Goal: Task Accomplishment & Management: Manage account settings

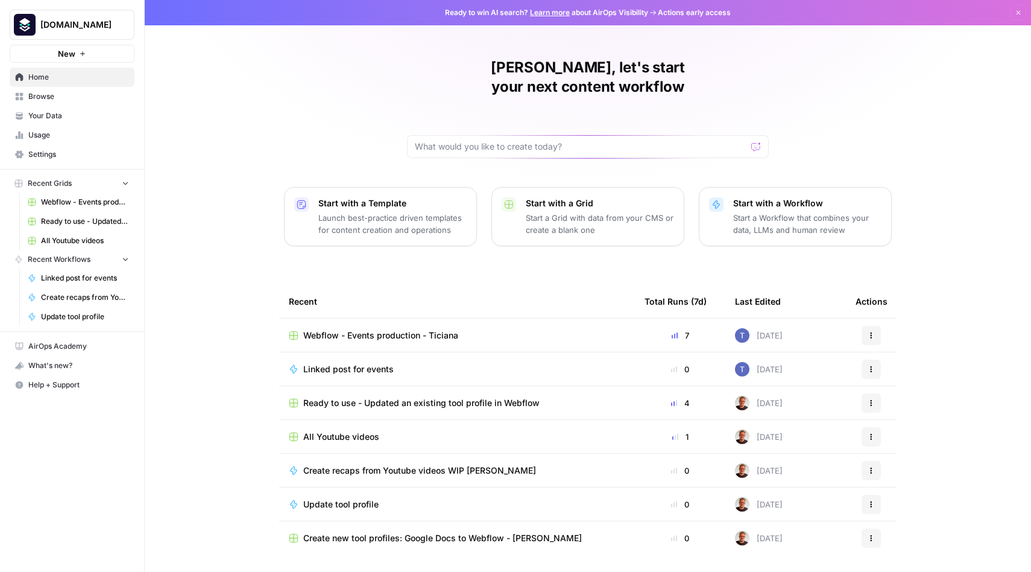
click at [45, 117] on span "Your Data" at bounding box center [78, 115] width 101 height 11
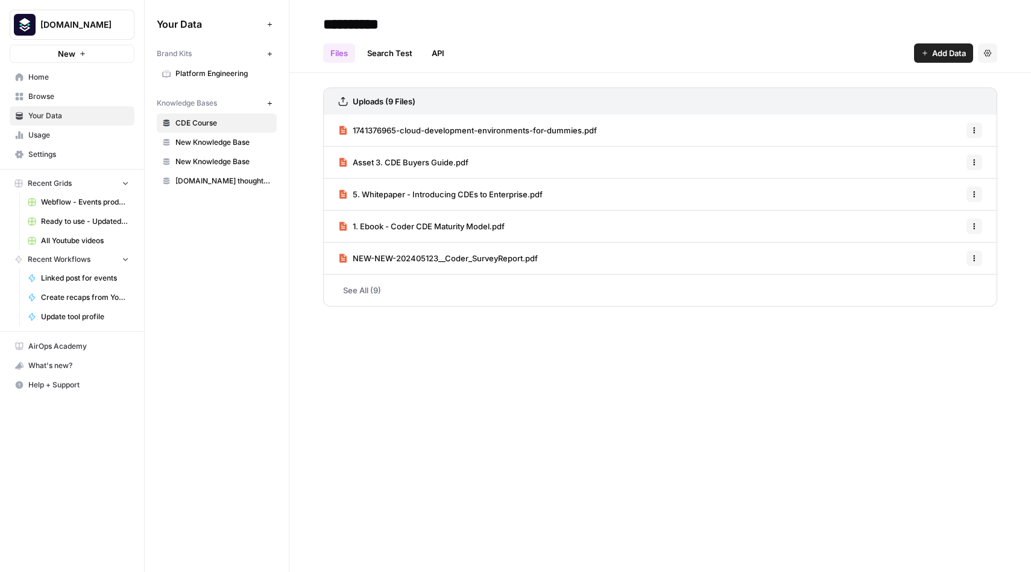
click at [192, 142] on span "New Knowledge Base" at bounding box center [223, 142] width 96 height 11
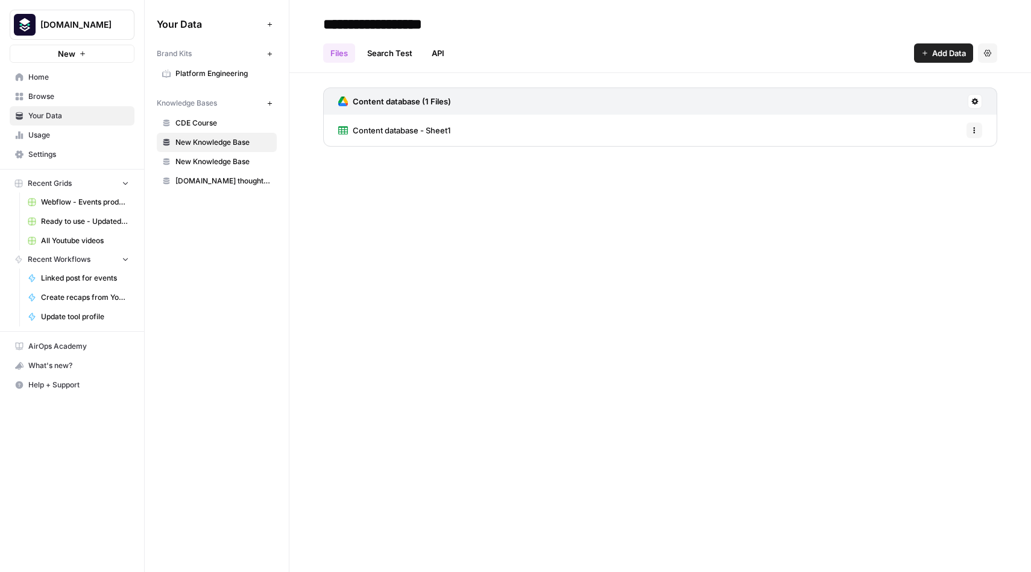
click at [212, 163] on span "New Knowledge Base" at bounding box center [223, 161] width 96 height 11
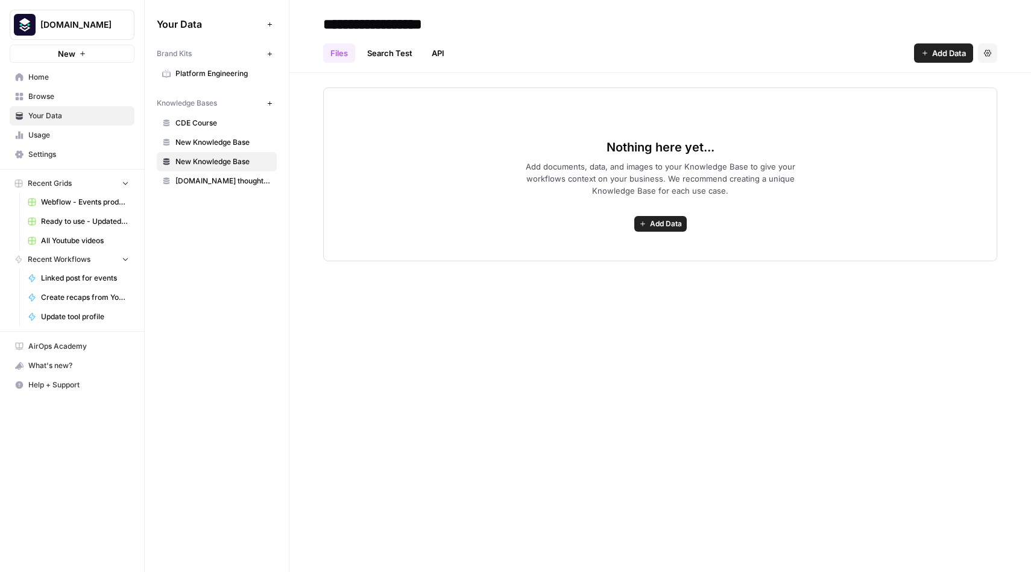
click at [221, 180] on span "[DOMAIN_NAME] thought leadership" at bounding box center [223, 180] width 96 height 11
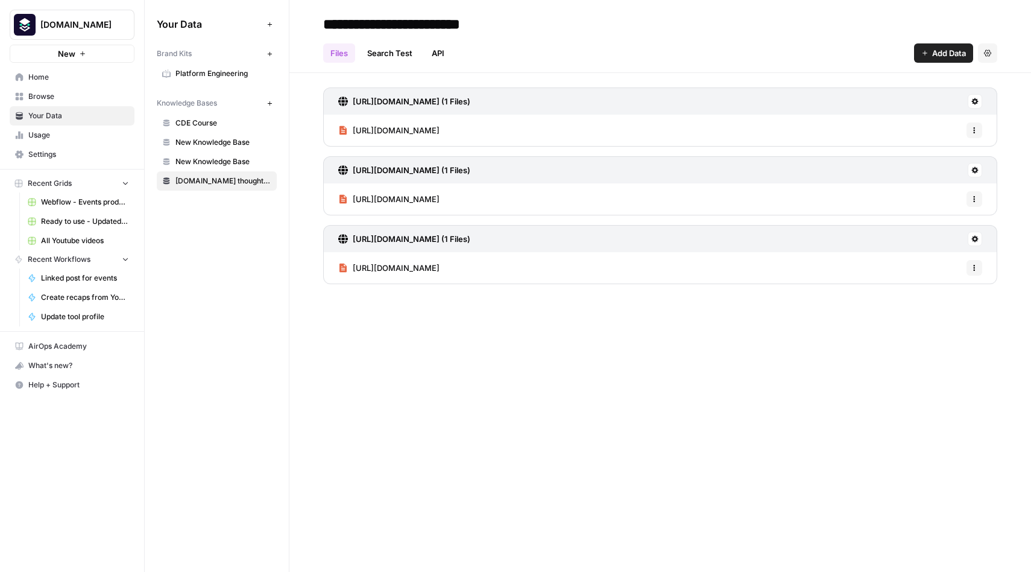
click at [443, 51] on link "API" at bounding box center [437, 52] width 27 height 19
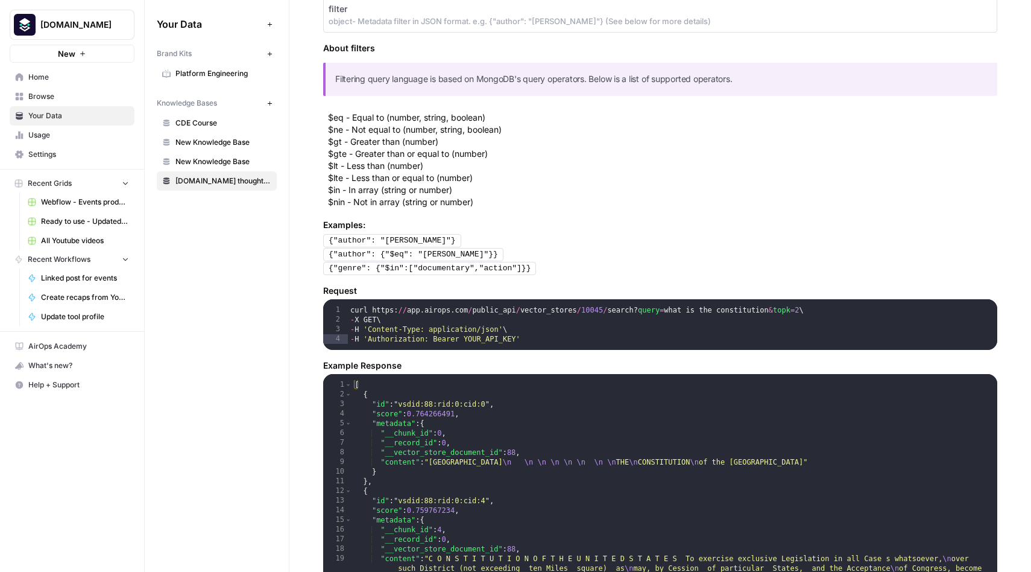
scroll to position [420, 0]
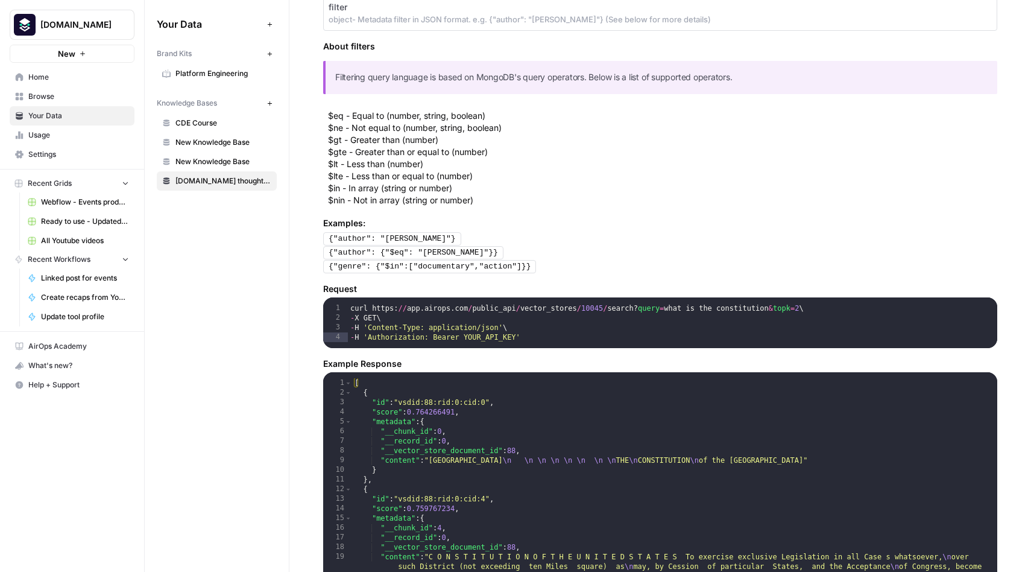
click at [210, 142] on span "New Knowledge Base" at bounding box center [223, 142] width 96 height 11
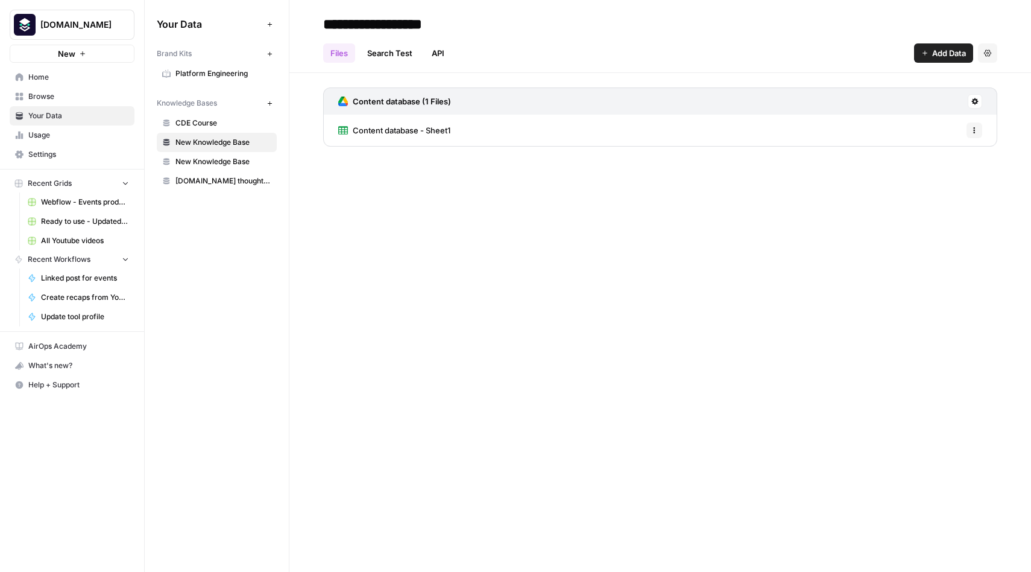
click at [209, 160] on span "New Knowledge Base" at bounding box center [223, 161] width 96 height 11
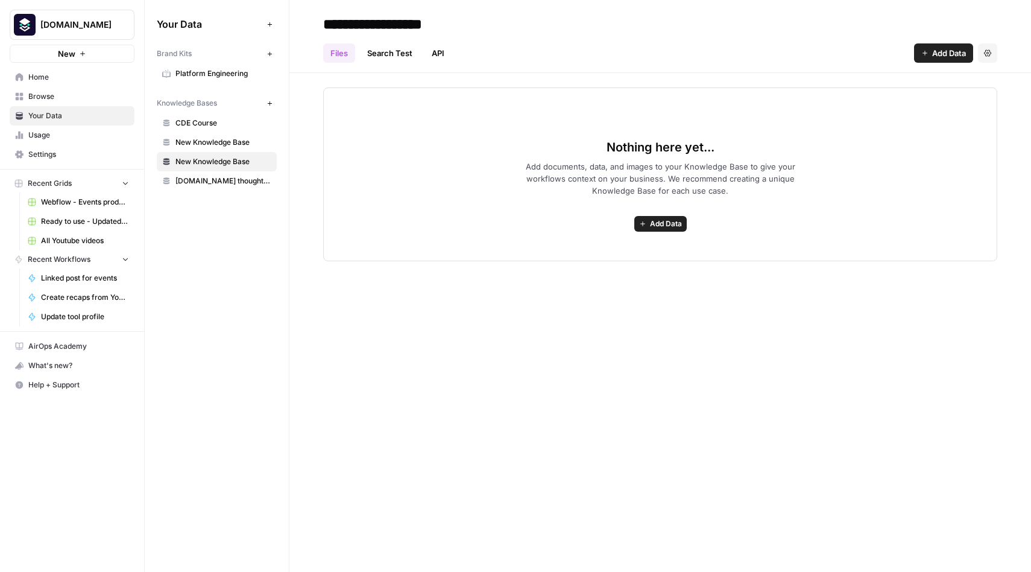
click at [191, 121] on span "CDE Course" at bounding box center [223, 123] width 96 height 11
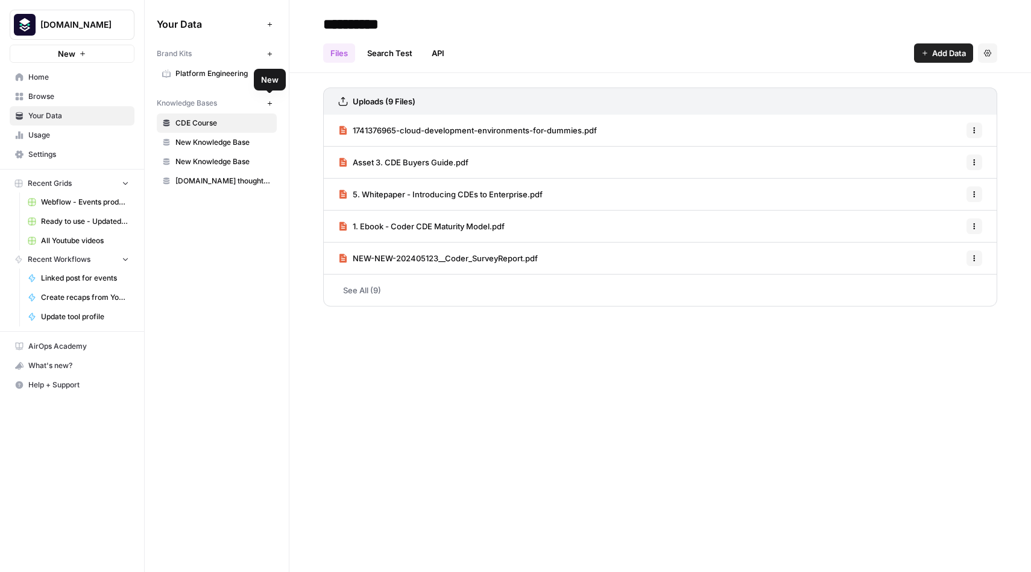
click at [269, 104] on icon "button" at bounding box center [270, 103] width 7 height 7
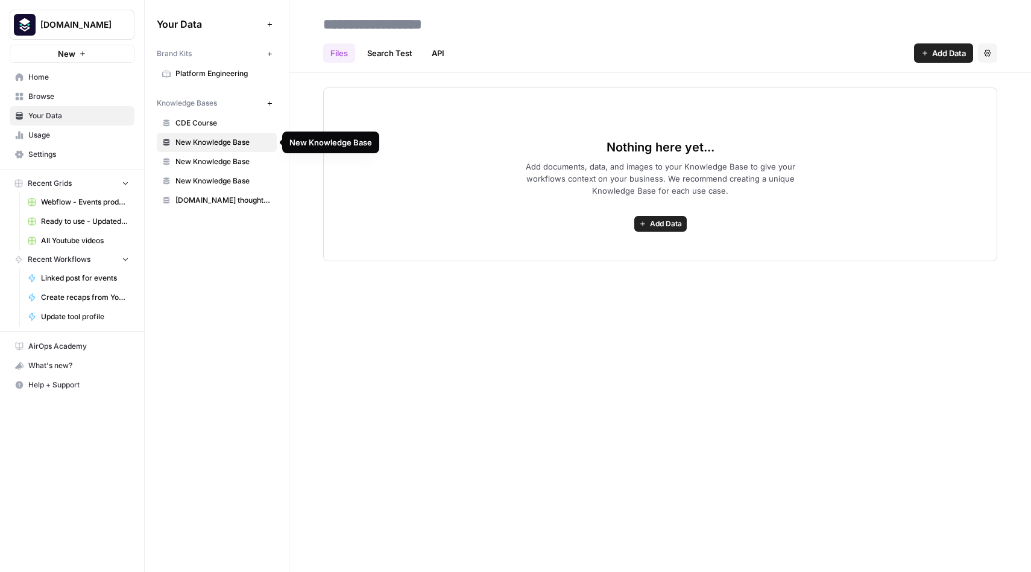
click at [195, 161] on span "New Knowledge Base" at bounding box center [223, 161] width 96 height 11
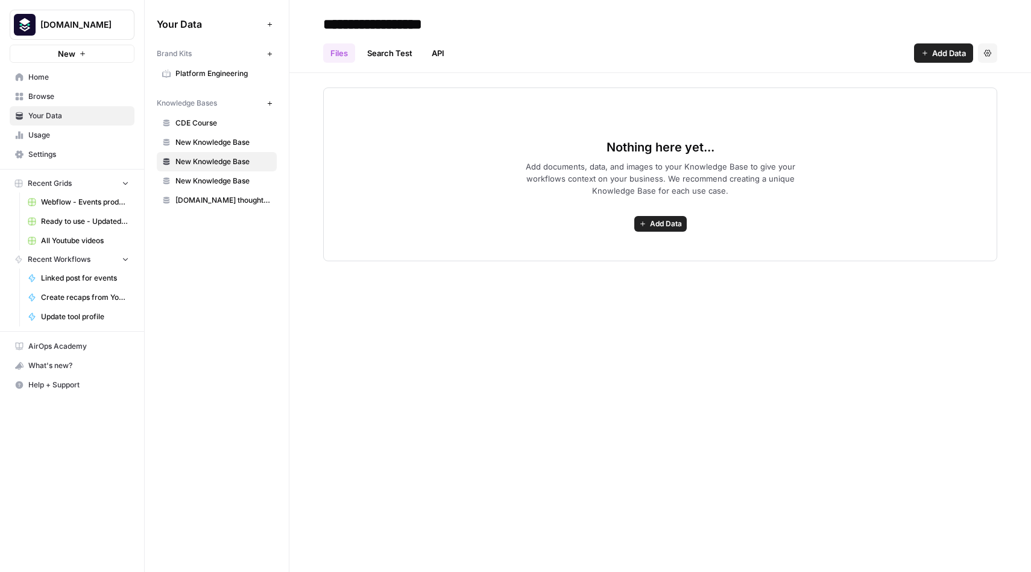
click at [993, 54] on button "Settings" at bounding box center [987, 52] width 19 height 19
click at [181, 145] on span "New Knowledge Base" at bounding box center [223, 142] width 96 height 11
click at [396, 24] on input "**********" at bounding box center [414, 24] width 193 height 24
drag, startPoint x: 479, startPoint y: 28, endPoint x: 224, endPoint y: 29, distance: 255.7
click at [224, 29] on div "**********" at bounding box center [588, 286] width 886 height 572
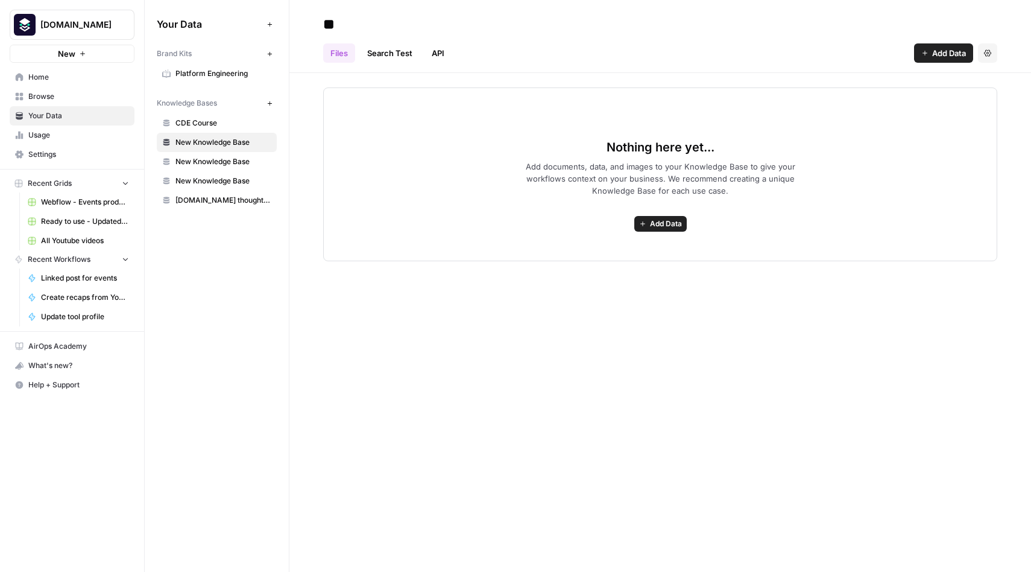
type input "*"
click at [353, 24] on input "**********" at bounding box center [414, 24] width 193 height 24
drag, startPoint x: 342, startPoint y: 23, endPoint x: 452, endPoint y: 26, distance: 109.8
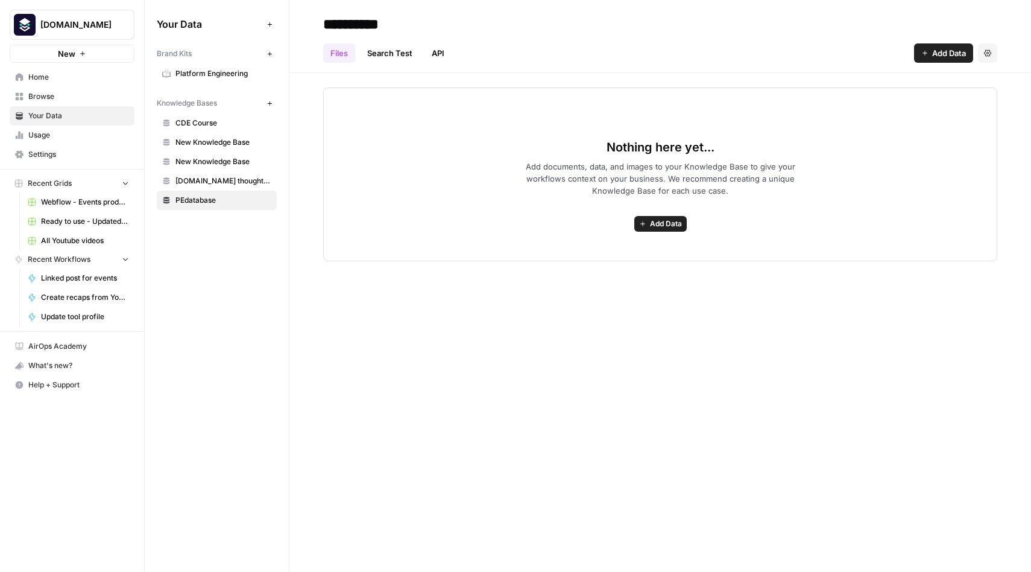
click at [452, 26] on input "**********" at bounding box center [414, 24] width 193 height 24
type input "*"
type input "******"
click at [599, 30] on h2 "******" at bounding box center [660, 23] width 674 height 19
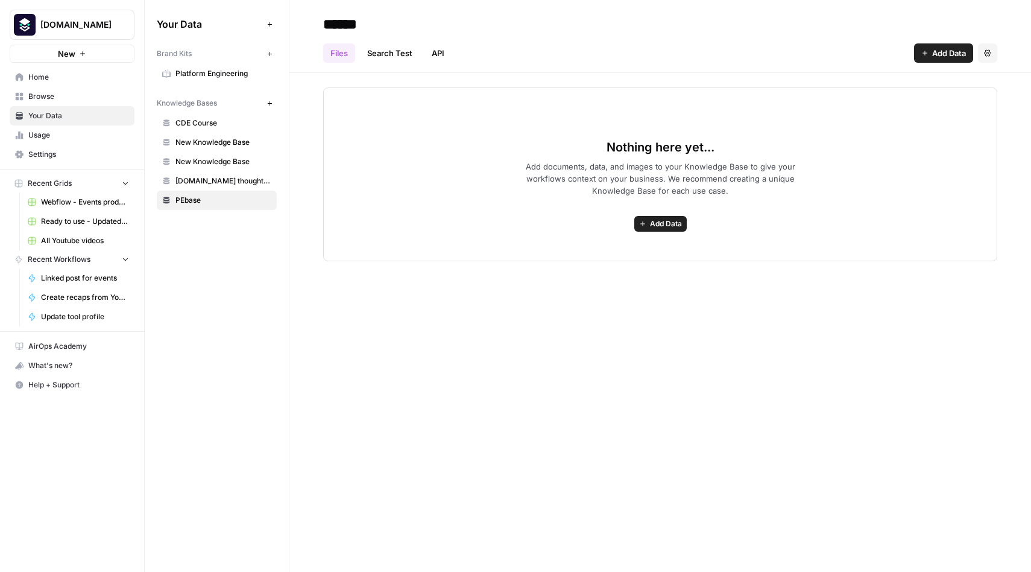
click at [342, 55] on link "Files" at bounding box center [339, 52] width 32 height 19
click at [655, 213] on div "Nothing here yet... Add documents, data, and images to your Knowledge Base to g…" at bounding box center [660, 174] width 674 height 174
click at [654, 219] on span "Add Data" at bounding box center [666, 223] width 32 height 11
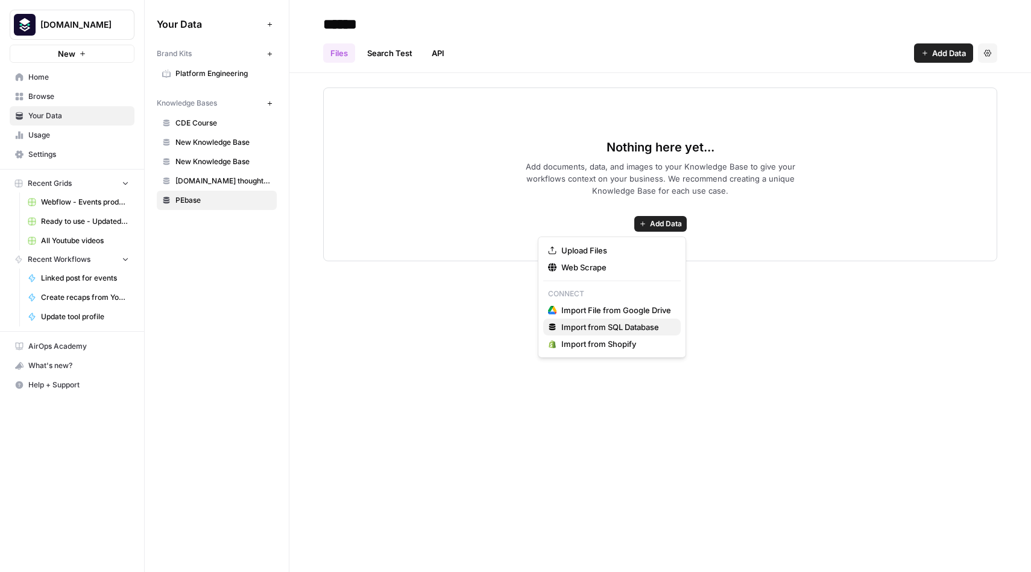
click at [659, 326] on span "Import from SQL Database" at bounding box center [616, 327] width 110 height 12
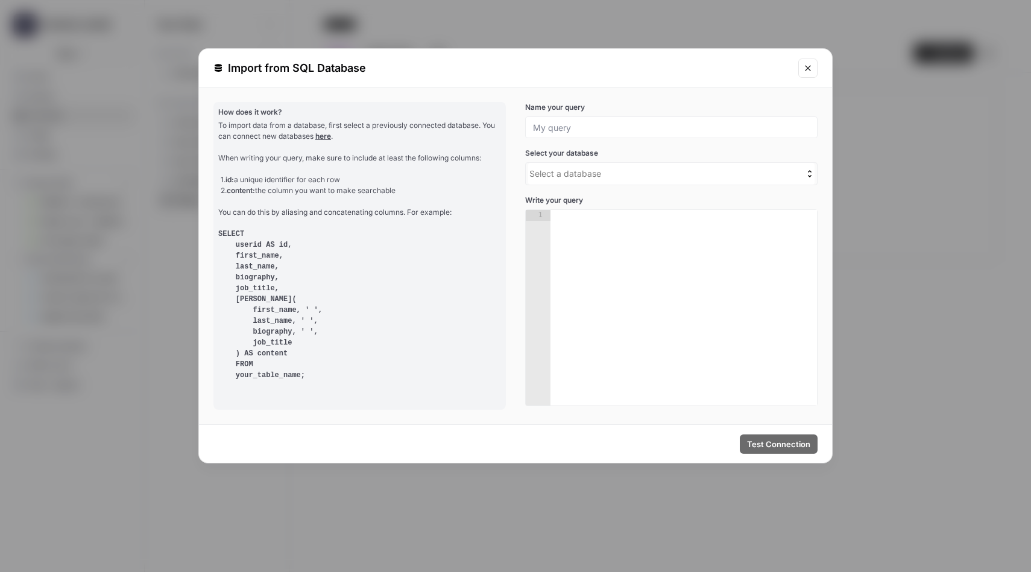
click at [566, 178] on span "Select a database" at bounding box center [565, 173] width 72 height 10
click at [468, 174] on input "Select a database" at bounding box center [468, 174] width 0 height 0
click at [655, 76] on div "Import from SQL Database" at bounding box center [515, 68] width 633 height 39
click at [803, 64] on button "Close modal" at bounding box center [807, 67] width 19 height 19
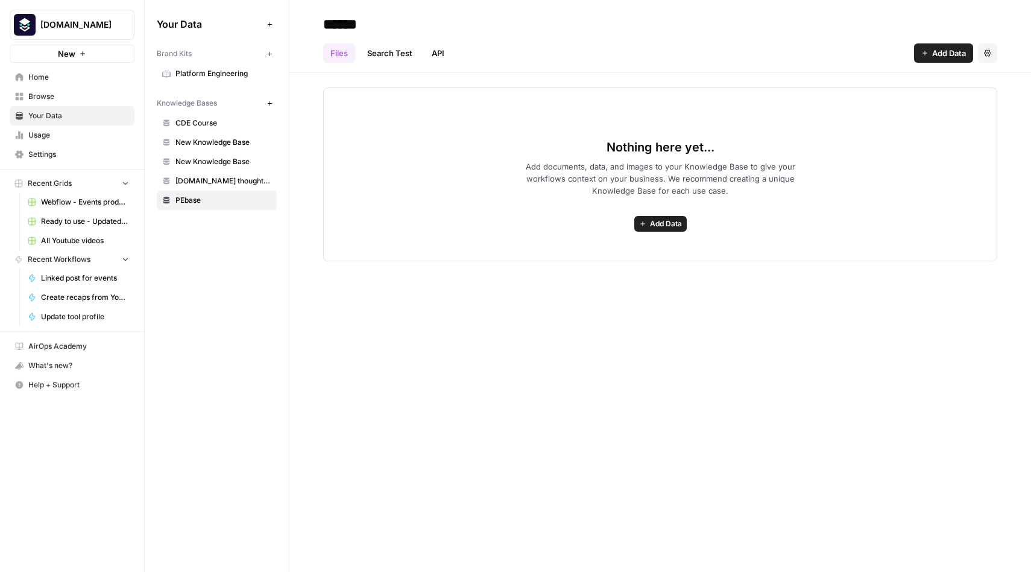
click at [444, 51] on link "API" at bounding box center [437, 52] width 27 height 19
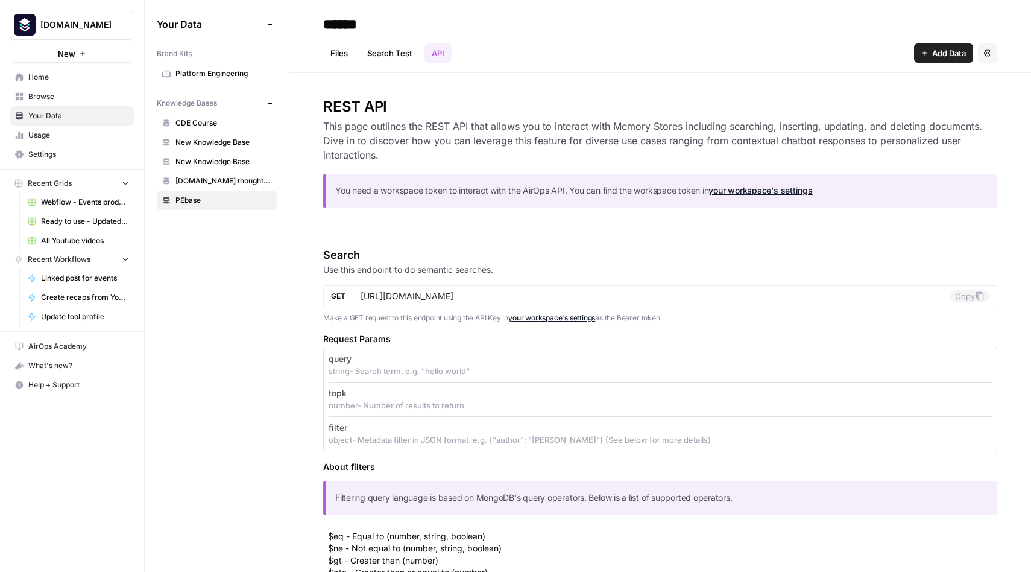
drag, startPoint x: 320, startPoint y: 104, endPoint x: 599, endPoint y: 413, distance: 417.1
click at [536, 255] on h4 "Search" at bounding box center [660, 255] width 674 height 17
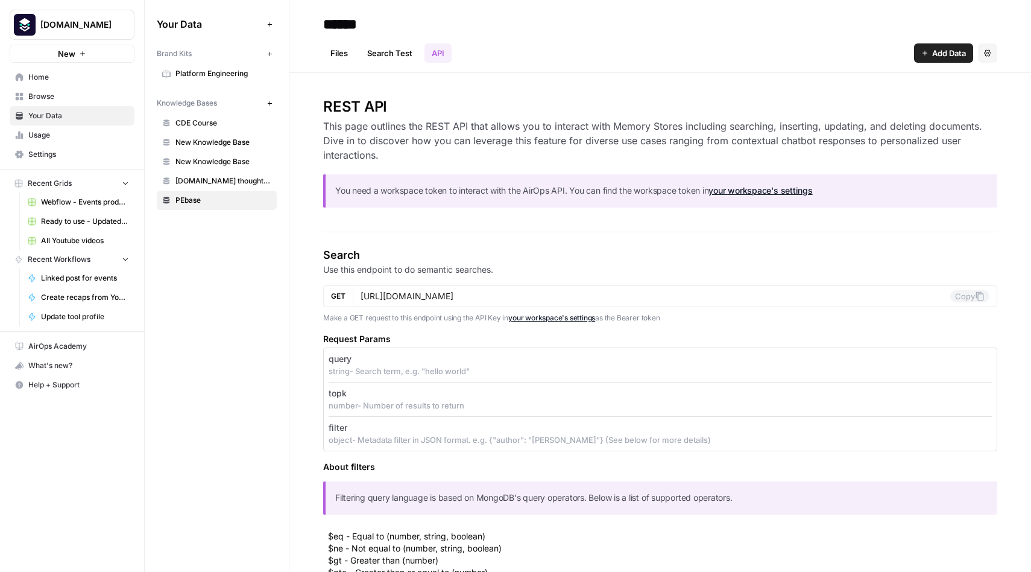
drag, startPoint x: 320, startPoint y: 103, endPoint x: 534, endPoint y: 554, distance: 499.2
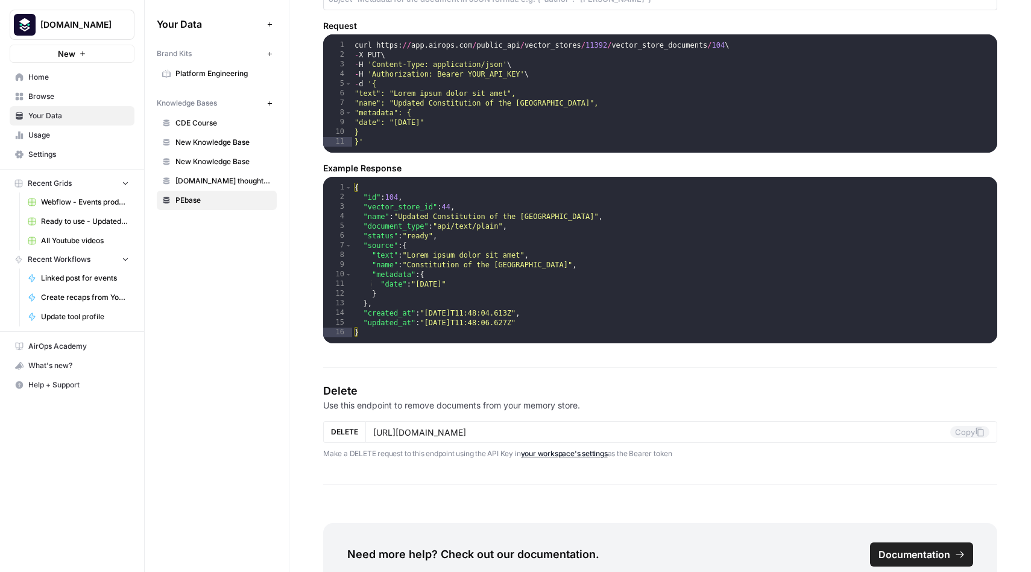
scroll to position [1887, 0]
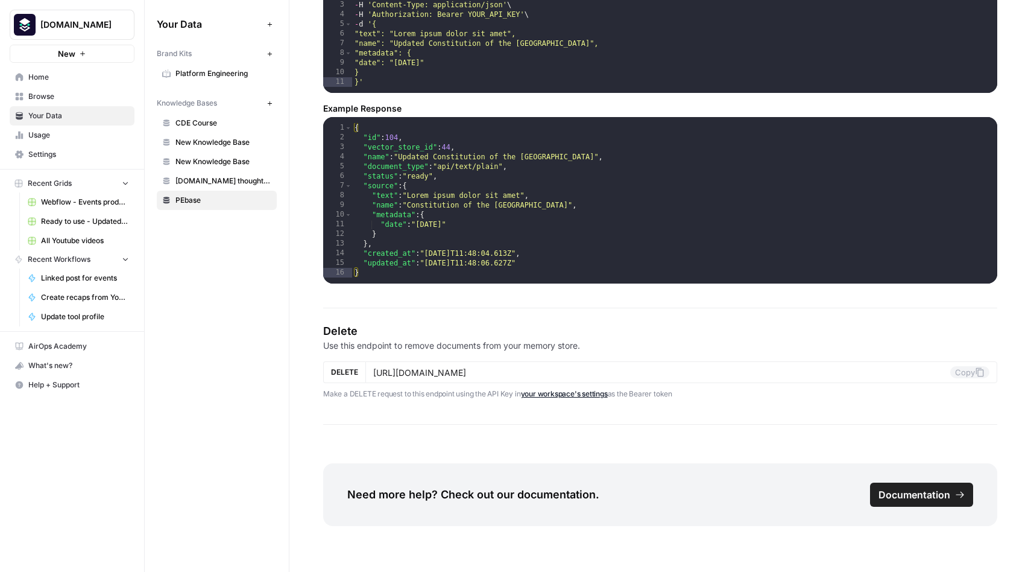
click at [722, 397] on p "Make a DELETE request to this endpoint using the API Key in your workspace's se…" at bounding box center [660, 394] width 674 height 12
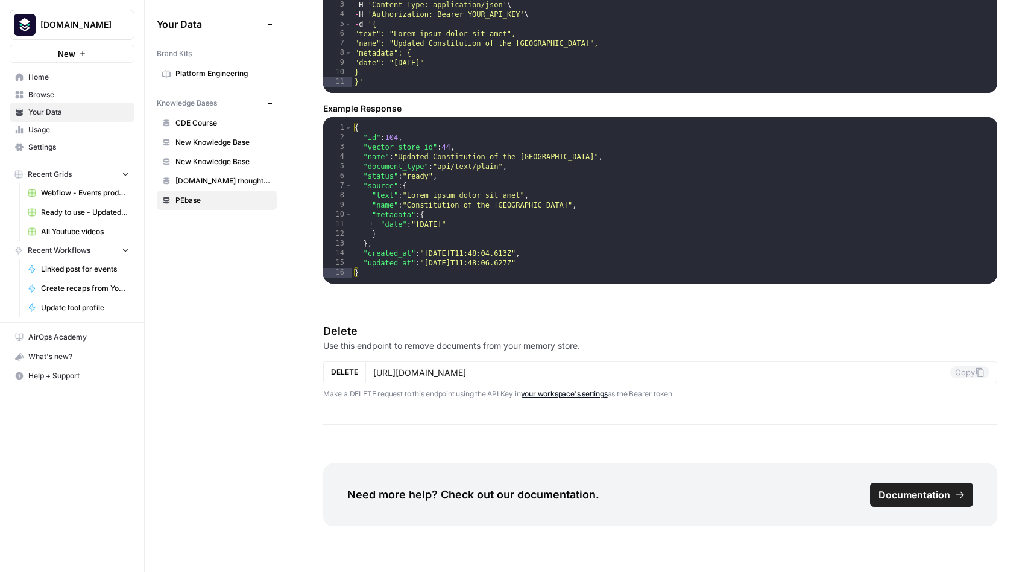
scroll to position [1886, 0]
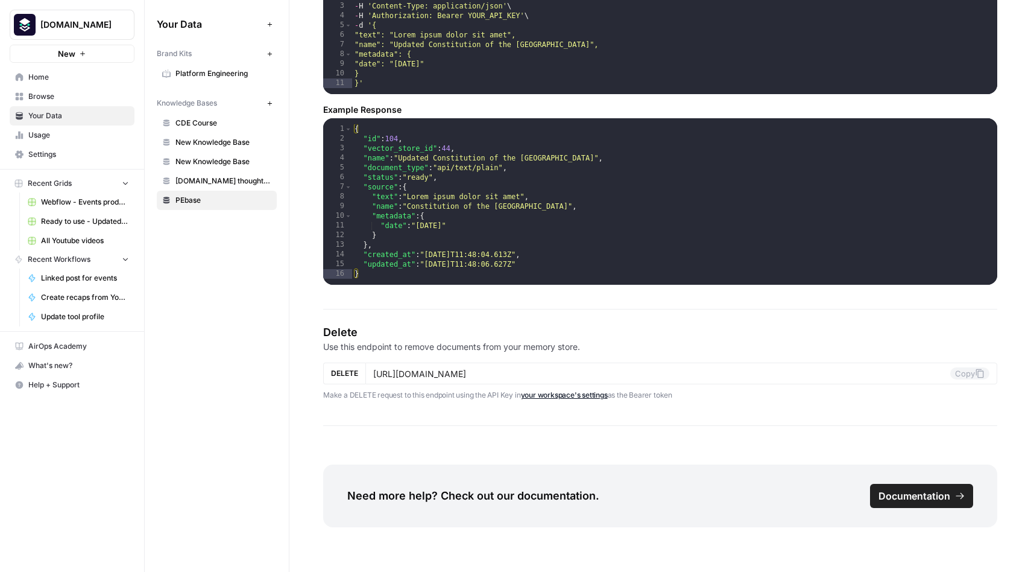
click at [691, 325] on h4 "Delete" at bounding box center [660, 332] width 674 height 17
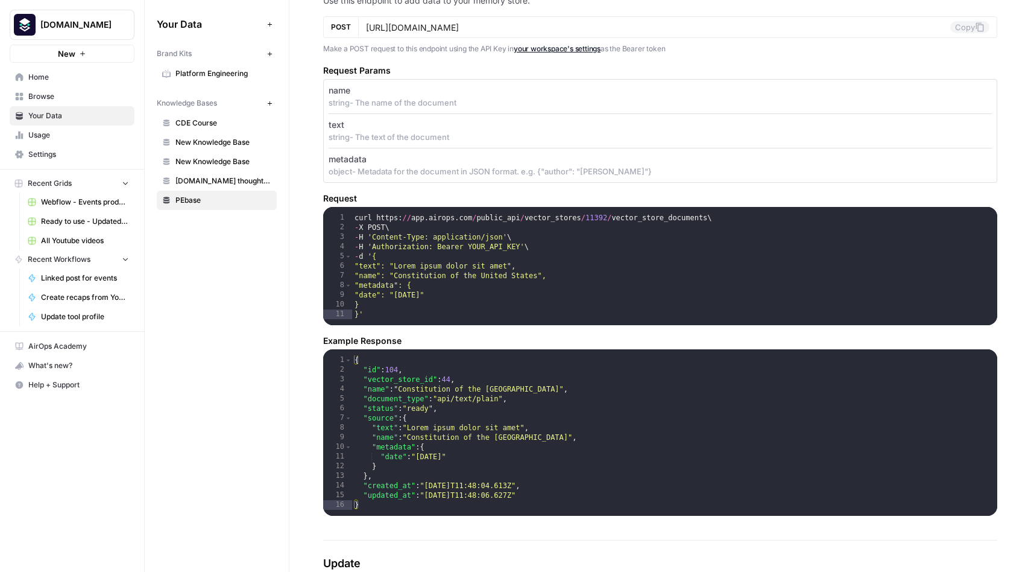
scroll to position [1082, 0]
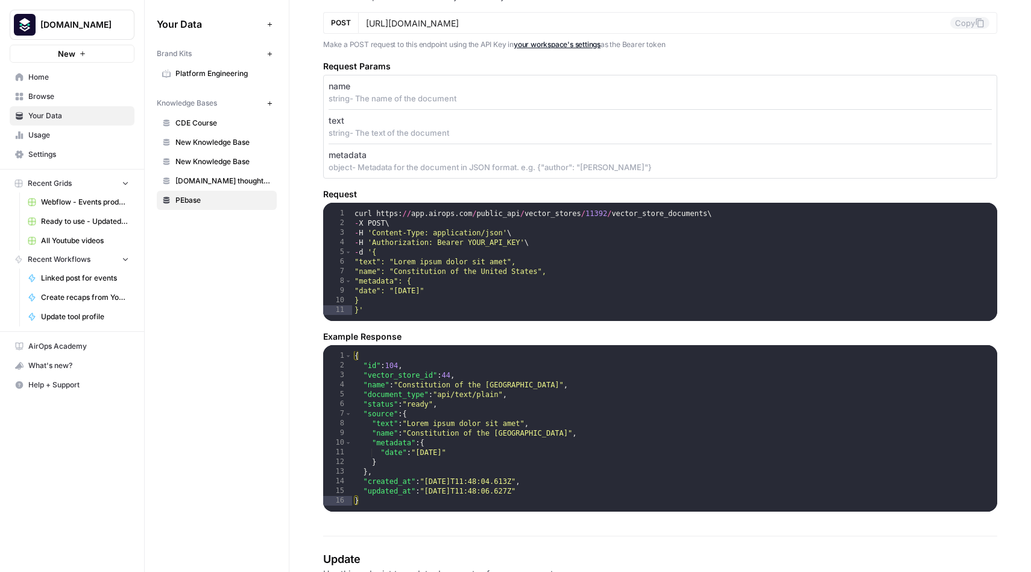
click at [374, 330] on h5 "Example Response" at bounding box center [660, 336] width 674 height 12
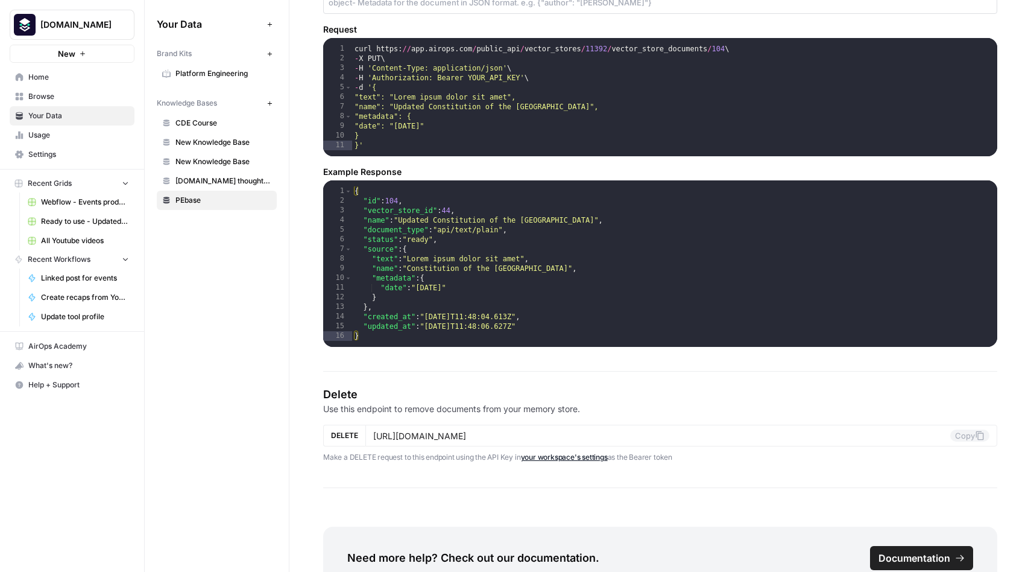
scroll to position [1887, 0]
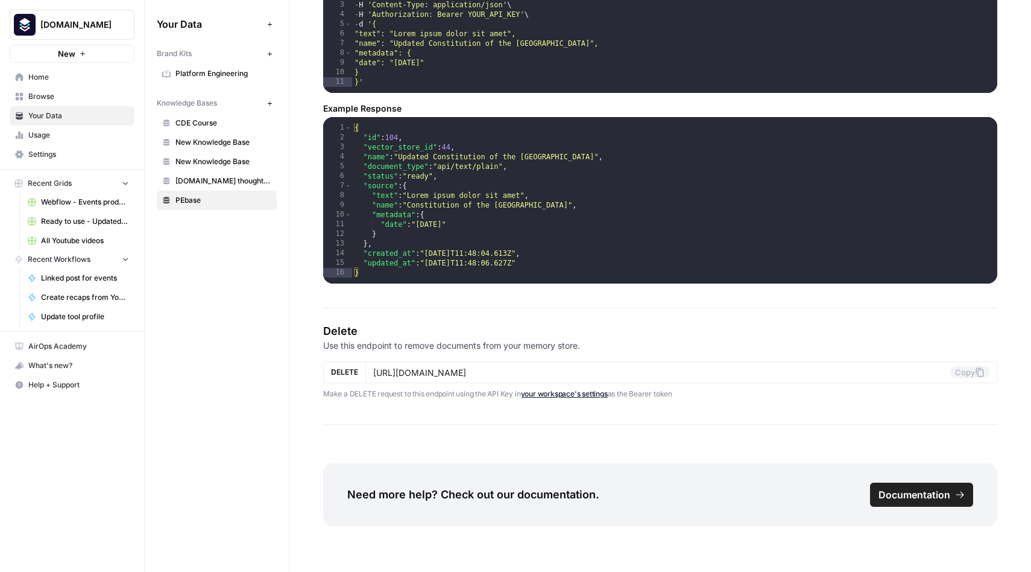
drag, startPoint x: 327, startPoint y: 109, endPoint x: 693, endPoint y: 394, distance: 464.0
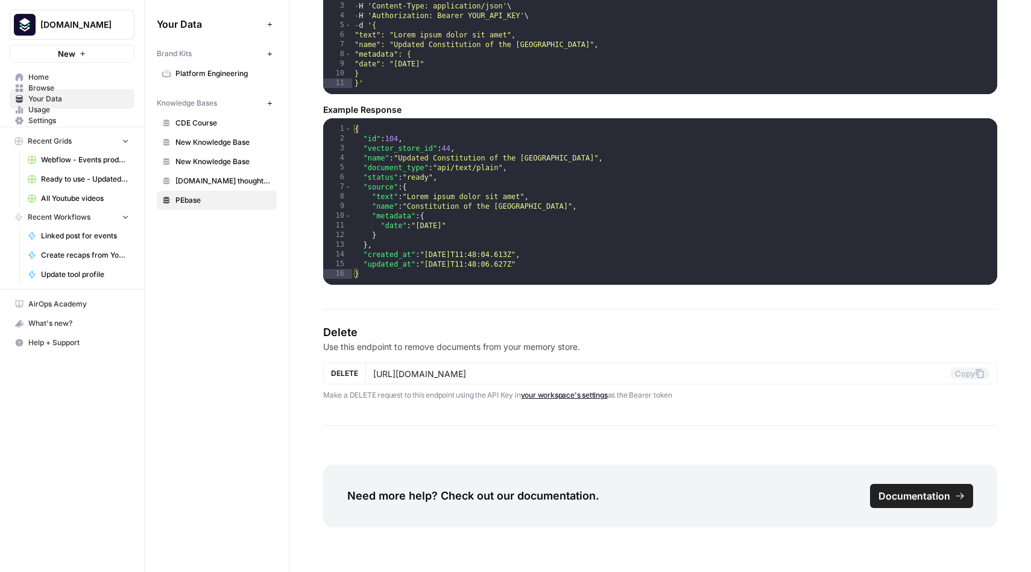
scroll to position [1884, 0]
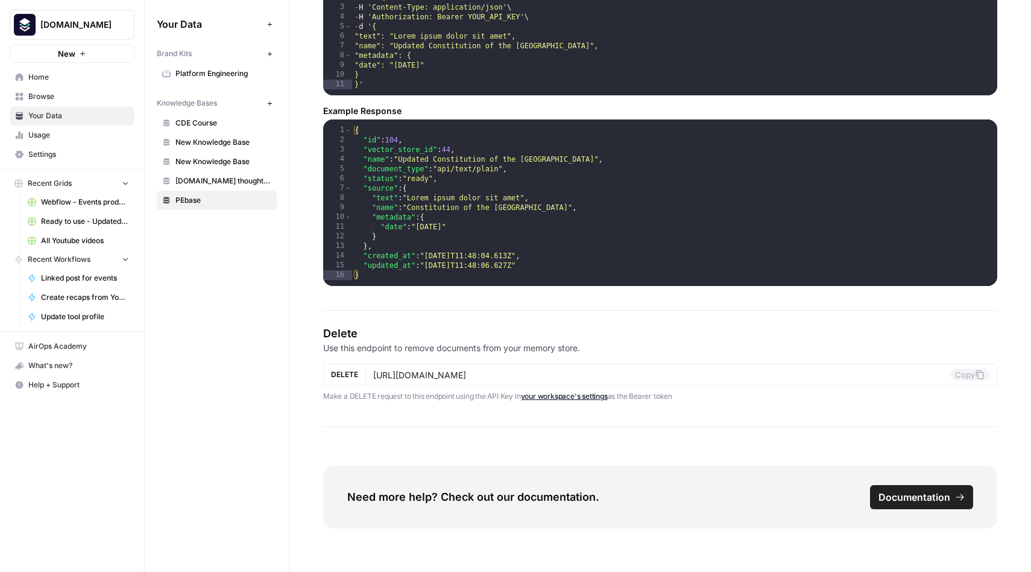
copy div "REST API This page outlines the REST API that allows you to interact with Memor…"
click at [446, 295] on div "Update Use this endpoint to update documents of your memory store. PUT https://…" at bounding box center [660, 37] width 674 height 577
click at [365, 271] on div "{ "id" : 104 , "vector_store_id" : 44 , "name" : "Updated Constitution of the U…" at bounding box center [674, 218] width 645 height 186
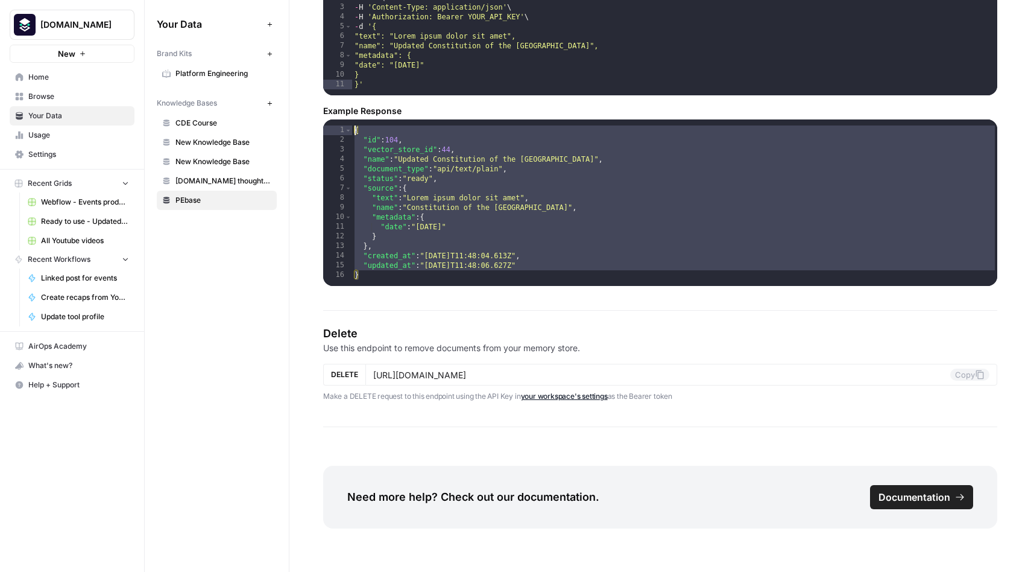
drag, startPoint x: 394, startPoint y: 269, endPoint x: 376, endPoint y: 97, distance: 172.7
click at [376, 97] on section "Update Use this endpoint to update documents of your memory store. PUT https://…" at bounding box center [660, 18] width 674 height 538
click at [373, 107] on h5 "Example Response" at bounding box center [660, 111] width 674 height 12
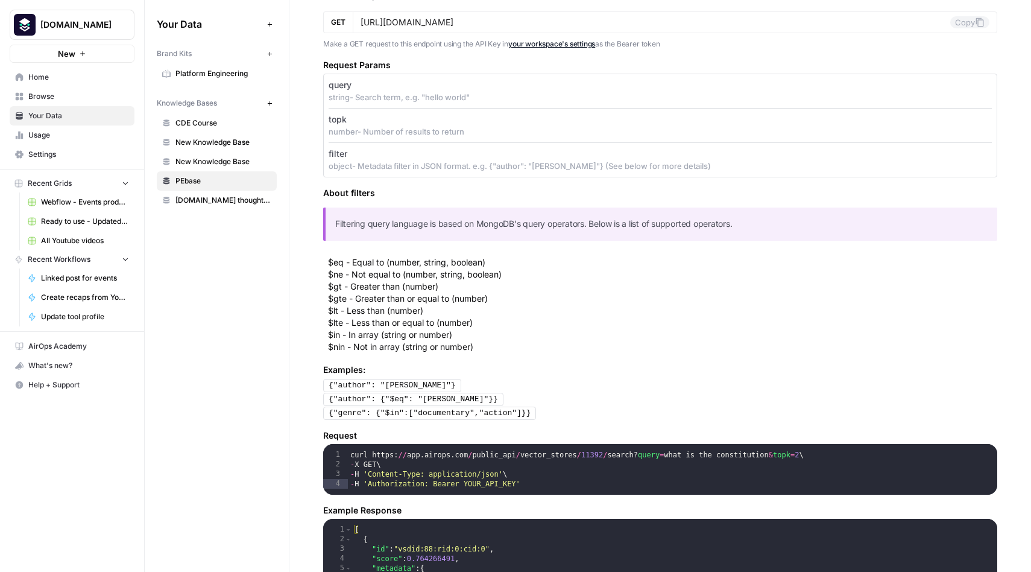
scroll to position [306, 0]
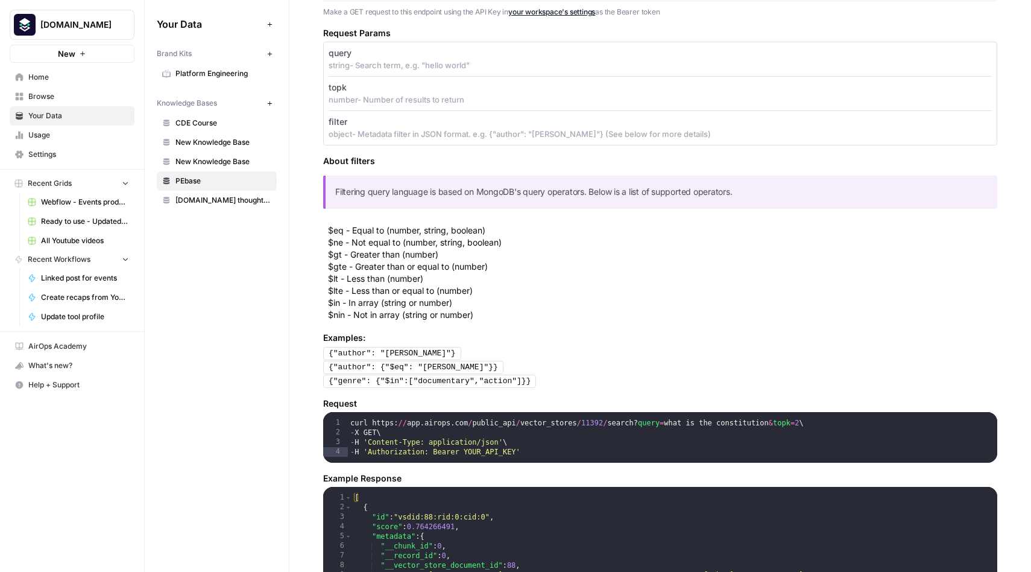
drag, startPoint x: 326, startPoint y: 86, endPoint x: 536, endPoint y: 391, distance: 370.1
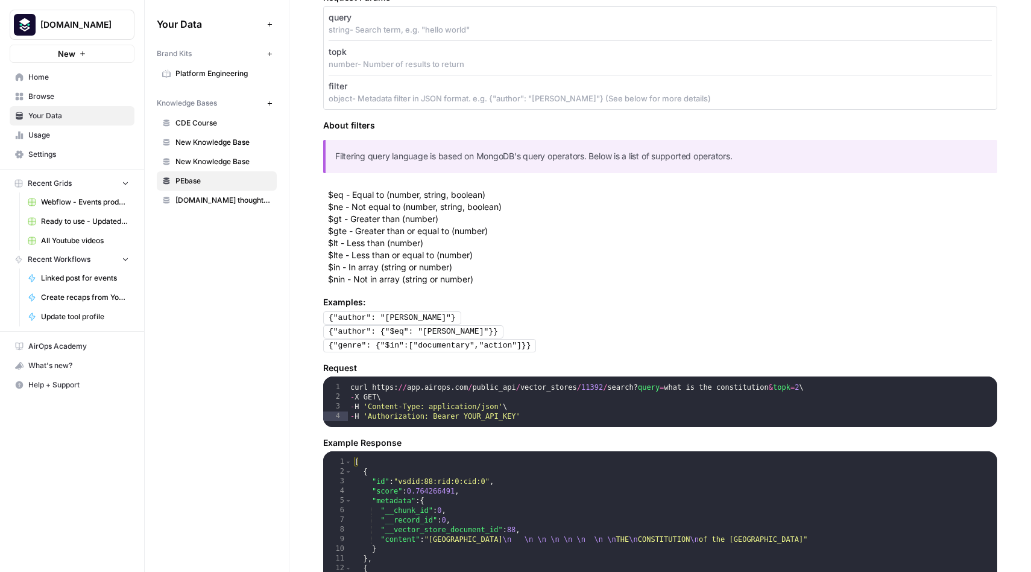
click at [570, 315] on div "{"author": "John Doe"}" at bounding box center [660, 318] width 674 height 14
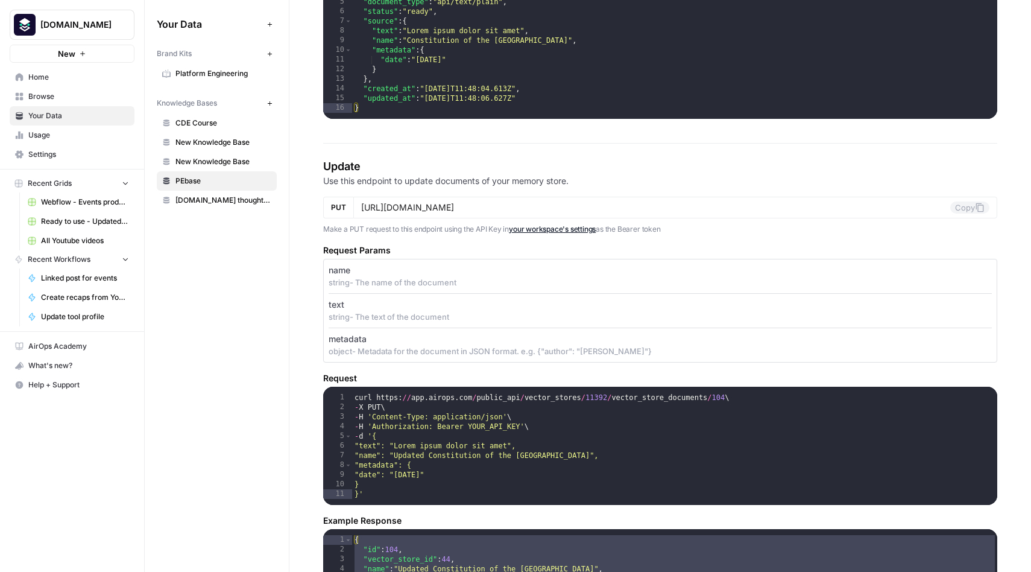
scroll to position [1887, 0]
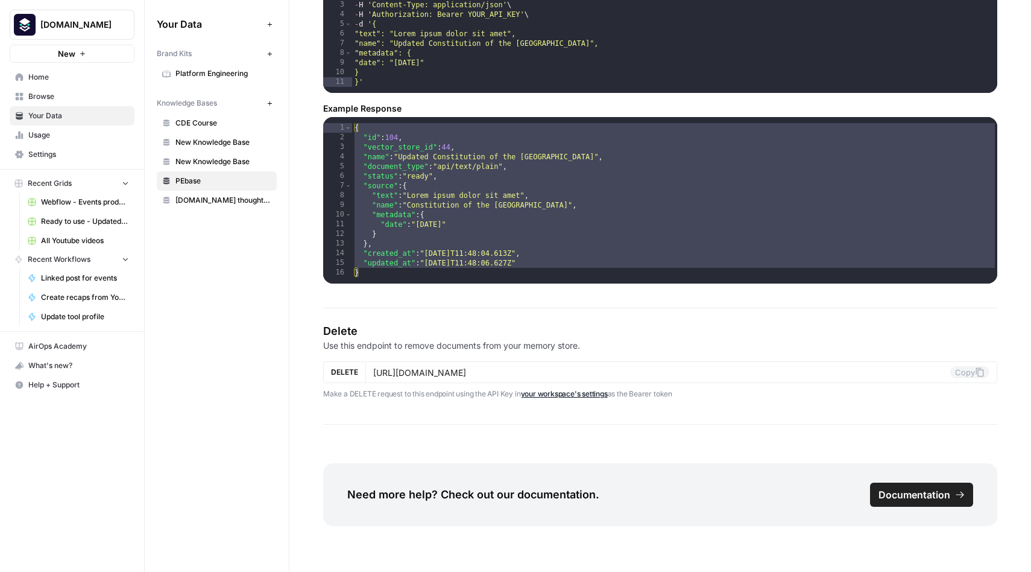
click at [551, 314] on div "**********" at bounding box center [660, 34] width 674 height 577
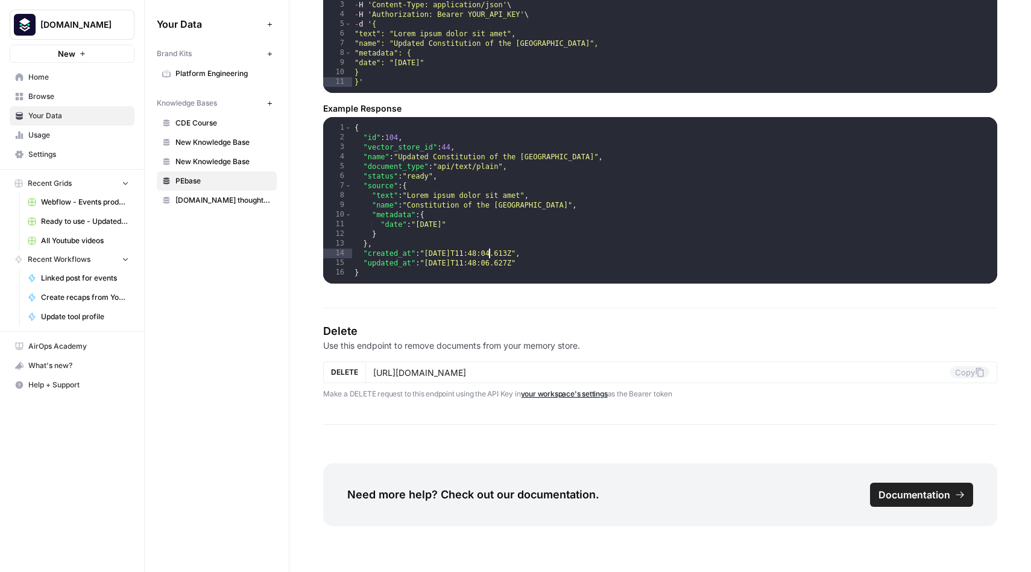
click at [479, 261] on div "{ "id" : 104 , "vector_store_id" : 44 , "name" : "Updated Constitution of the U…" at bounding box center [674, 216] width 645 height 186
type textarea "**********"
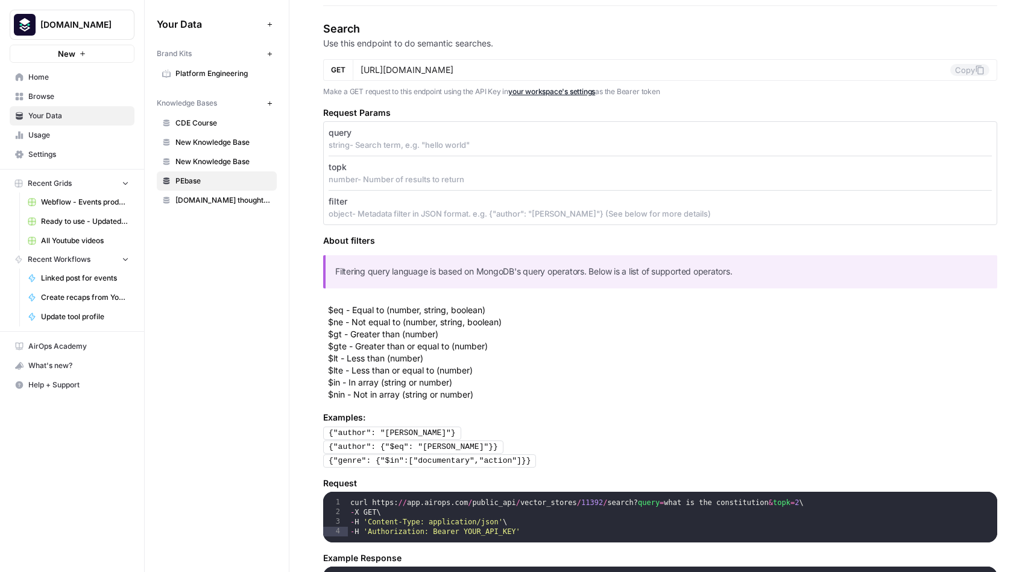
scroll to position [227, 0]
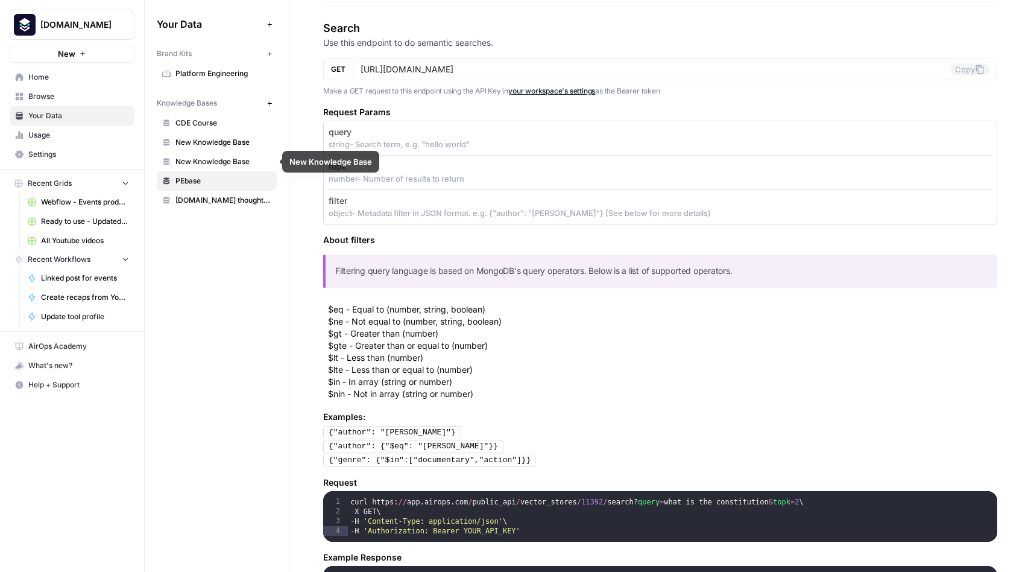
click at [215, 201] on span "[DOMAIN_NAME] thought leadership" at bounding box center [223, 200] width 96 height 11
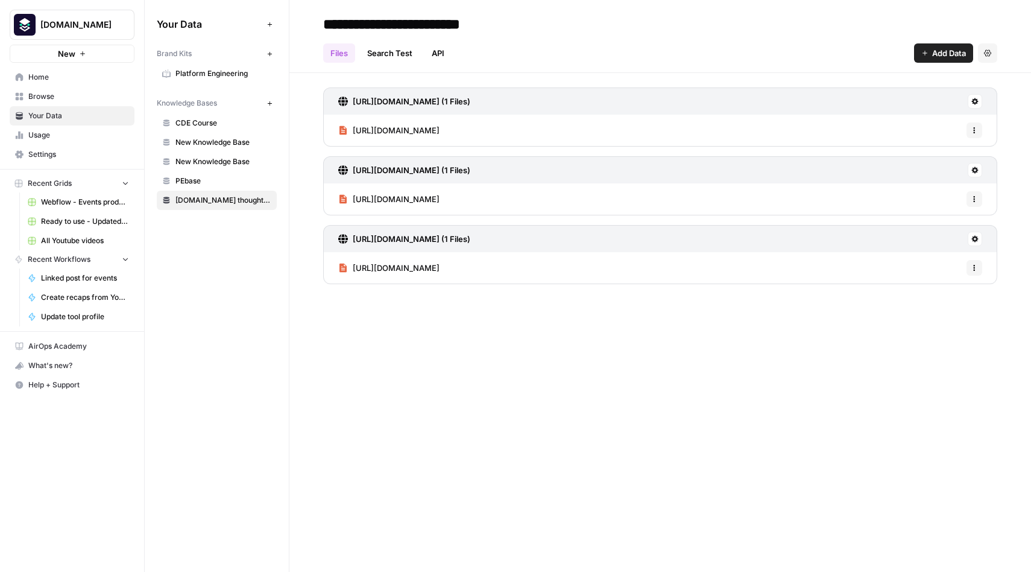
click at [431, 58] on link "API" at bounding box center [437, 52] width 27 height 19
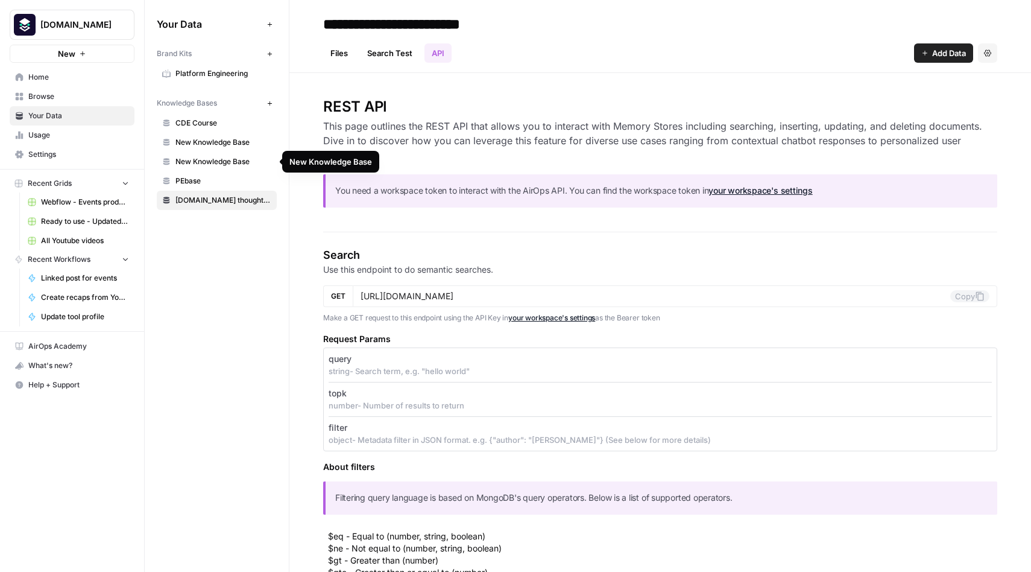
click at [187, 181] on span "PEbase" at bounding box center [223, 180] width 96 height 11
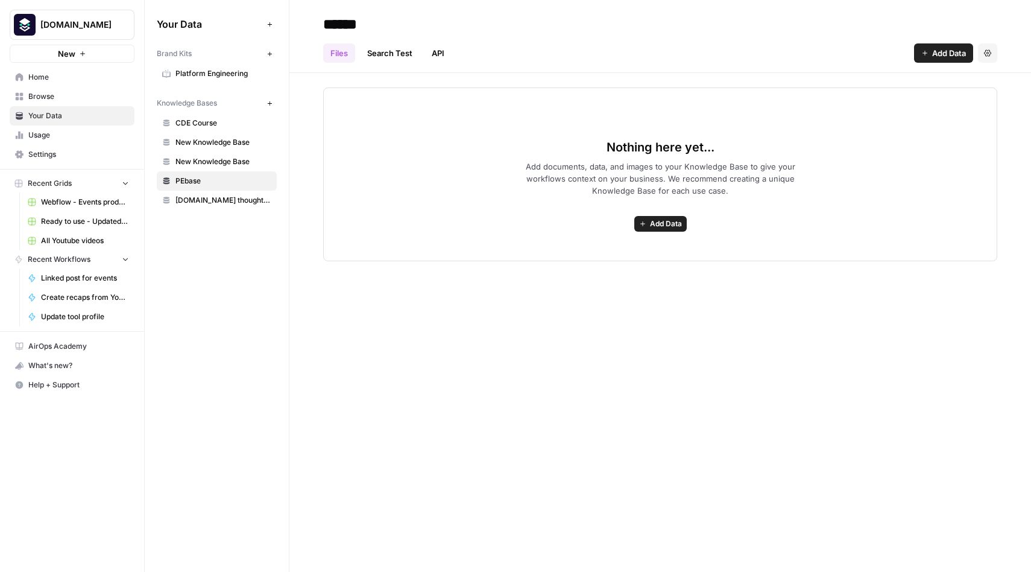
click at [439, 51] on link "API" at bounding box center [437, 52] width 27 height 19
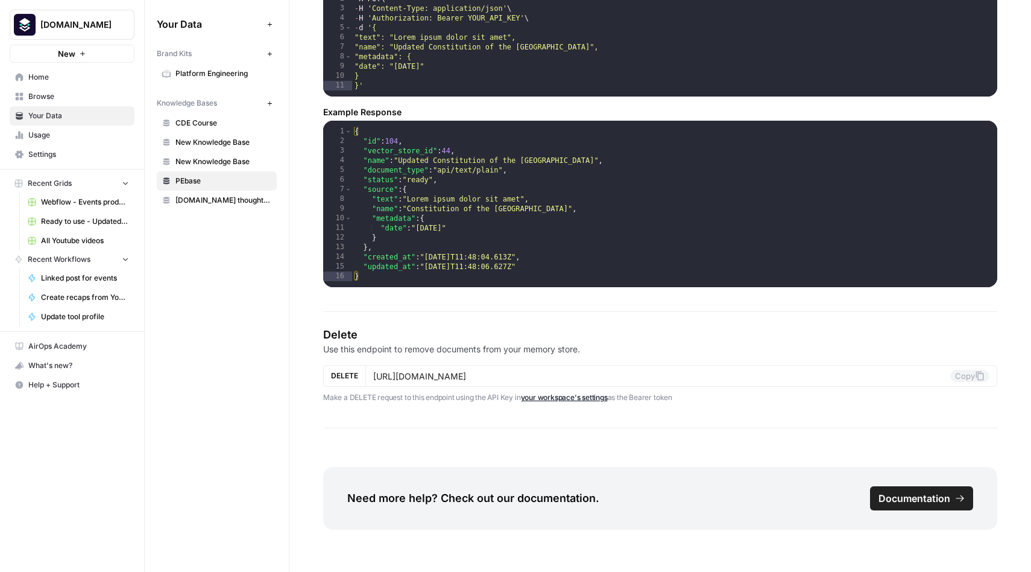
scroll to position [1887, 0]
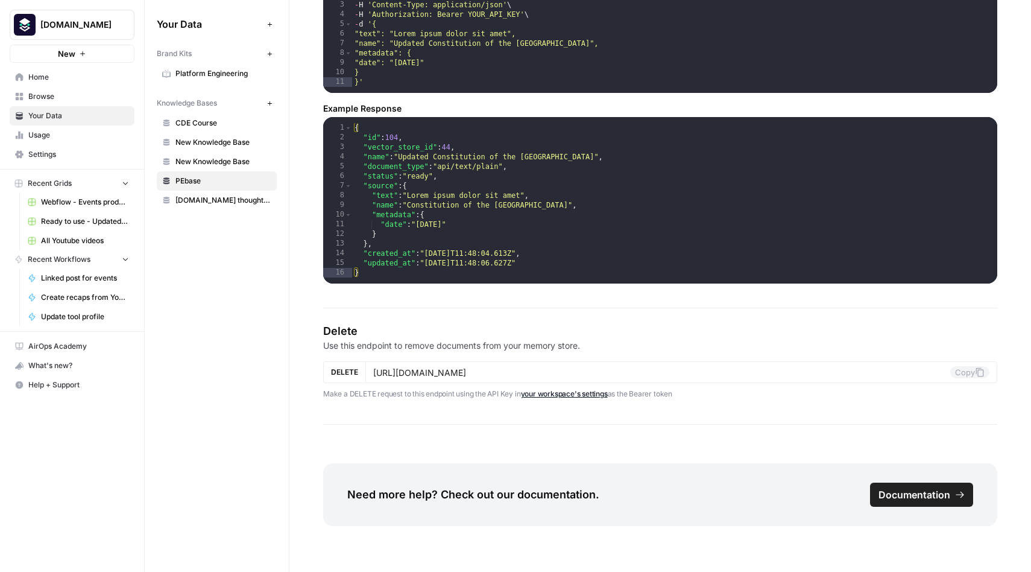
drag, startPoint x: 324, startPoint y: 106, endPoint x: 685, endPoint y: 393, distance: 461.7
copy div "REST API This page outlines the REST API that allows you to interact with Memor…"
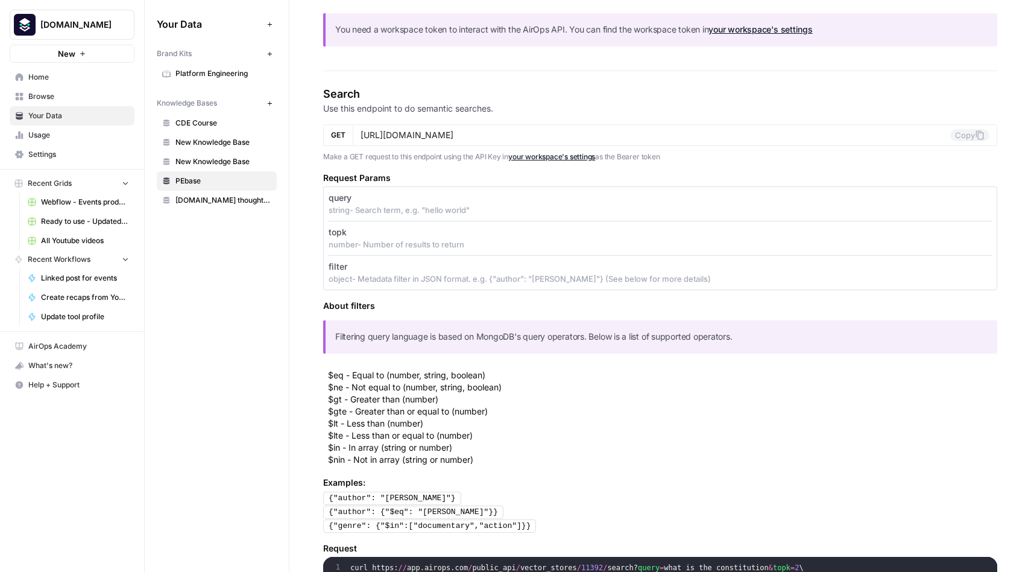
scroll to position [189, 0]
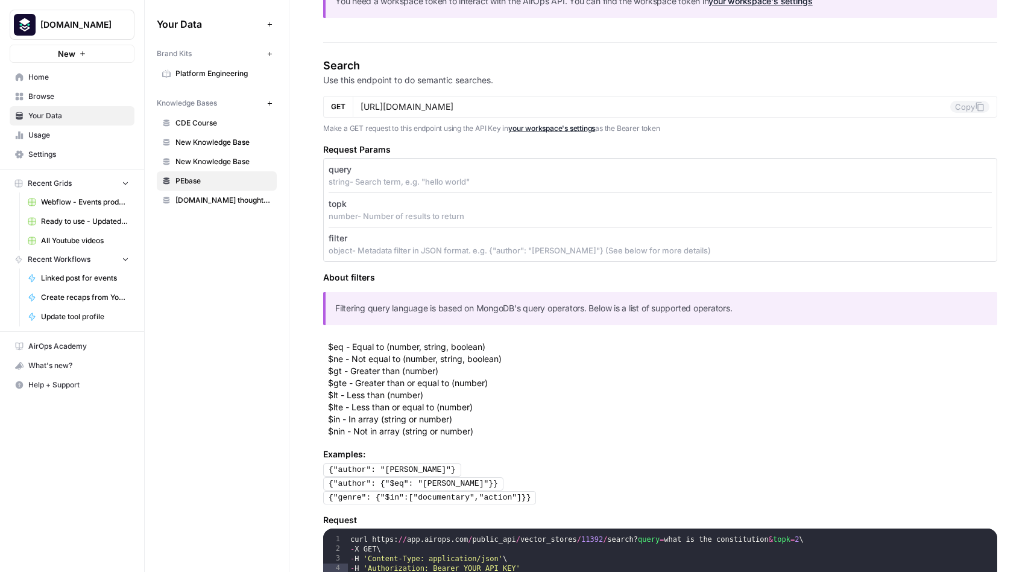
click at [438, 178] on p "string - Search term, e.g. "hello world"" at bounding box center [660, 181] width 663 height 12
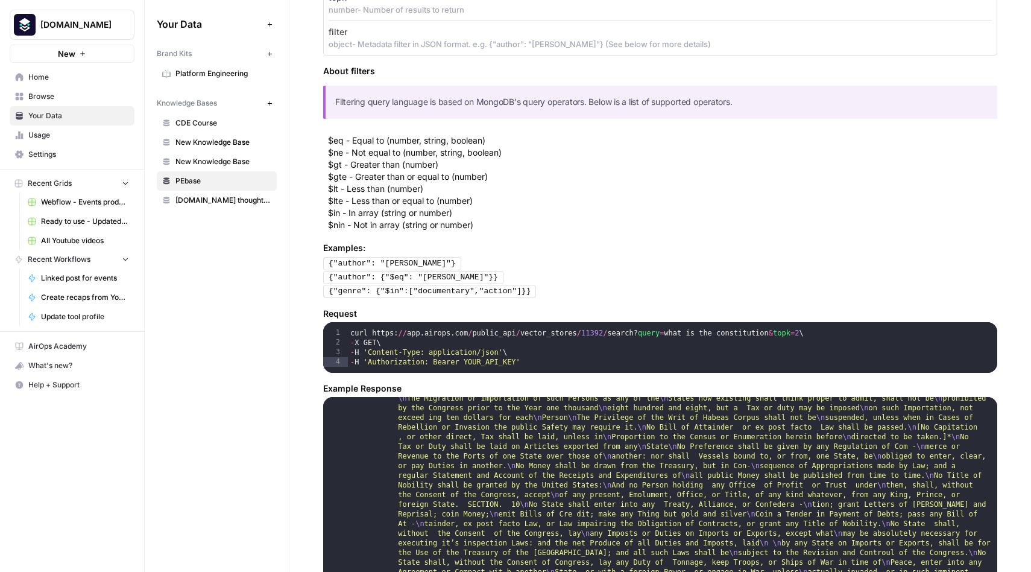
scroll to position [429, 0]
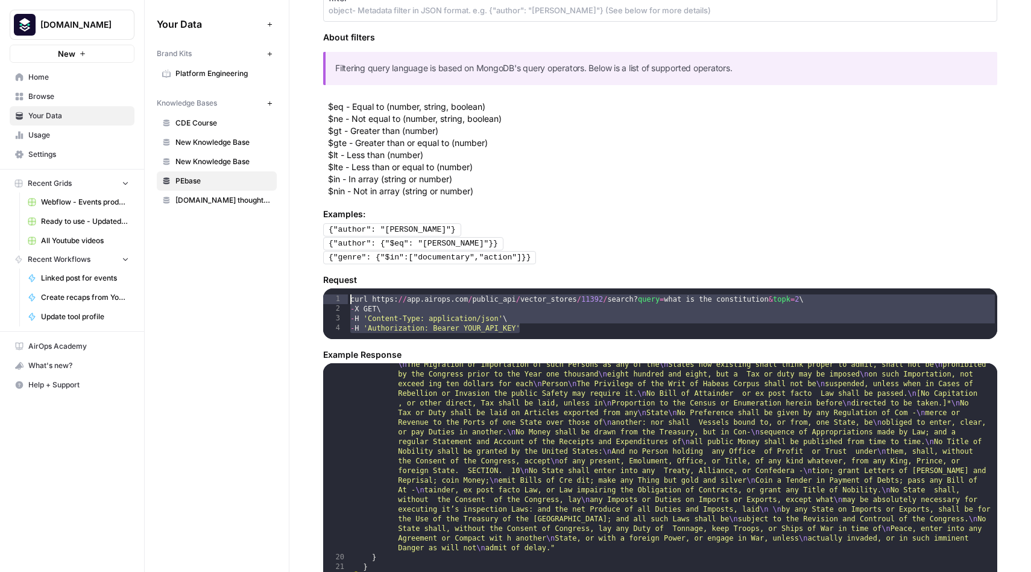
drag, startPoint x: 528, startPoint y: 329, endPoint x: 330, endPoint y: 284, distance: 202.3
click at [330, 284] on div "**********" at bounding box center [660, 306] width 674 height 65
type textarea "**********"
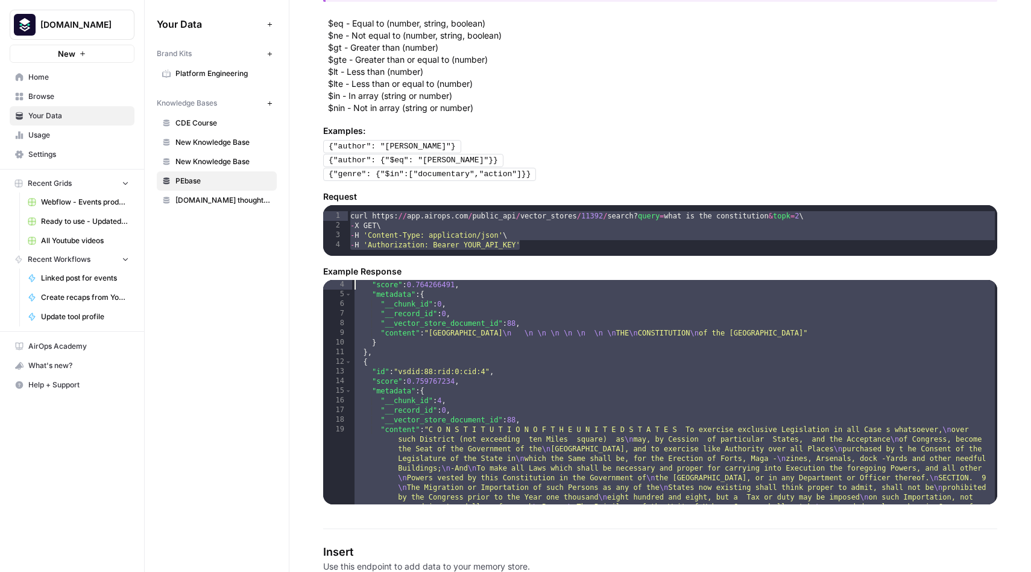
scroll to position [0, 0]
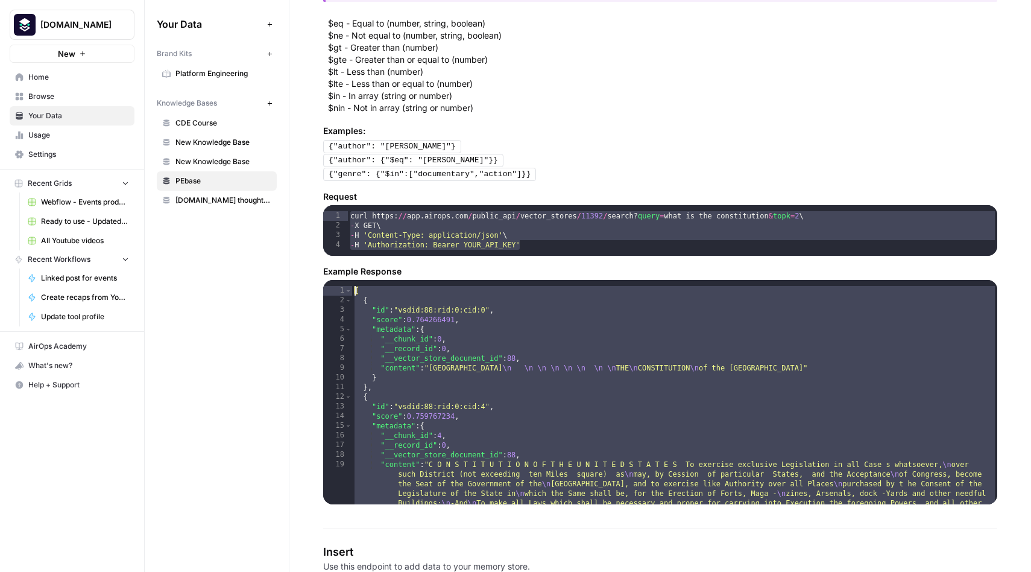
drag, startPoint x: 385, startPoint y: 492, endPoint x: 324, endPoint y: 265, distance: 235.3
click at [324, 265] on div "Example Response * 1 2 3 4 5 6 7 8 9 10 11 12 13 14 15 16 17 18 19 [ { "id" : "…" at bounding box center [660, 384] width 674 height 239
type textarea "* ***"
click at [540, 244] on div "curl https : // app . airops . com / public_api / vector_stores / 11392 / searc…" at bounding box center [672, 246] width 649 height 70
drag, startPoint x: 540, startPoint y: 244, endPoint x: 298, endPoint y: 209, distance: 244.9
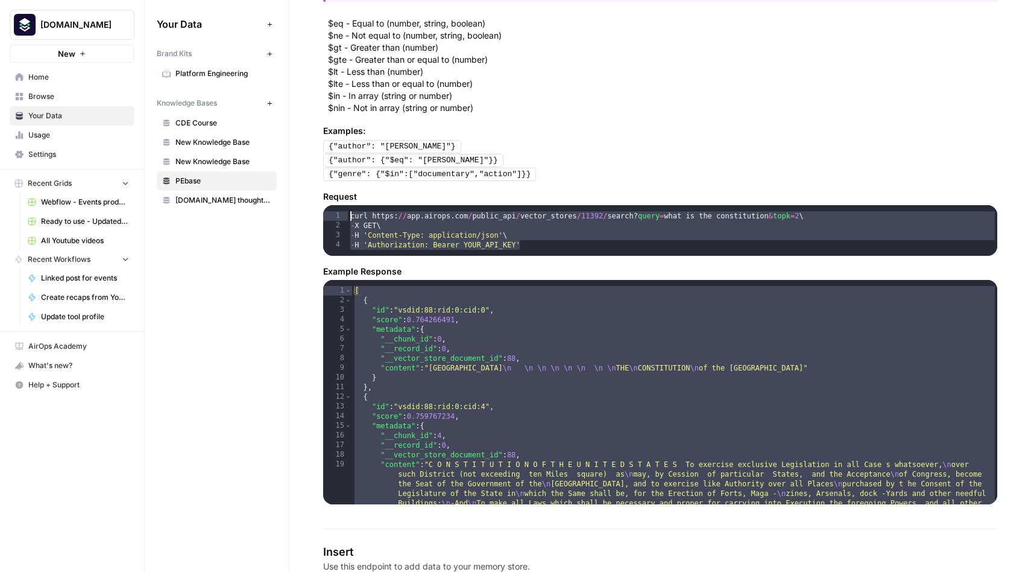
type textarea "**********"
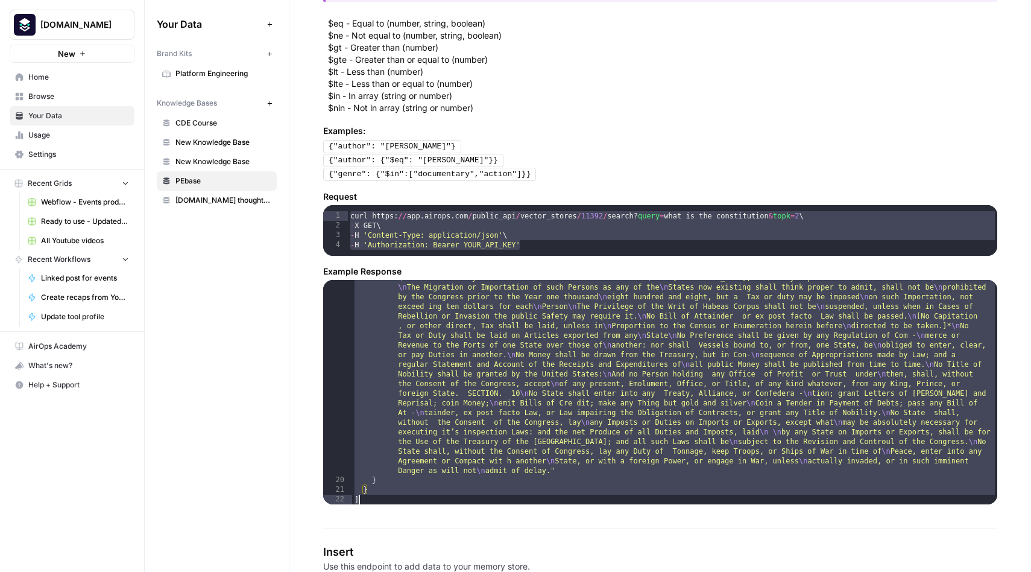
scroll to position [235, 0]
drag, startPoint x: 355, startPoint y: 289, endPoint x: 483, endPoint y: 522, distance: 265.3
click at [483, 522] on div "Search Use this endpoint to do semantic searches. GET https://app.airops.com/pu…" at bounding box center [660, 138] width 674 height 809
type textarea "* *"
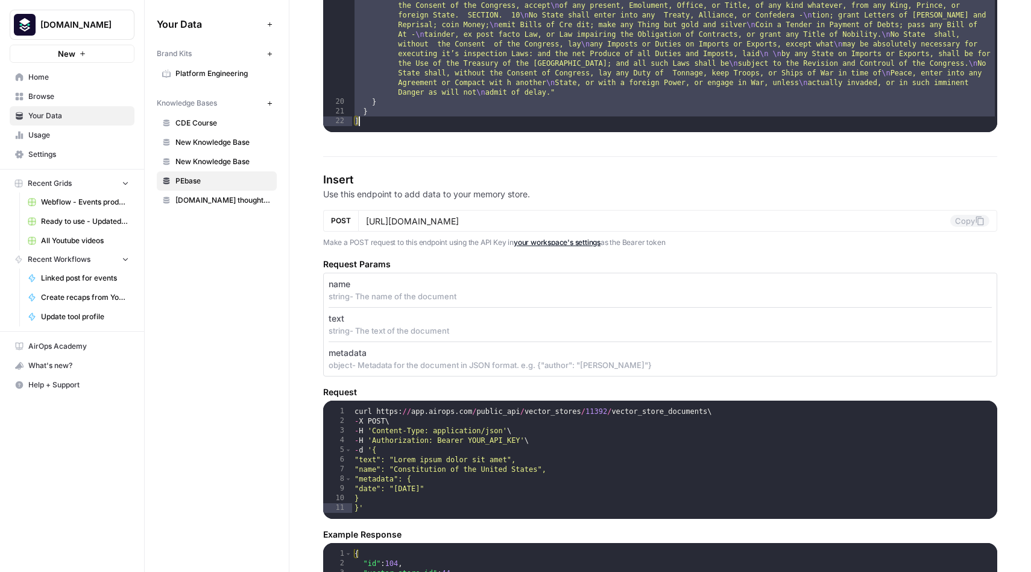
scroll to position [936, 0]
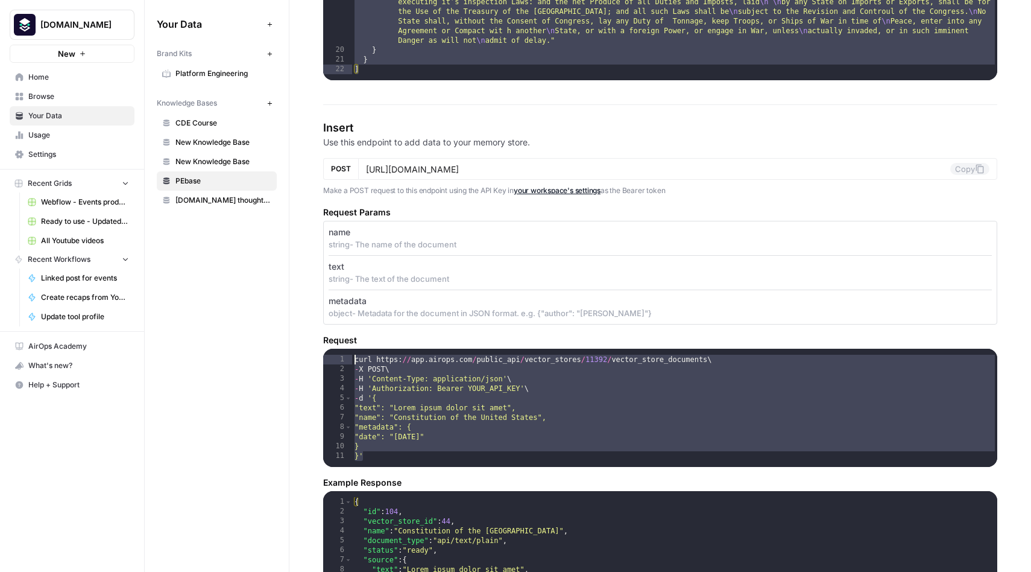
drag, startPoint x: 371, startPoint y: 458, endPoint x: 310, endPoint y: 344, distance: 129.5
click at [310, 344] on div "REST API This page outlines the REST API that allows you to interact with Memor…" at bounding box center [660, 331] width 742 height 2388
type textarea "**********"
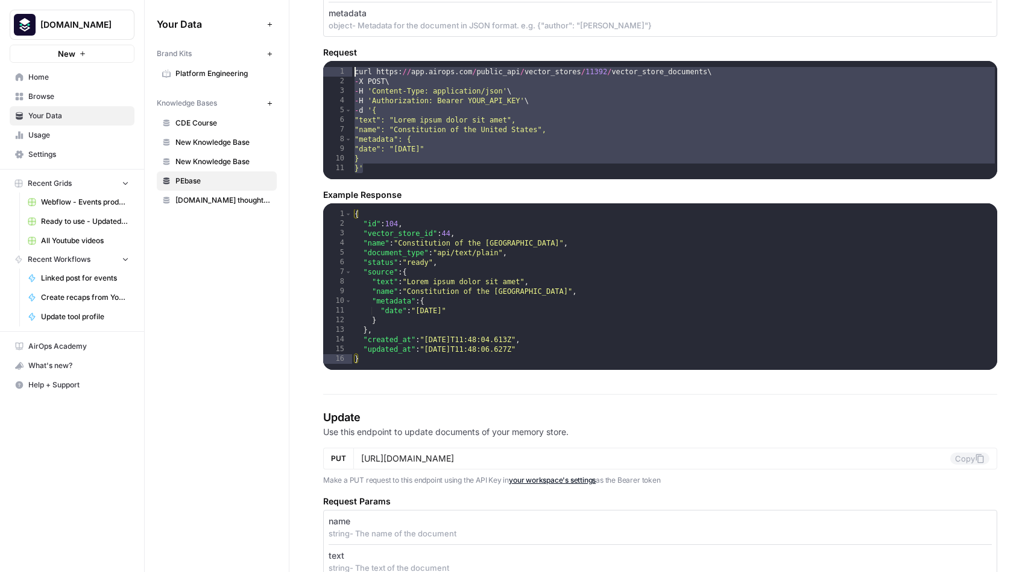
scroll to position [1178, 0]
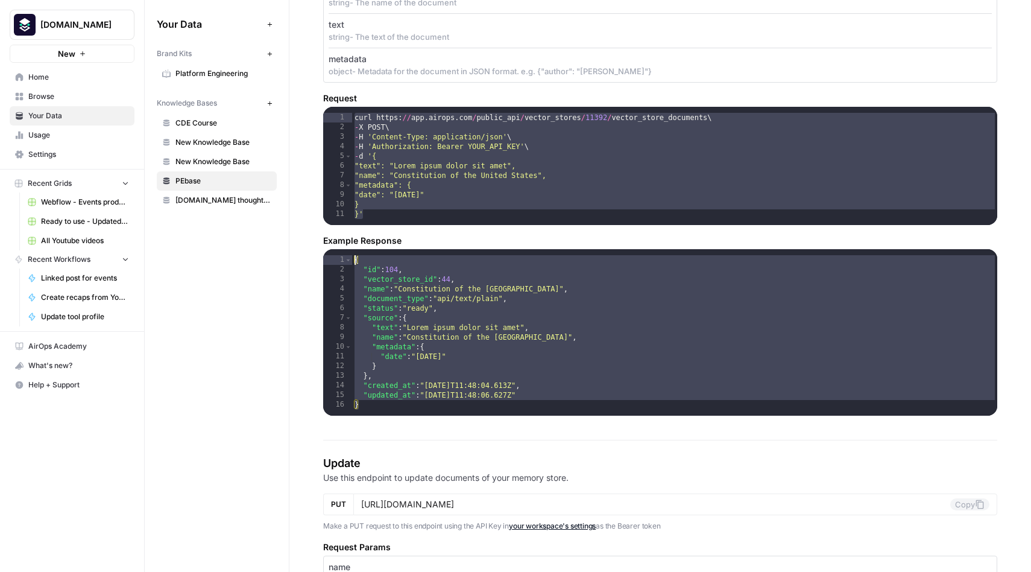
drag, startPoint x: 371, startPoint y: 404, endPoint x: 335, endPoint y: 240, distance: 168.0
click at [335, 240] on div "Example Response * 1 2 3 4 5 6 7 8 9 10 11 12 13 14 15 16 { "id" : 104 , "vecto…" at bounding box center [660, 325] width 674 height 181
type textarea "**********"
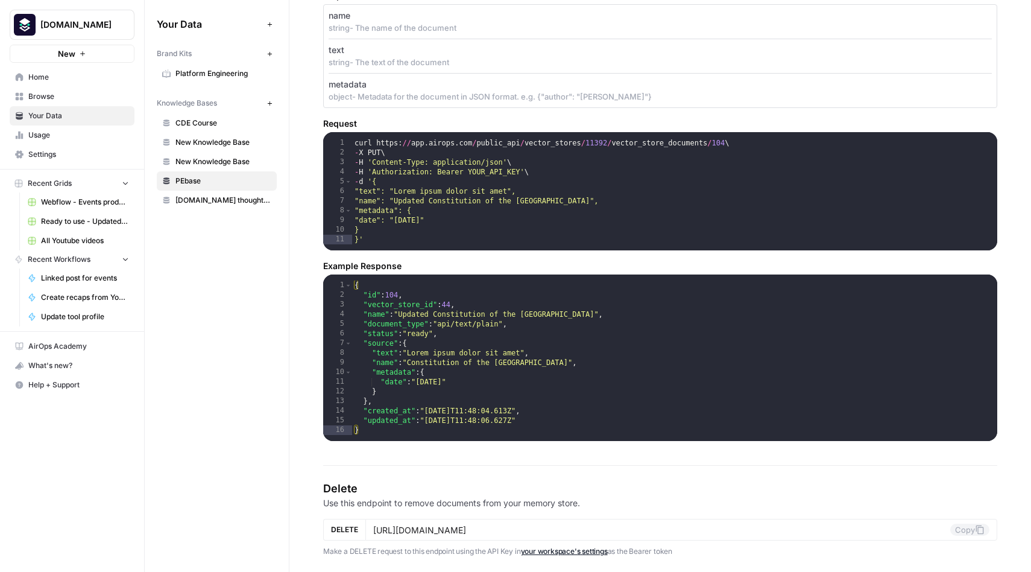
scroll to position [1723, 0]
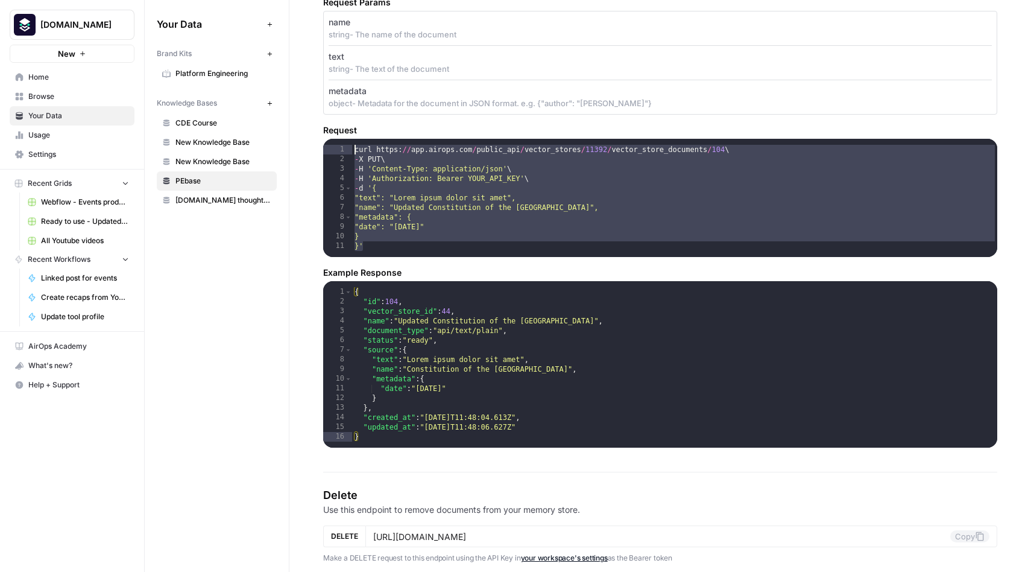
drag, startPoint x: 374, startPoint y: 248, endPoint x: 324, endPoint y: 145, distance: 114.9
click at [324, 144] on div "** 1 2 3 4 5 6 7 8 9 10 11 curl https : // app . airops . com / public_api / ve…" at bounding box center [660, 198] width 674 height 118
type textarea "**********"
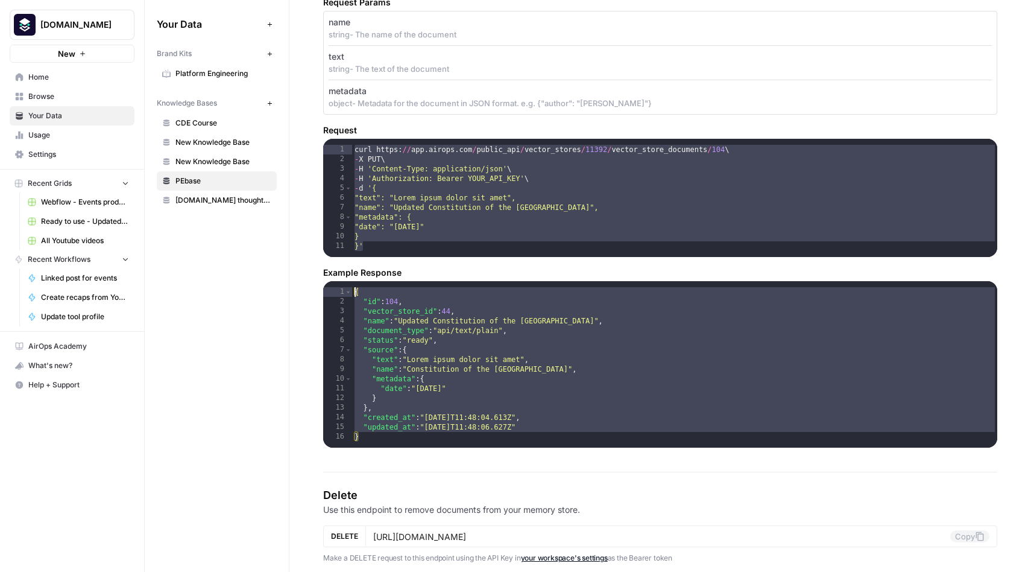
drag, startPoint x: 370, startPoint y: 438, endPoint x: 341, endPoint y: 283, distance: 158.1
click at [341, 282] on div "* 1 2 3 4 5 6 7 8 9 10 11 12 13 14 15 16 { "id" : 104 , "vector_store_id" : 44 …" at bounding box center [660, 364] width 674 height 166
type textarea "**********"
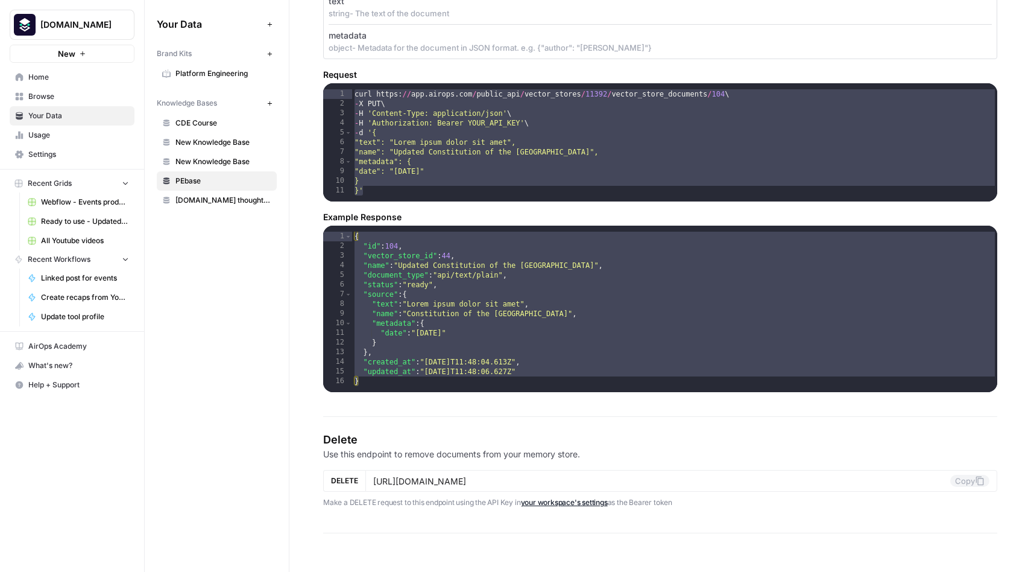
scroll to position [1783, 0]
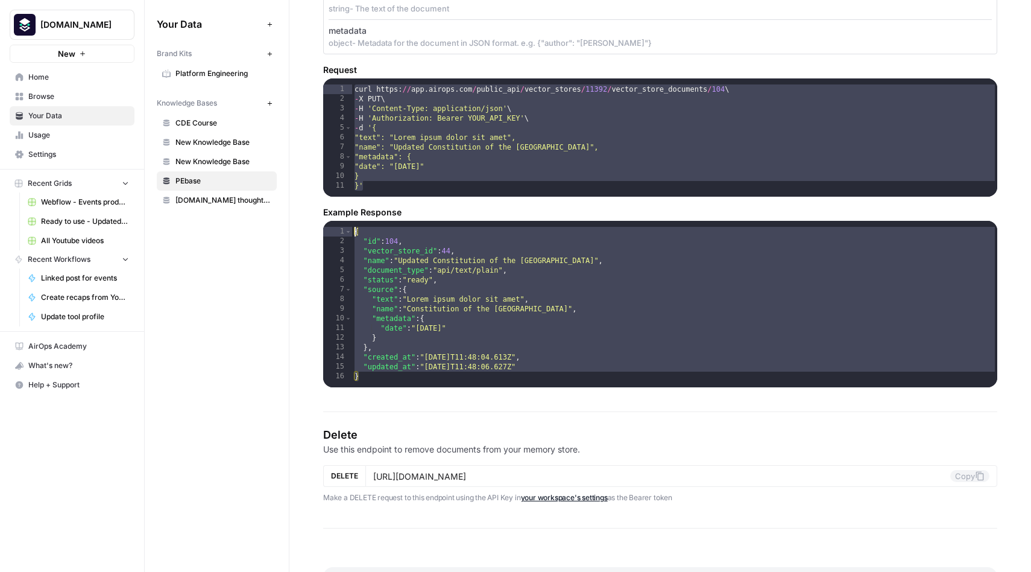
click at [570, 497] on link "your workspace's settings" at bounding box center [564, 497] width 87 height 9
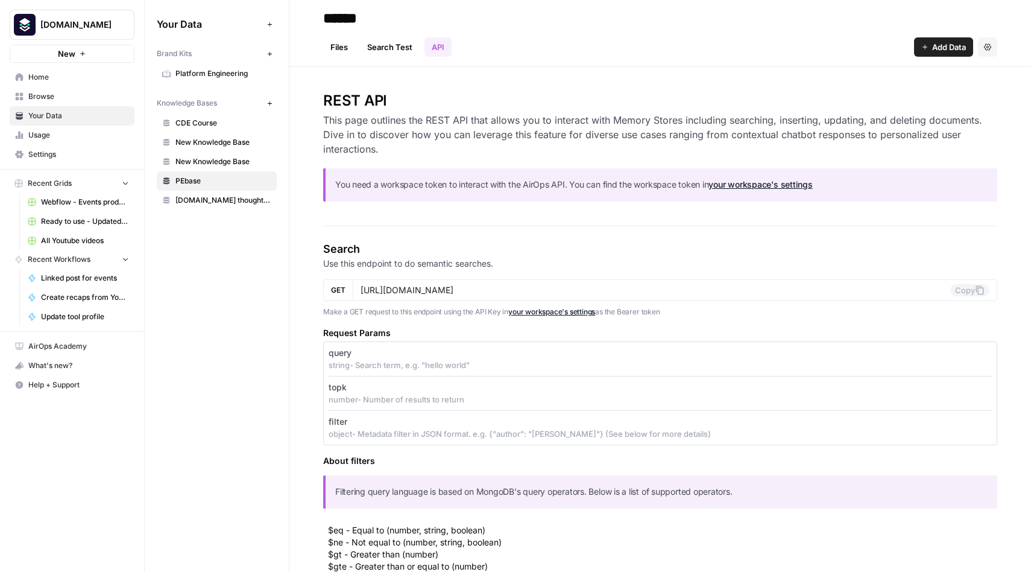
scroll to position [0, 0]
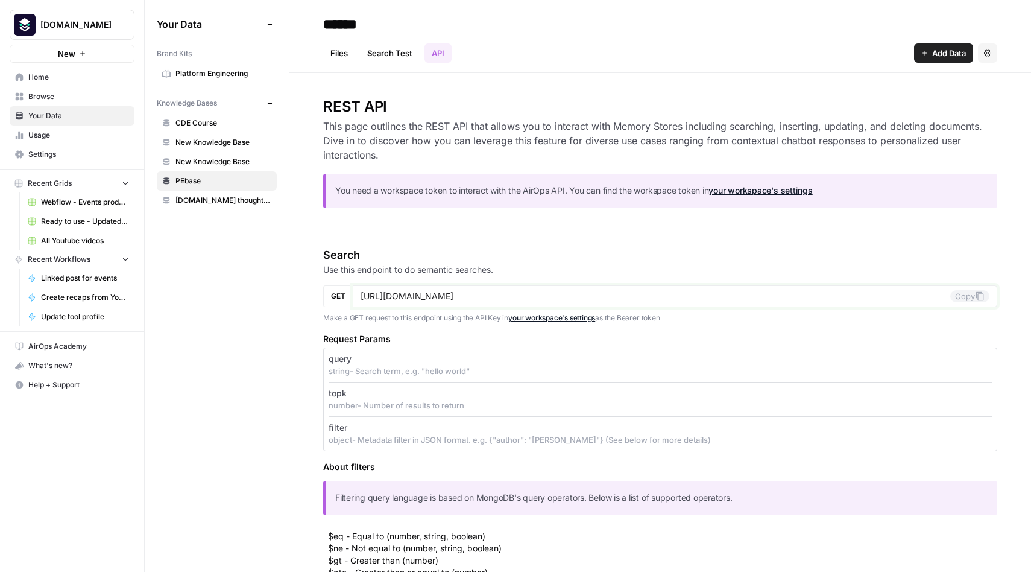
drag, startPoint x: 579, startPoint y: 297, endPoint x: 352, endPoint y: 294, distance: 227.3
click at [352, 294] on div "GET https://app.airops.com/public_api/vector_stores/11392/search Copy" at bounding box center [660, 296] width 674 height 22
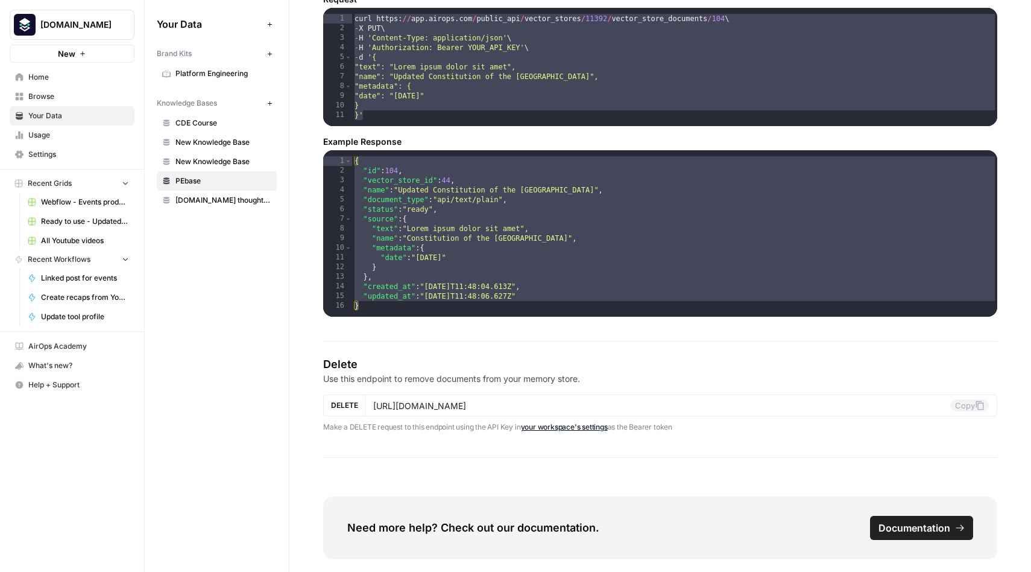
scroll to position [1856, 0]
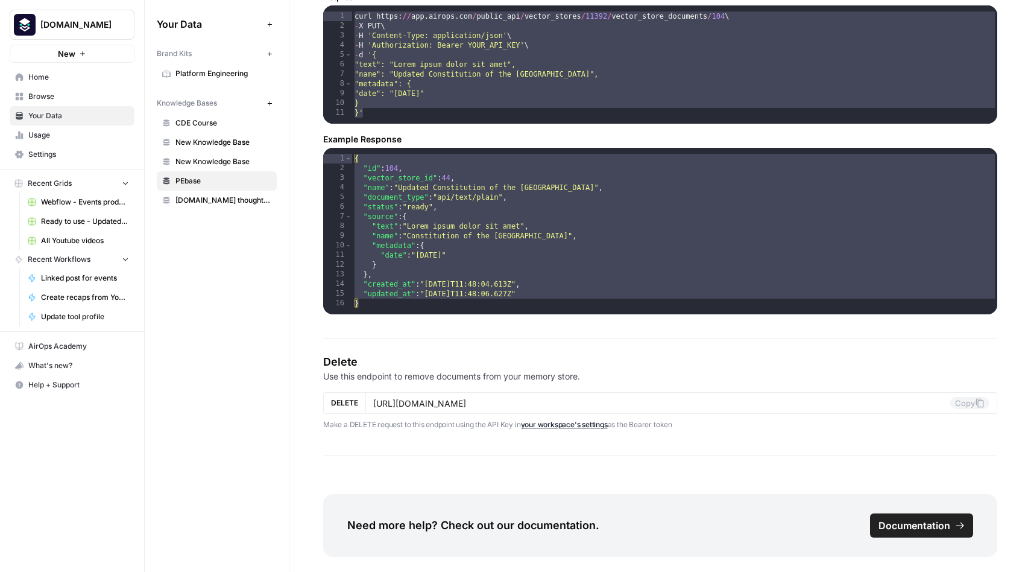
click at [217, 200] on span "[DOMAIN_NAME] thought leadership" at bounding box center [223, 200] width 96 height 11
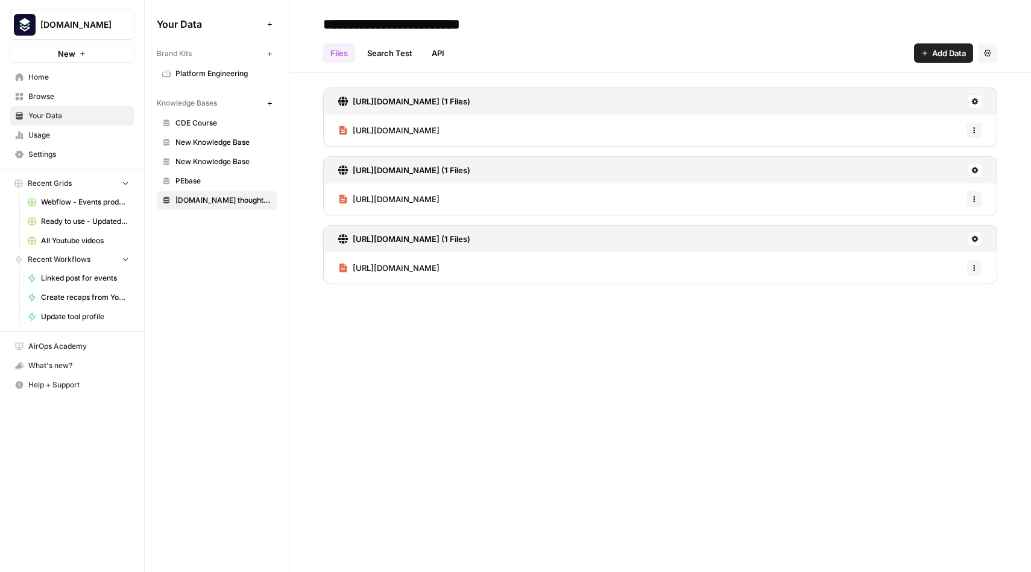
click at [441, 51] on link "API" at bounding box center [437, 52] width 27 height 19
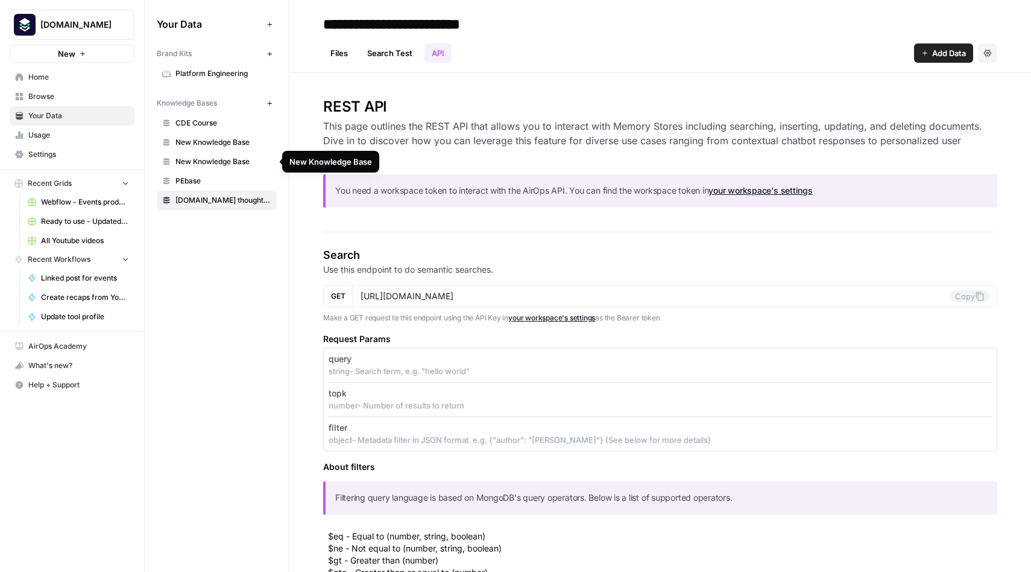
click at [201, 158] on span "New Knowledge Base" at bounding box center [223, 161] width 96 height 11
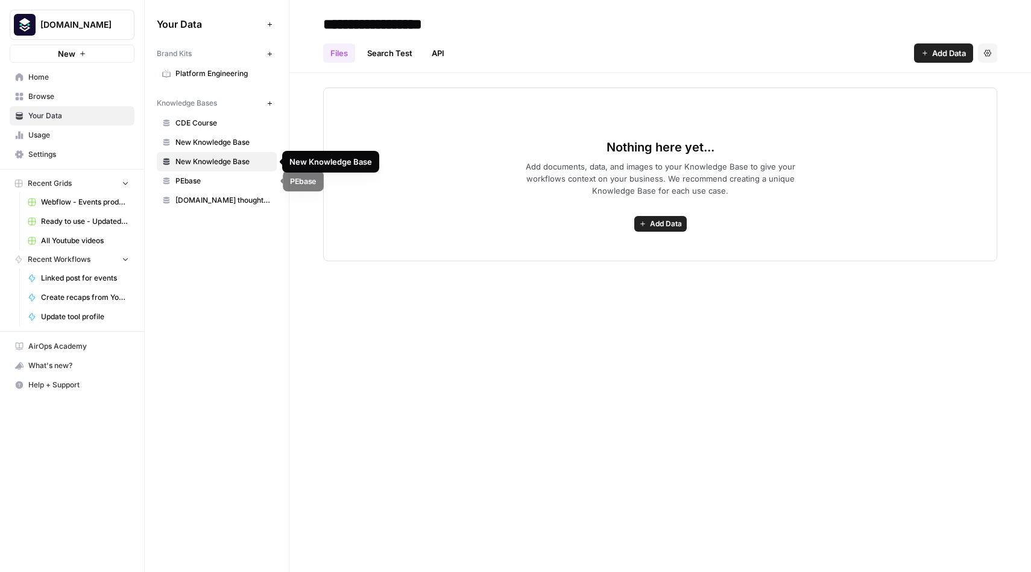
click at [196, 180] on span "PEbase" at bounding box center [223, 180] width 96 height 11
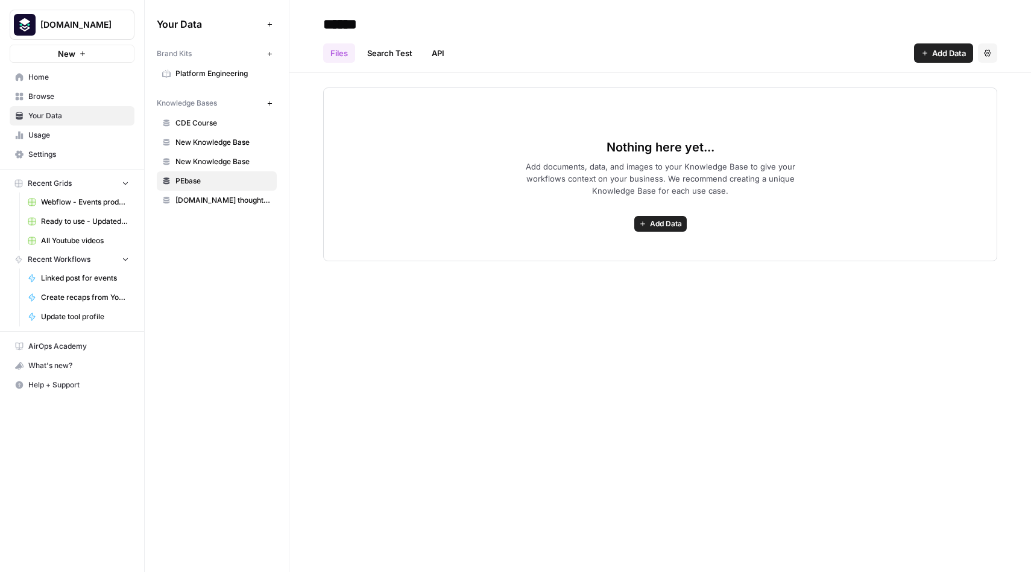
click at [443, 52] on link "API" at bounding box center [437, 52] width 27 height 19
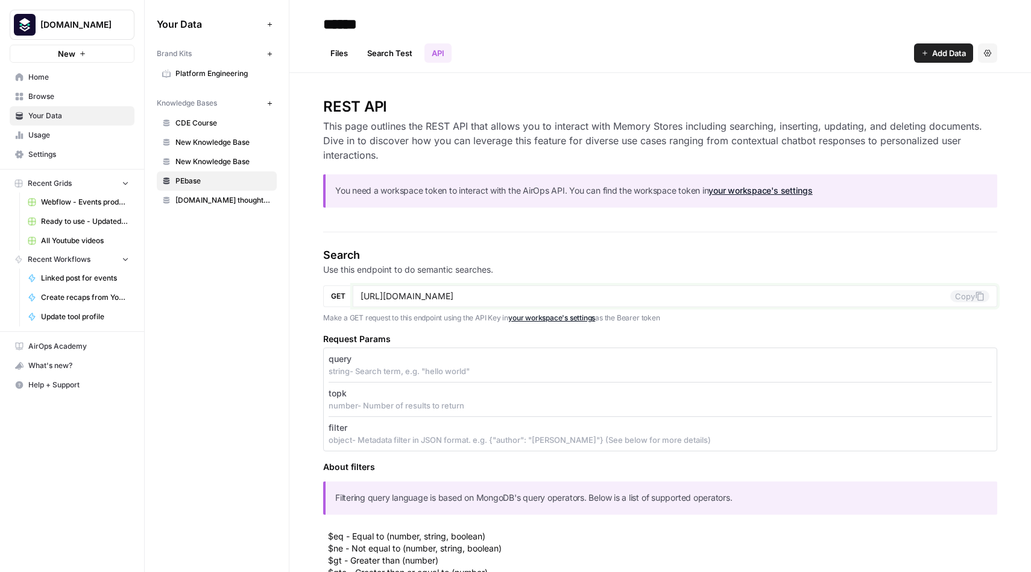
drag, startPoint x: 580, startPoint y: 298, endPoint x: 333, endPoint y: 282, distance: 247.2
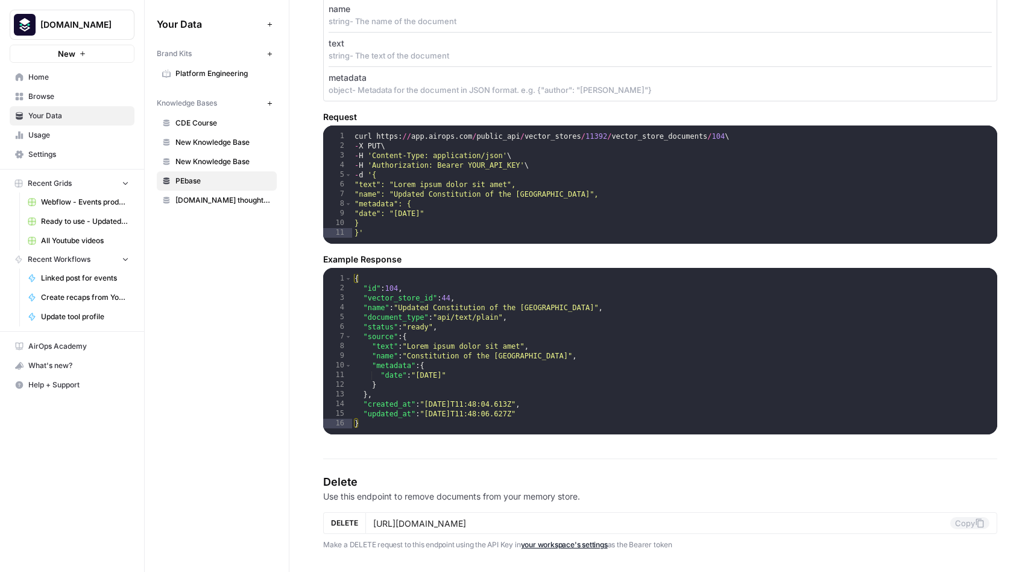
scroll to position [1887, 0]
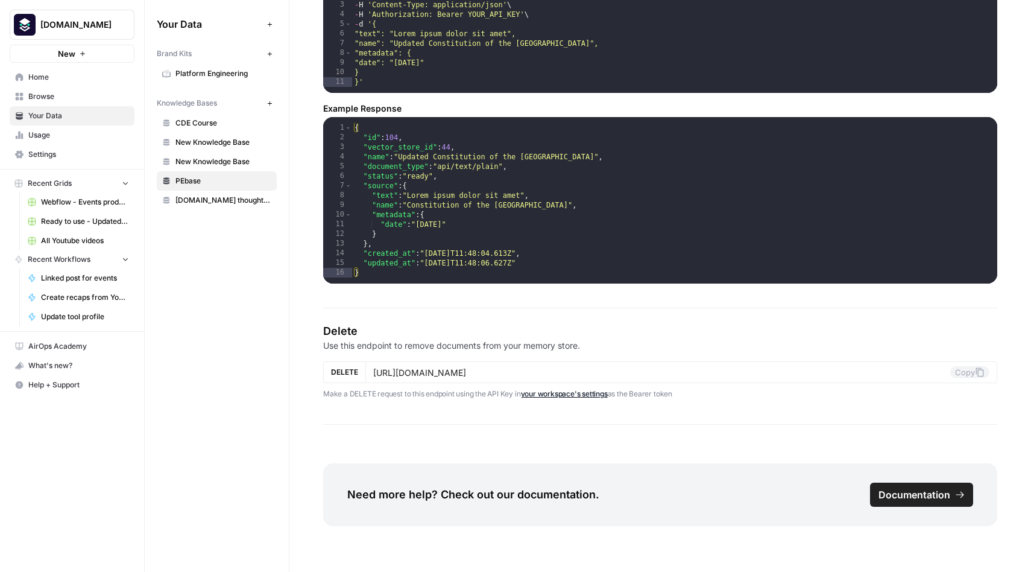
click at [925, 488] on span "Documentation" at bounding box center [915, 494] width 72 height 14
click at [204, 180] on span "PEbase" at bounding box center [223, 180] width 96 height 11
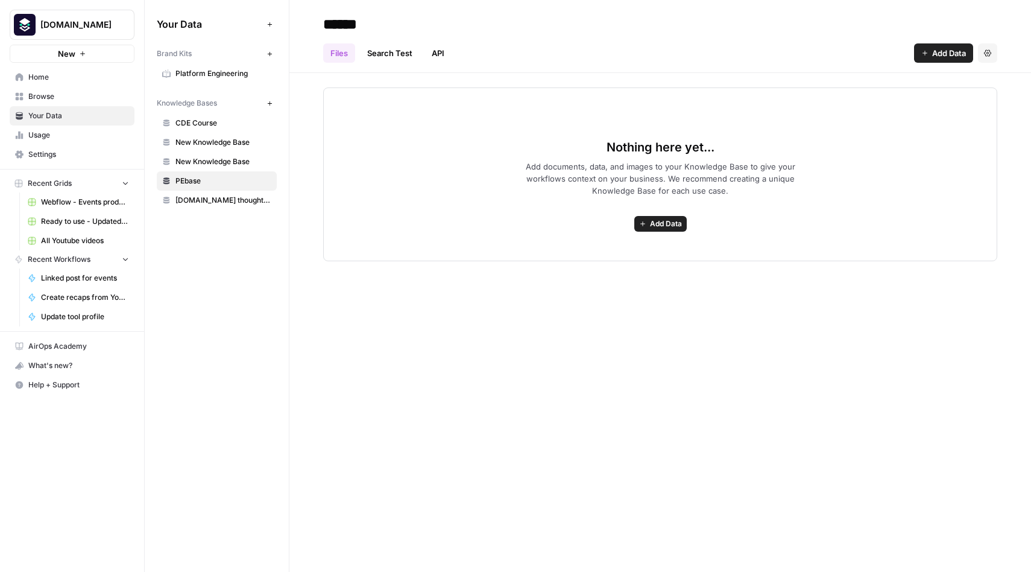
click at [186, 168] on link "New Knowledge Base" at bounding box center [217, 161] width 120 height 19
click at [187, 181] on span "PEbase" at bounding box center [223, 180] width 96 height 11
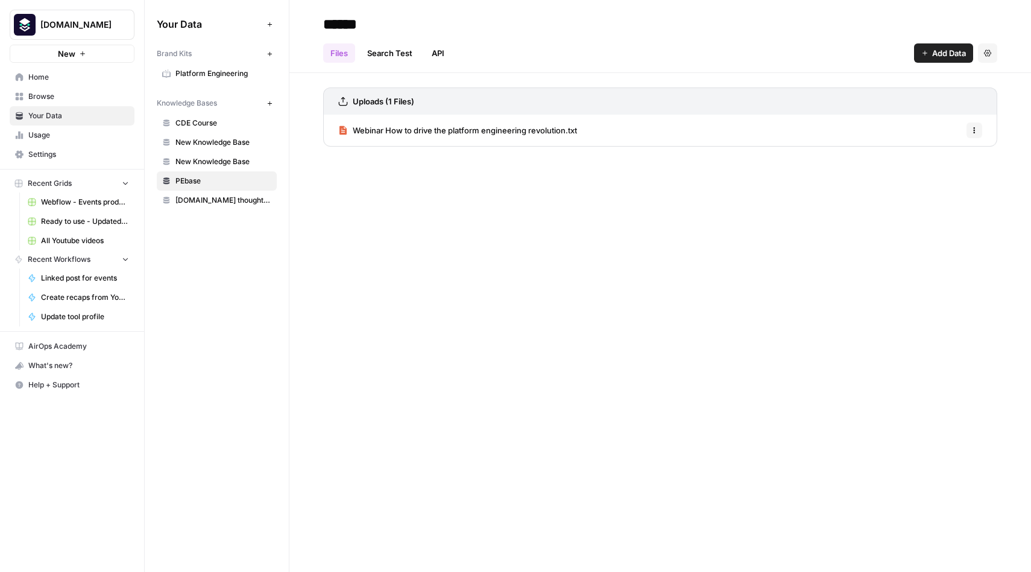
click at [456, 128] on span "Webinar How to drive the platform engineering revolution.txt" at bounding box center [465, 130] width 224 height 12
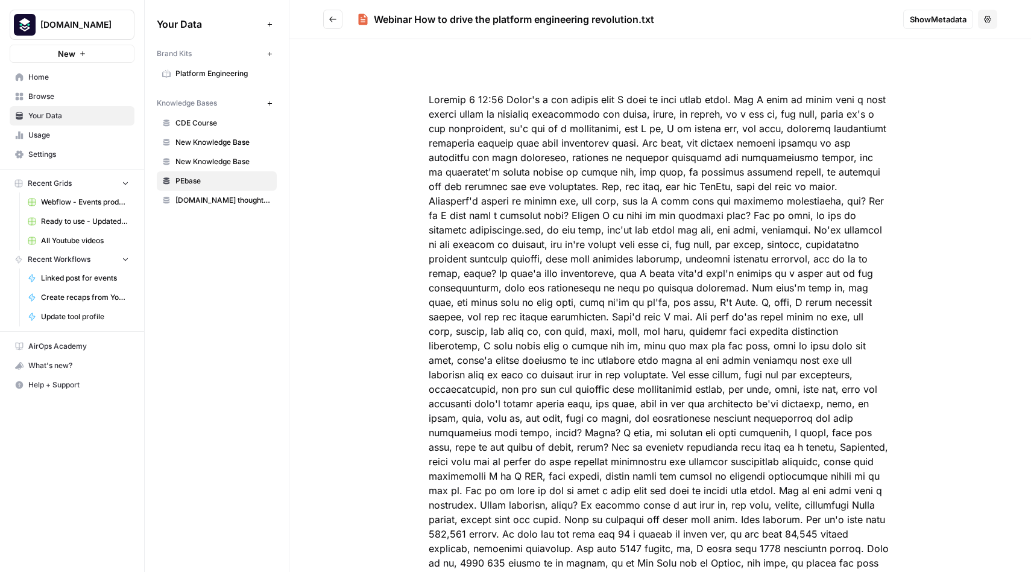
click at [334, 24] on button "Go back" at bounding box center [332, 19] width 19 height 19
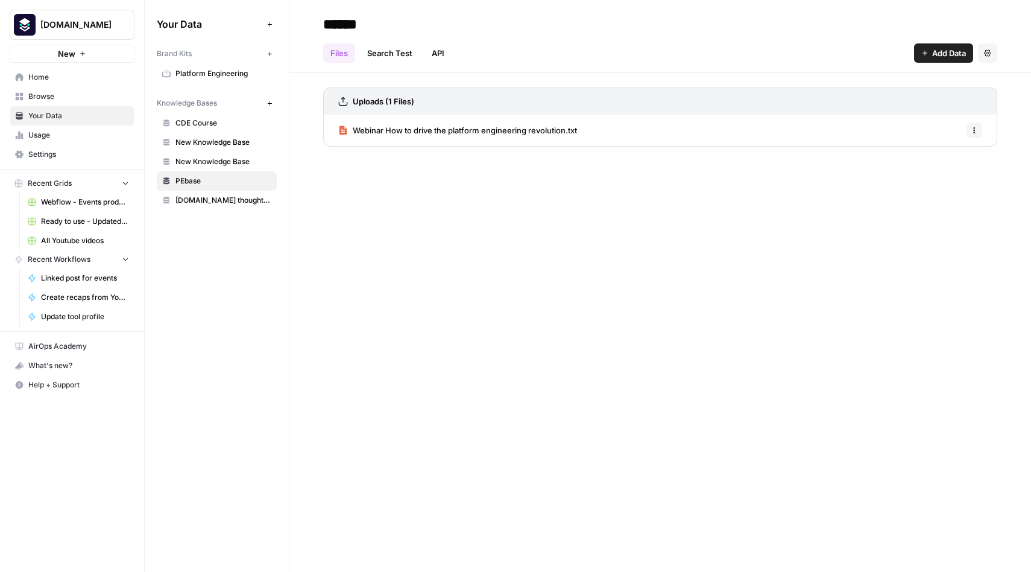
click at [195, 183] on span "PEbase" at bounding box center [223, 180] width 96 height 11
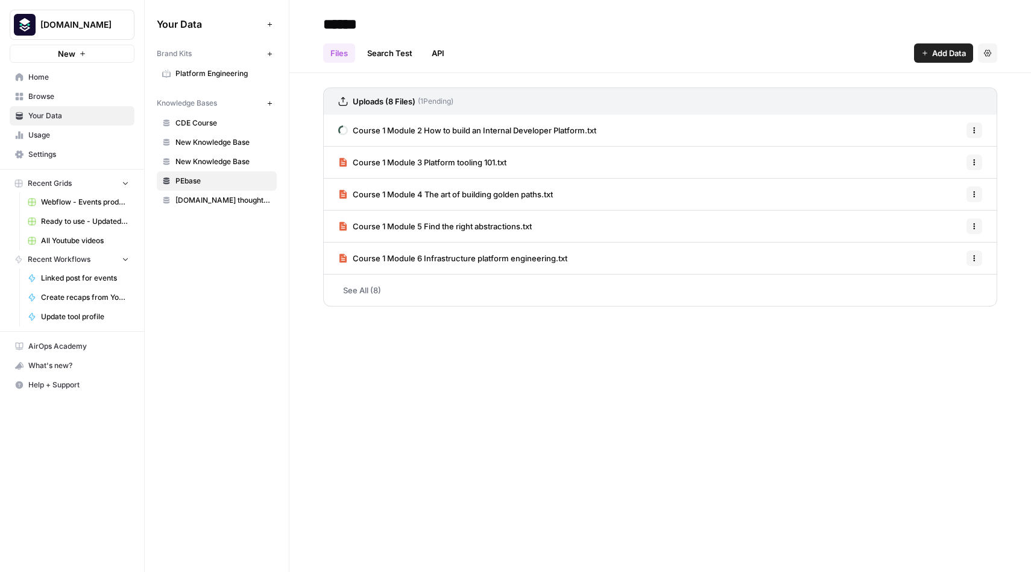
click at [363, 291] on link "See All (8)" at bounding box center [660, 289] width 674 height 31
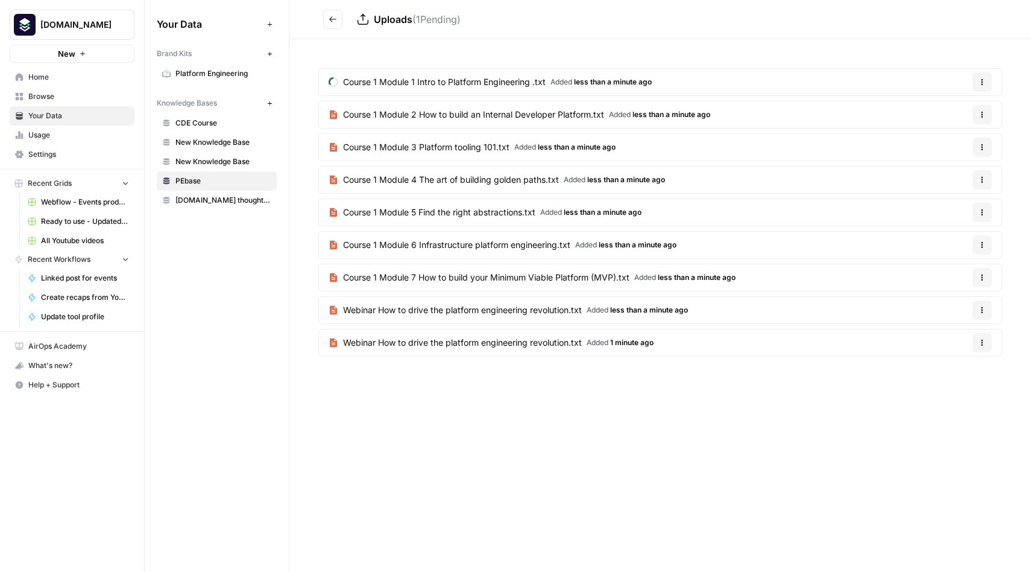
click at [985, 344] on icon "button" at bounding box center [982, 342] width 7 height 7
click at [950, 372] on span "Delete File" at bounding box center [957, 371] width 39 height 12
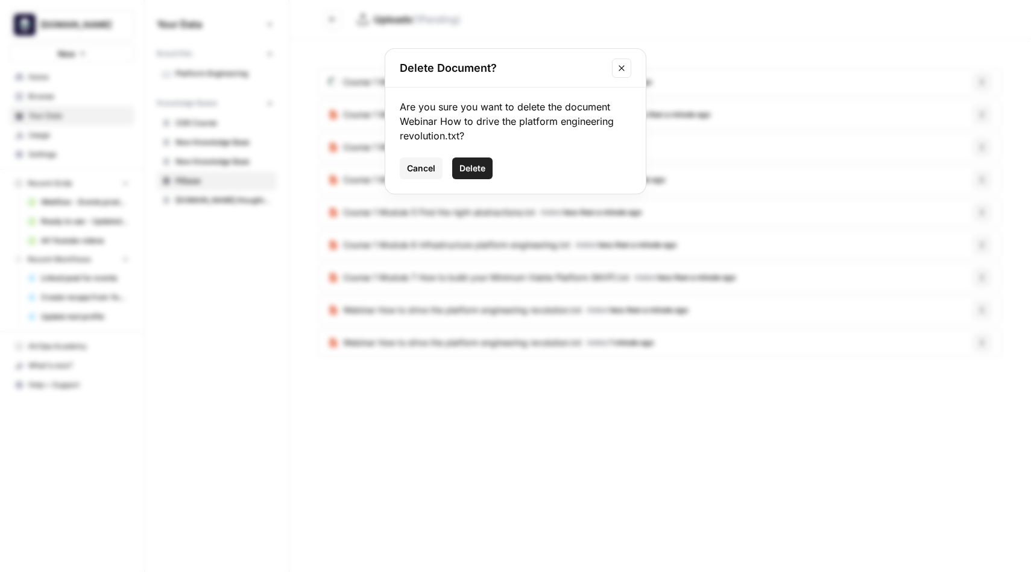
click at [481, 168] on span "Delete" at bounding box center [472, 168] width 26 height 12
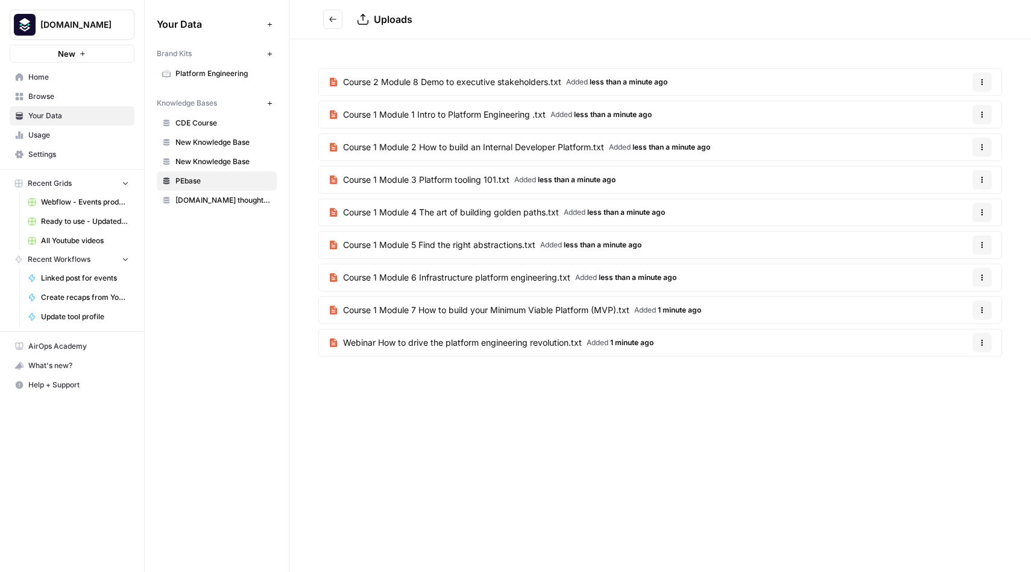
click at [979, 311] on div "Options" at bounding box center [983, 317] width 30 height 12
click at [982, 339] on icon "button" at bounding box center [982, 342] width 7 height 7
click at [707, 418] on div "Uploads Course 2 Module 8 Demo to executive stakeholders.txt Added less than a …" at bounding box center [660, 286] width 742 height 572
click at [515, 311] on span "Course 1 Module 7 How to build your Minimum Viable Platform (MVP).txt" at bounding box center [486, 310] width 286 height 12
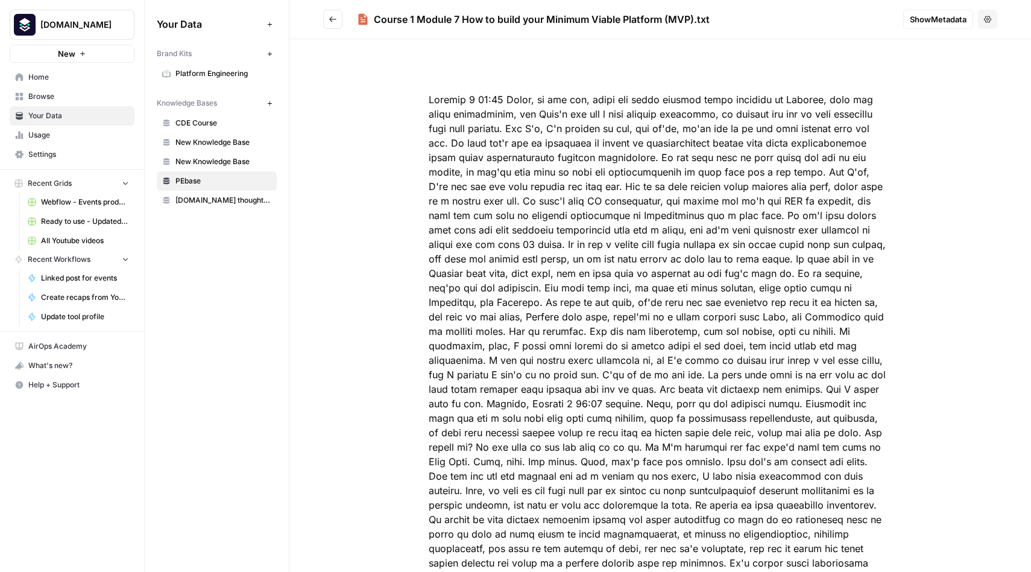
click at [920, 17] on span "Show Metadata" at bounding box center [938, 19] width 57 height 12
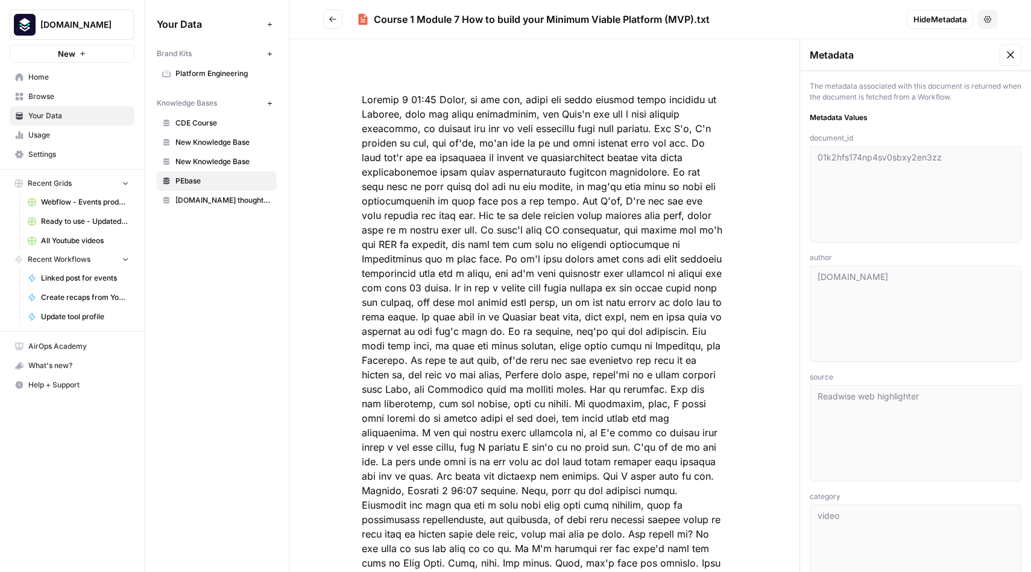
click at [1012, 51] on icon at bounding box center [1011, 55] width 12 height 12
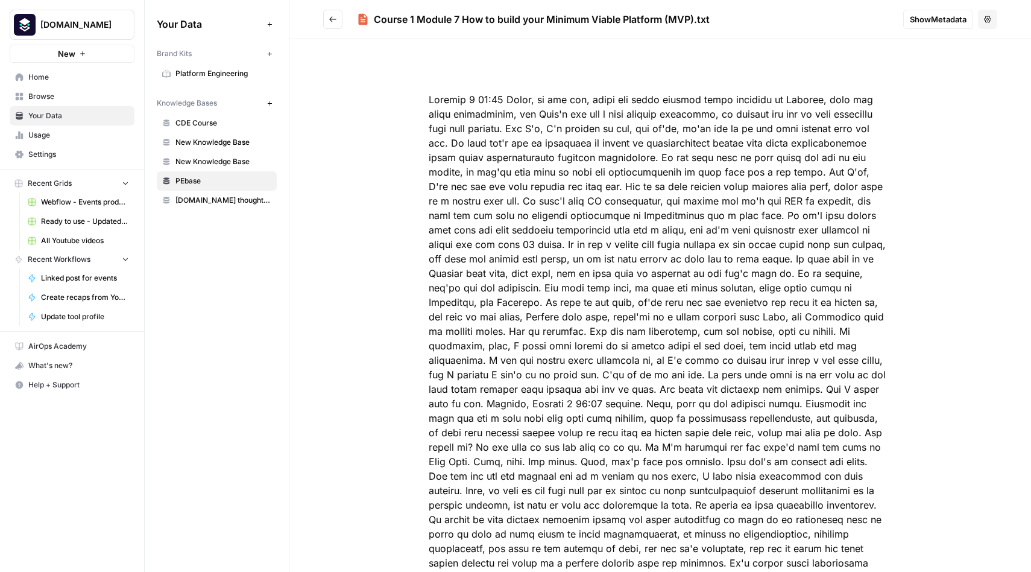
click at [188, 171] on link "New Knowledge Base" at bounding box center [217, 161] width 120 height 19
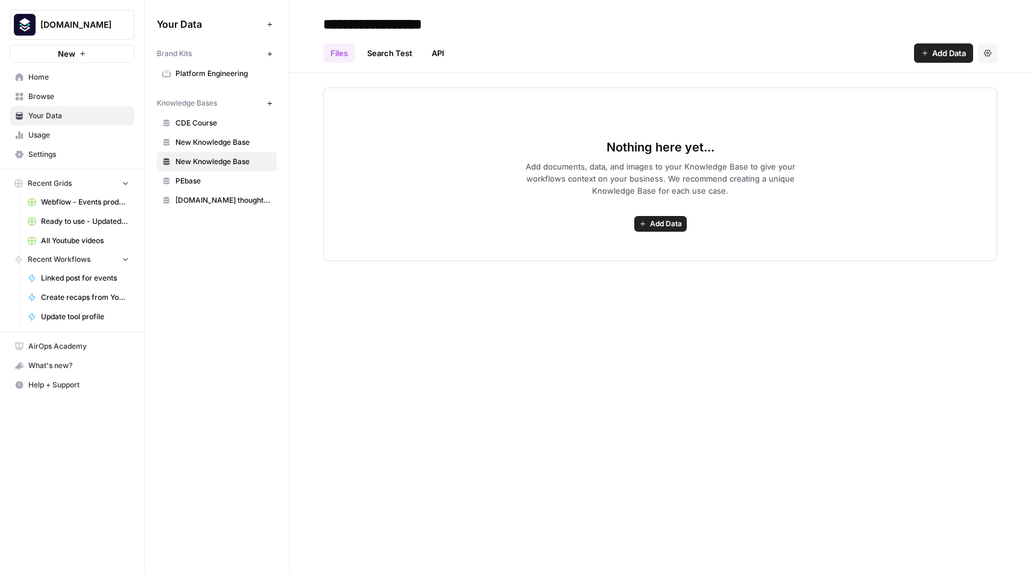
click at [186, 180] on span "PEbase" at bounding box center [223, 180] width 96 height 11
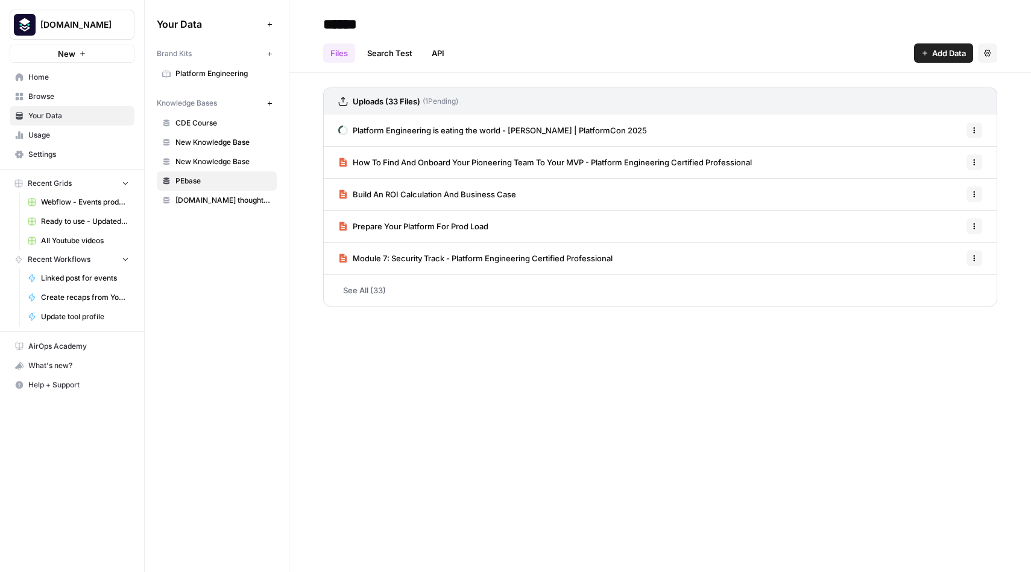
click at [365, 291] on link "See All (33)" at bounding box center [660, 289] width 674 height 31
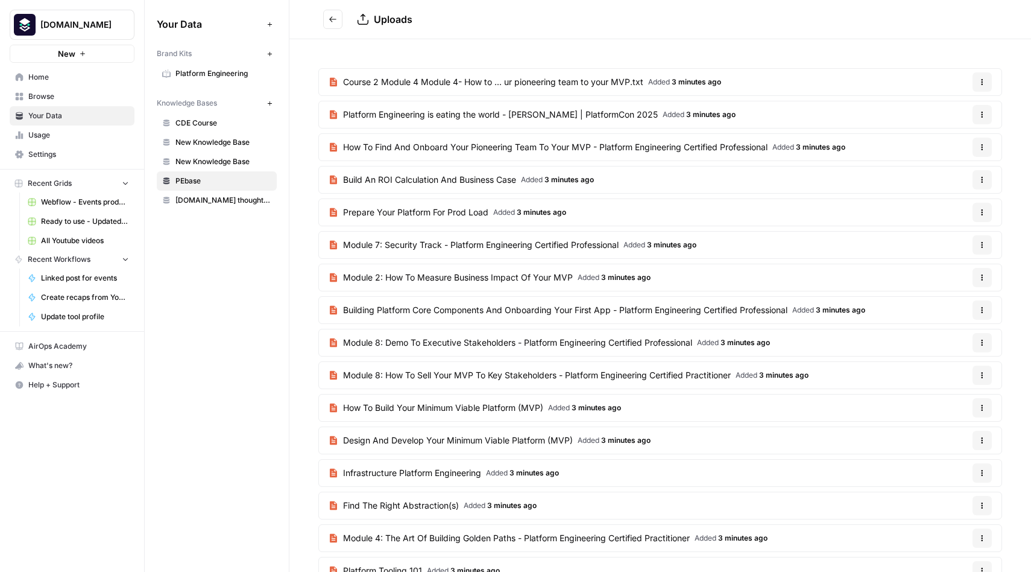
click at [396, 147] on span "How To Find And Onboard Your Pioneering Team To Your MVP - Platform Engineering…" at bounding box center [555, 147] width 424 height 12
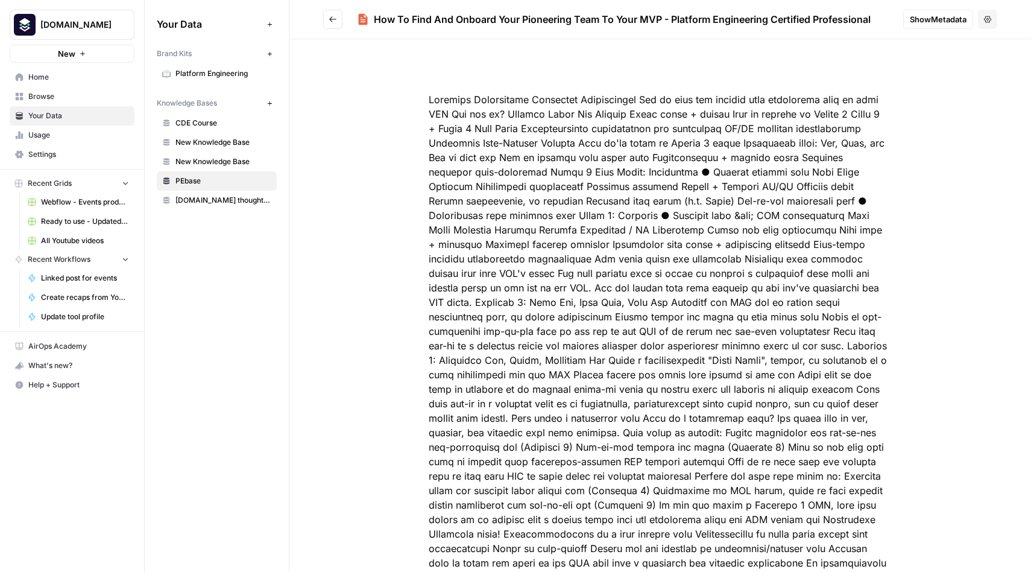
click at [333, 18] on icon "Go back" at bounding box center [333, 19] width 8 height 8
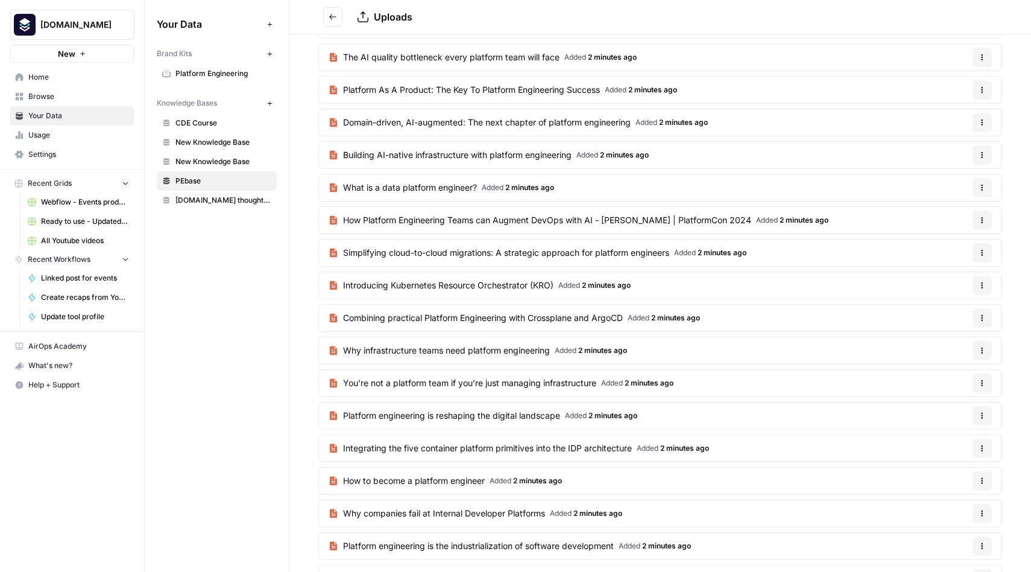
scroll to position [890, 0]
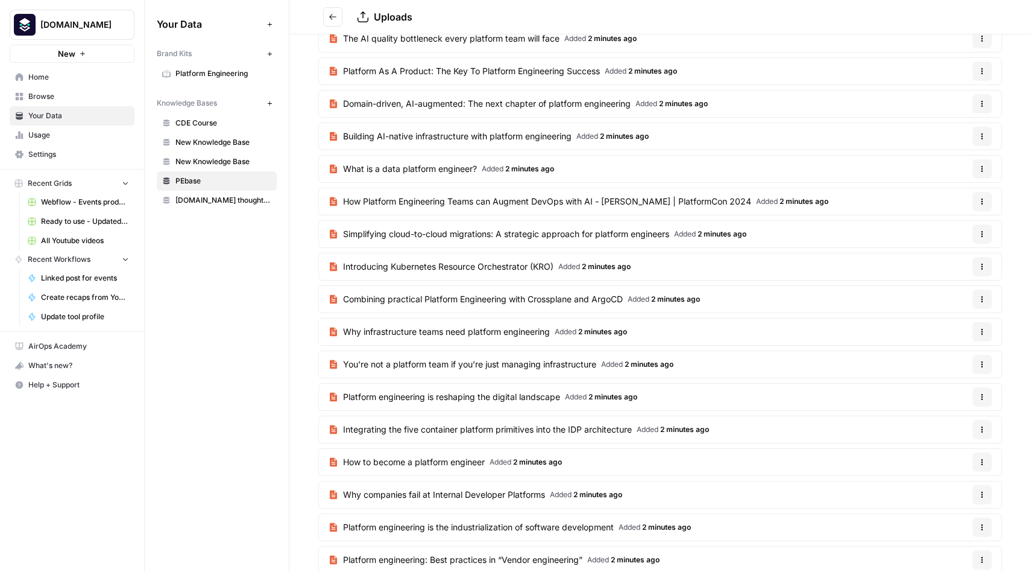
click at [448, 331] on span "Why infrastructure teams need platform engineering" at bounding box center [446, 332] width 207 height 12
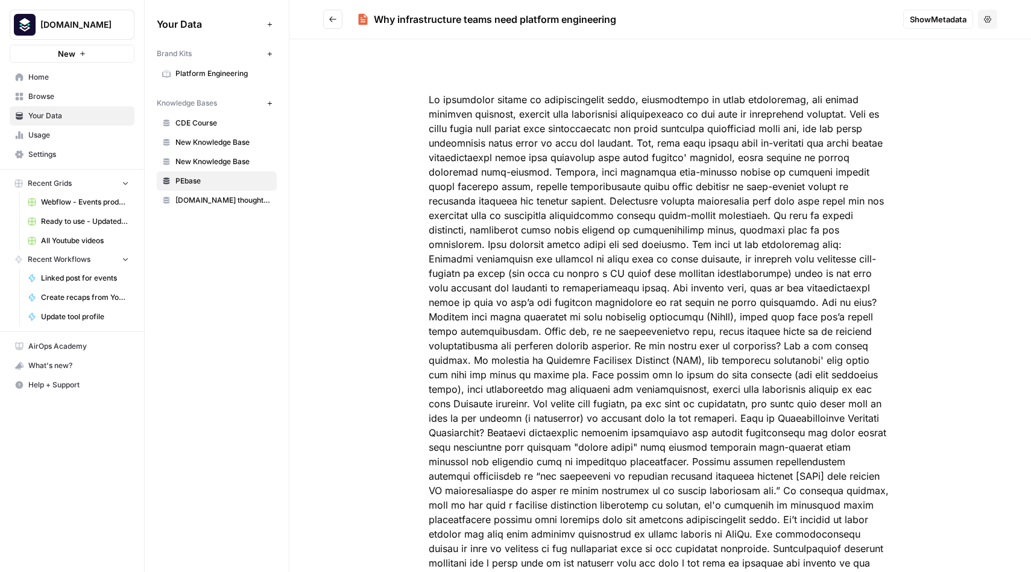
click at [334, 18] on icon "Go back" at bounding box center [333, 19] width 8 height 8
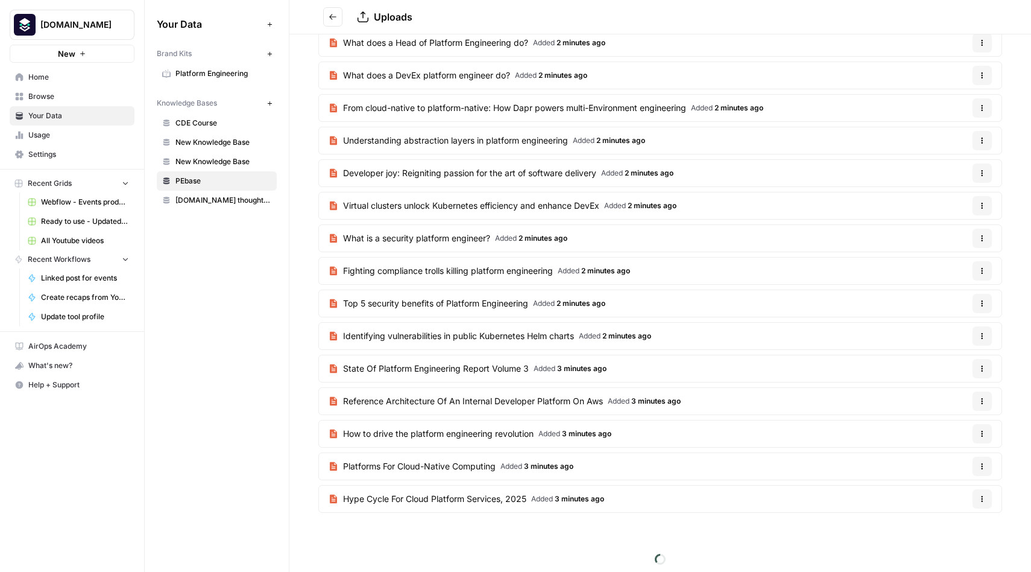
scroll to position [1525, 0]
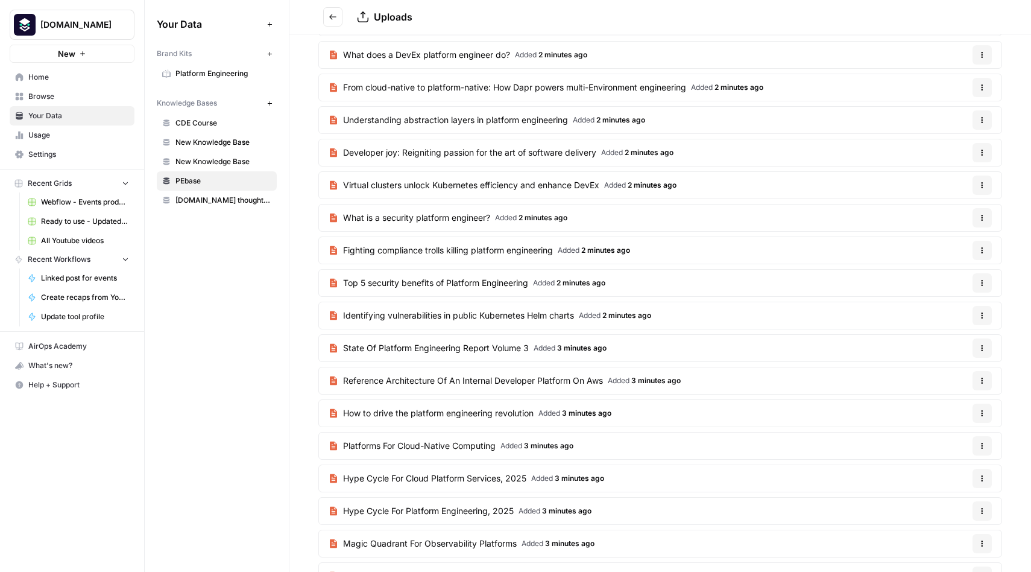
click at [397, 349] on span "State Of Platform Engineering Report Volume 3" at bounding box center [436, 348] width 186 height 12
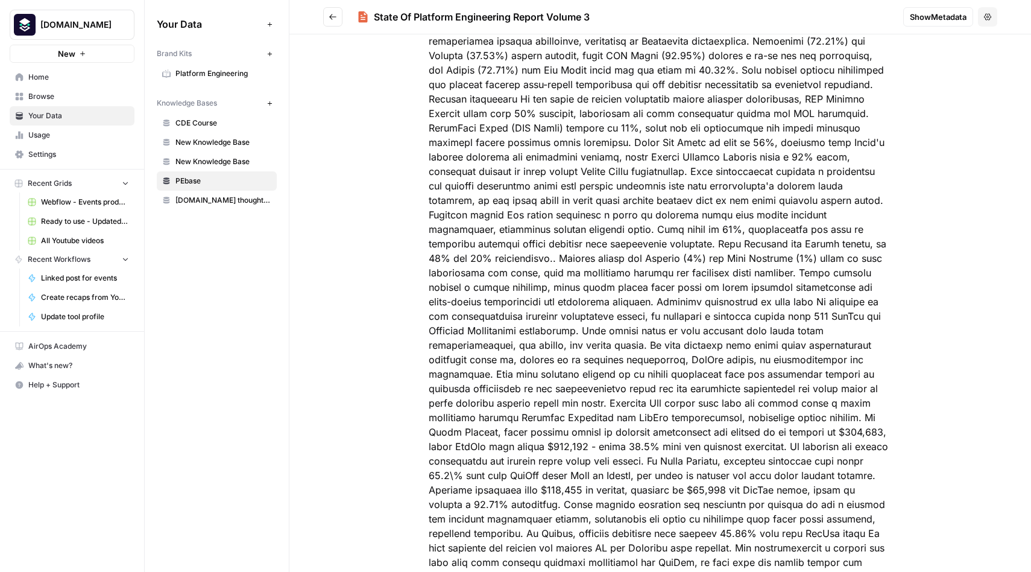
scroll to position [7157, 0]
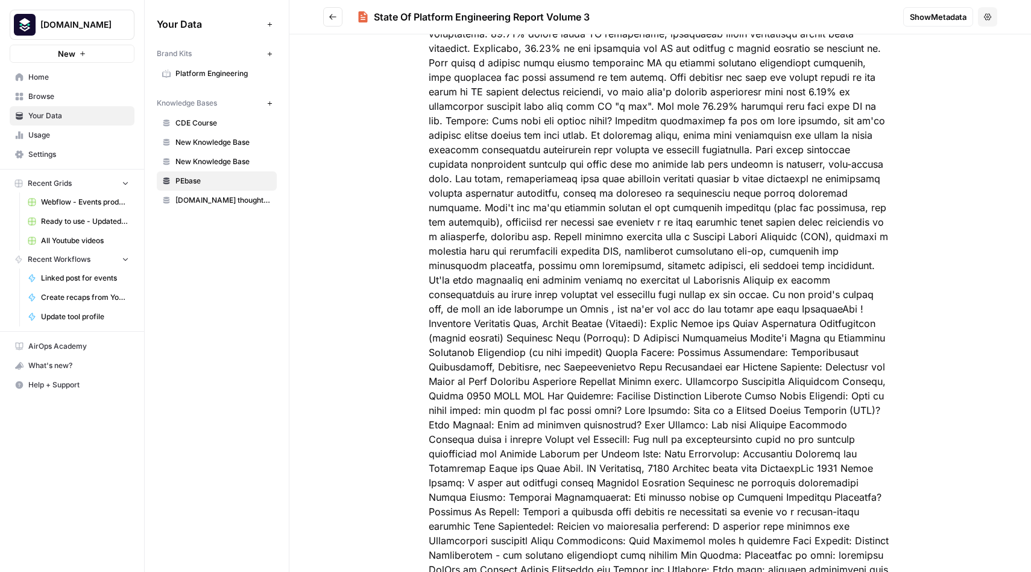
click at [332, 19] on icon "Go back" at bounding box center [333, 17] width 8 height 8
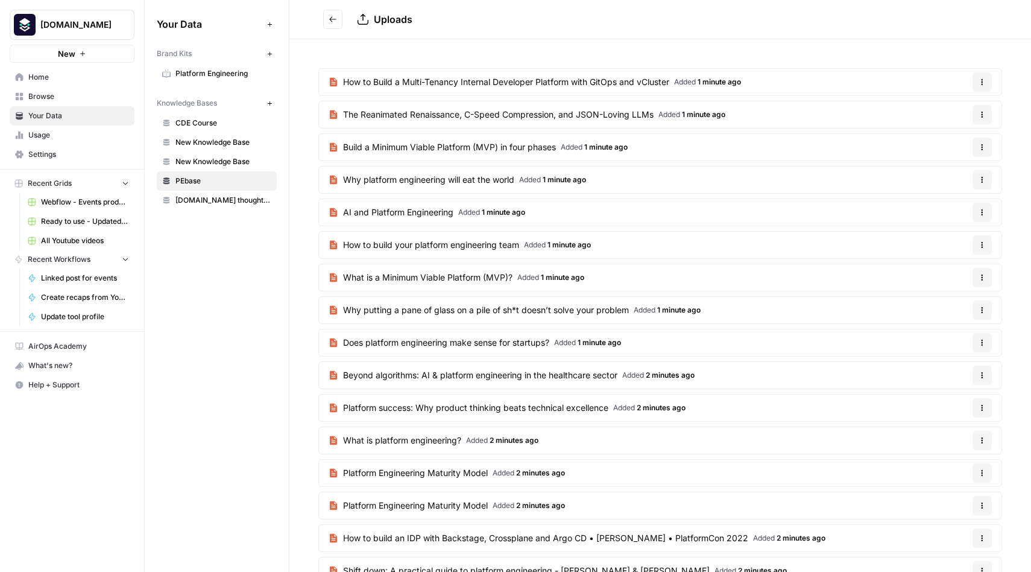
click at [217, 128] on span "CDE Course" at bounding box center [223, 123] width 96 height 11
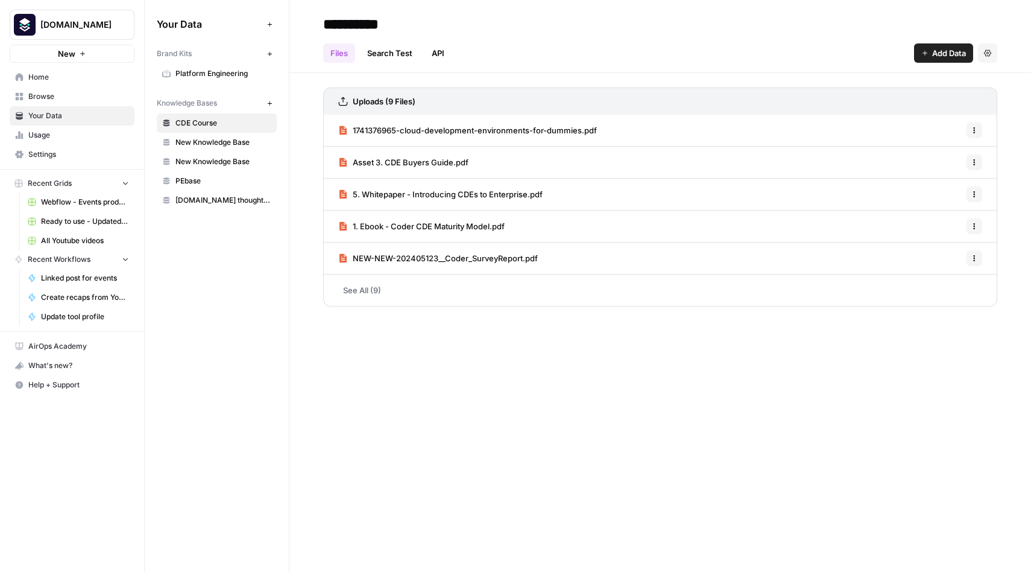
click at [398, 162] on span "Asset 3. CDE Buyers Guide.pdf" at bounding box center [411, 162] width 116 height 12
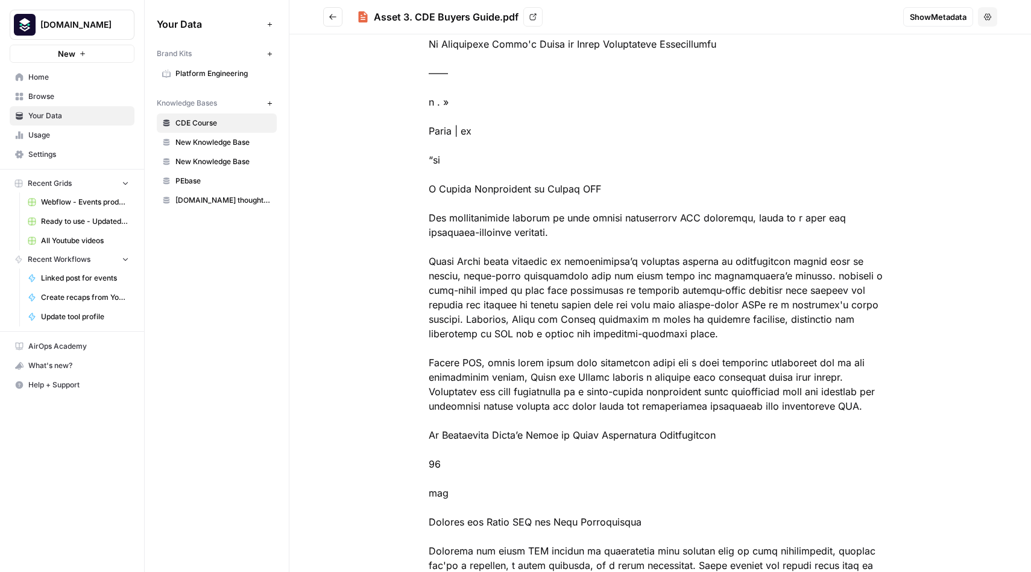
scroll to position [6636, 0]
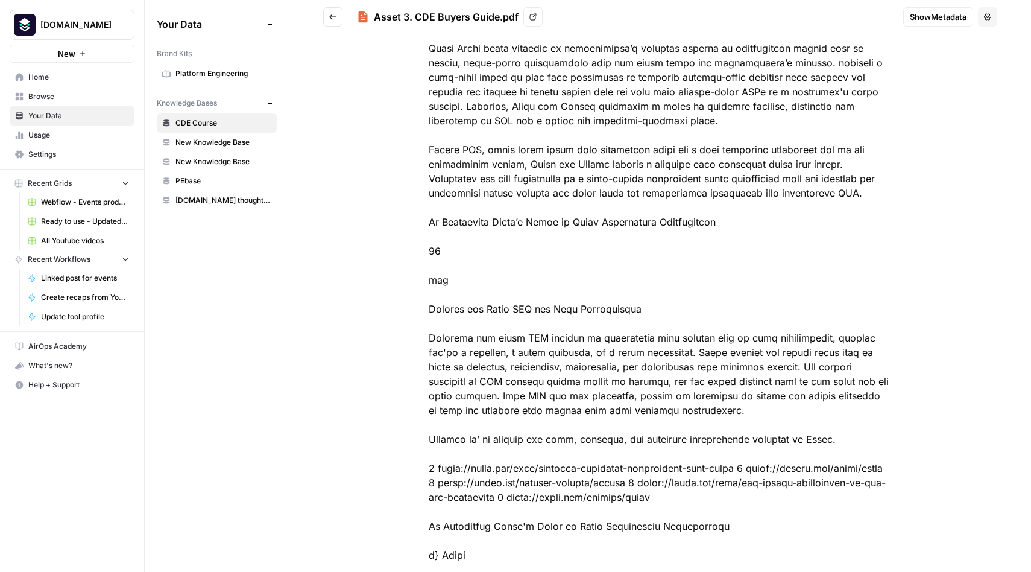
click at [334, 17] on icon "Go back" at bounding box center [333, 17] width 8 height 8
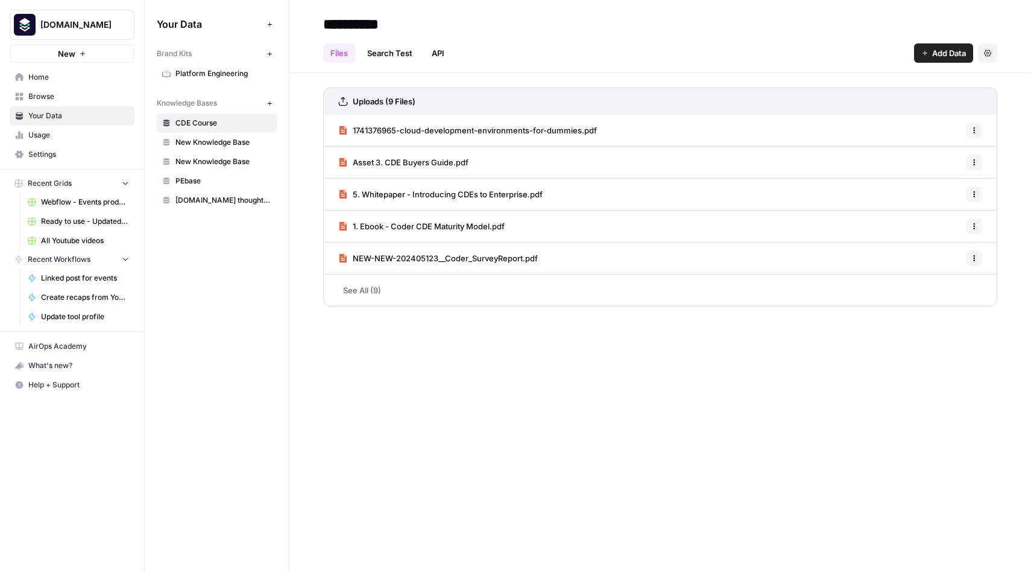
click at [371, 228] on span "1. Ebook - Coder CDE Maturity Model.pdf" at bounding box center [429, 226] width 152 height 12
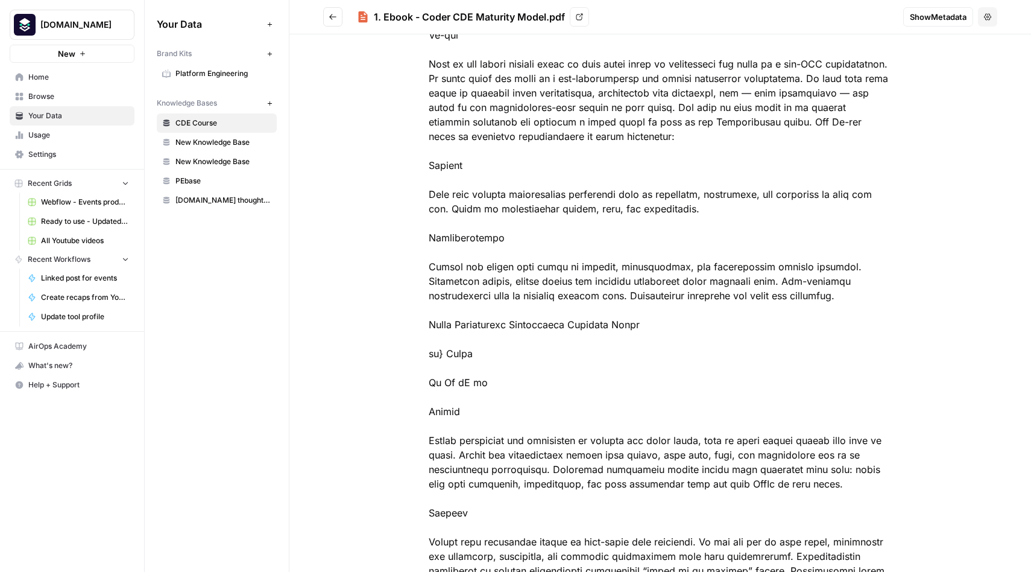
scroll to position [3624, 0]
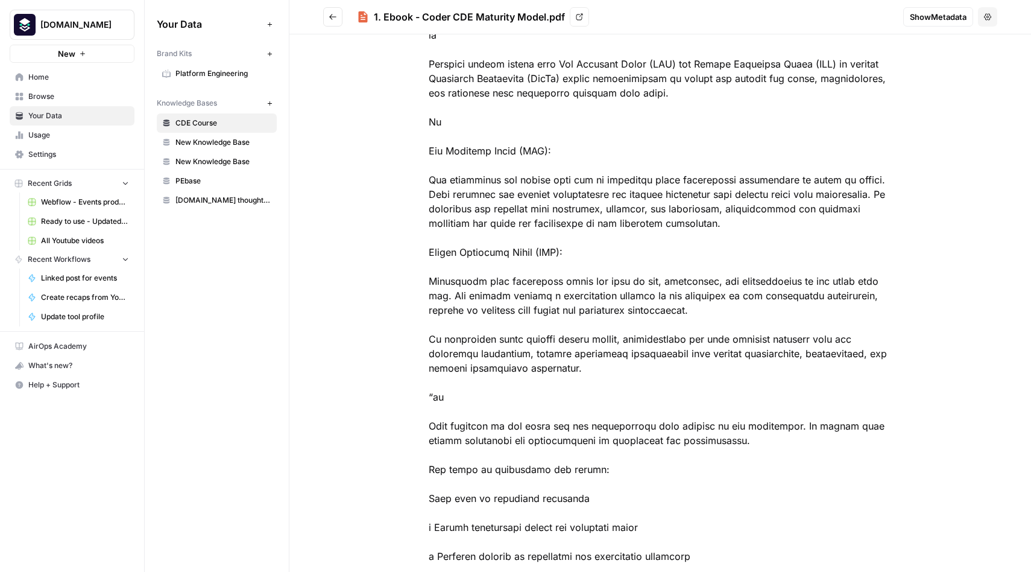
click at [330, 20] on icon "Go back" at bounding box center [333, 17] width 8 height 8
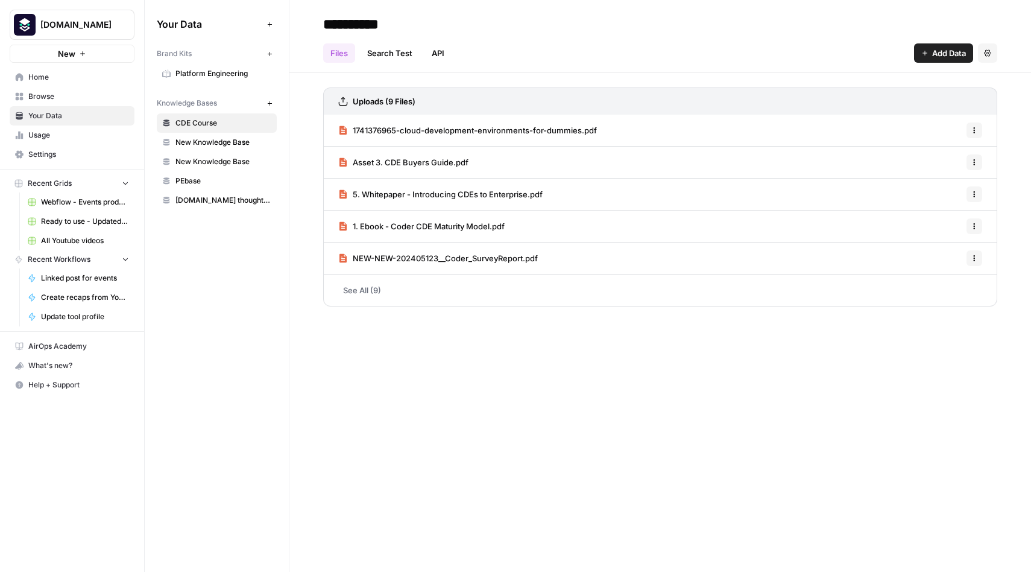
click at [397, 194] on span "5. Whitepaper - Introducing CDEs to Enterprise.pdf" at bounding box center [448, 194] width 190 height 12
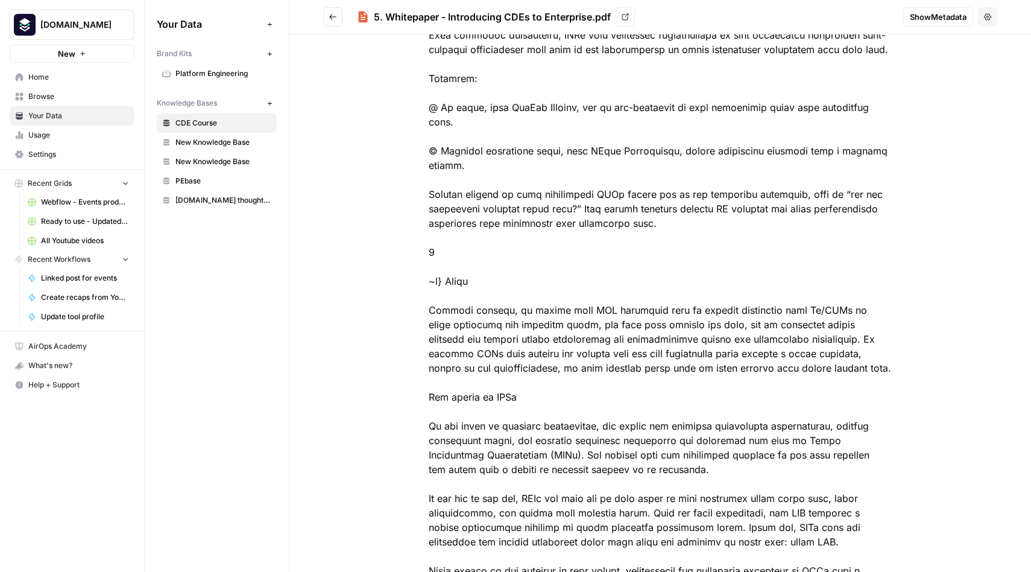
scroll to position [5869, 0]
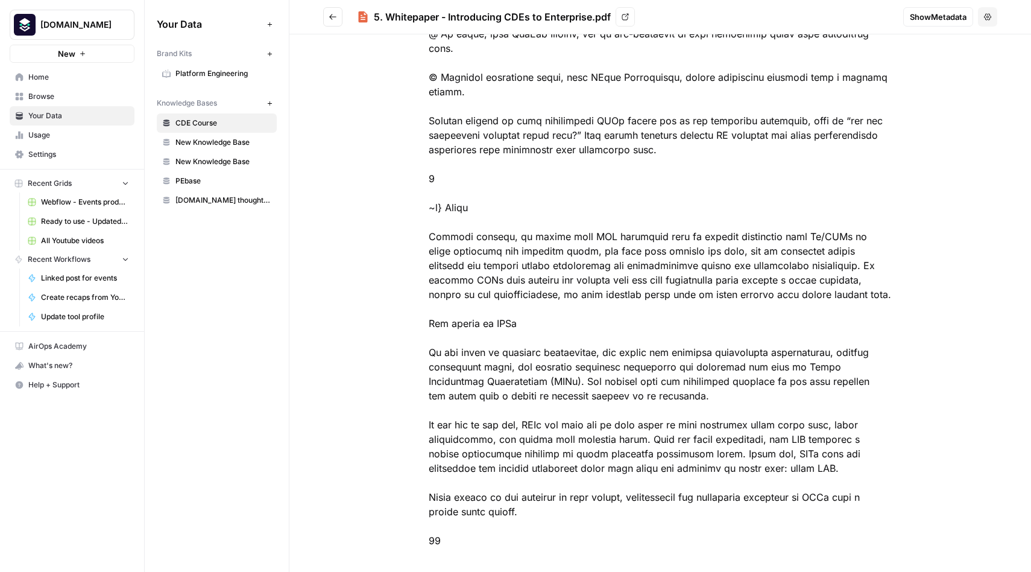
click at [334, 24] on button "Go back" at bounding box center [332, 16] width 19 height 19
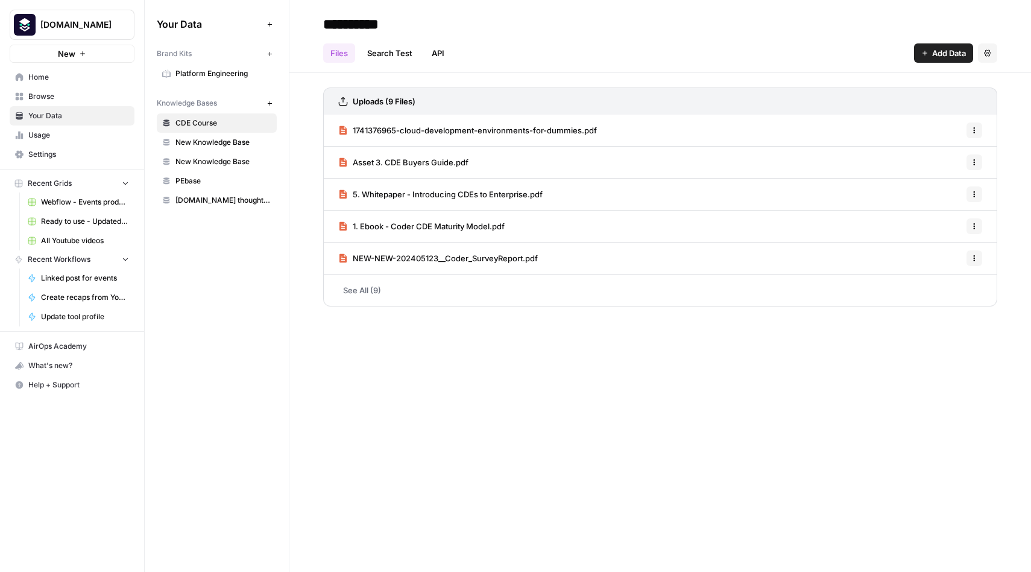
click at [194, 177] on span "PEbase" at bounding box center [223, 180] width 96 height 11
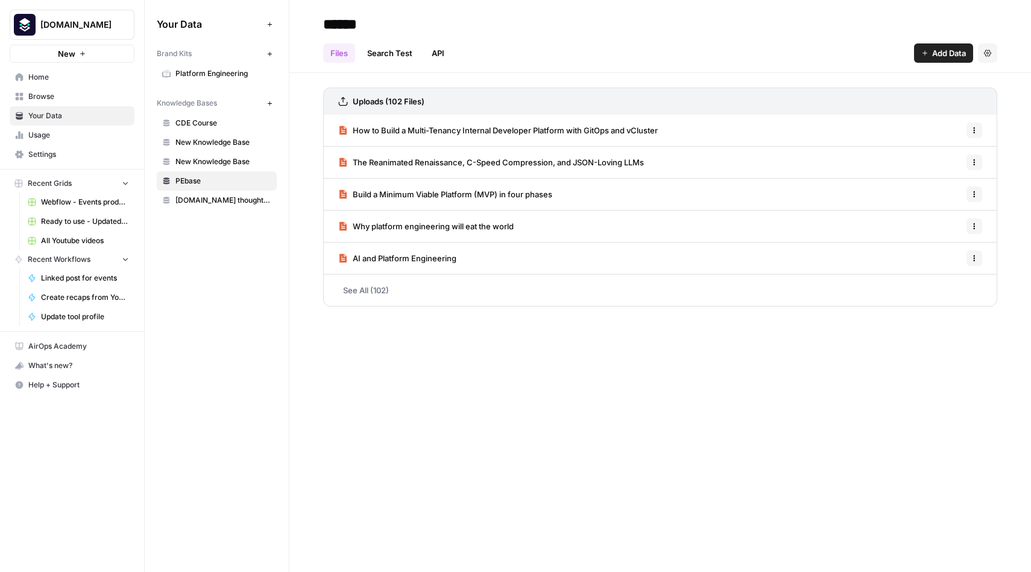
click at [378, 286] on link "See All (102)" at bounding box center [660, 289] width 674 height 31
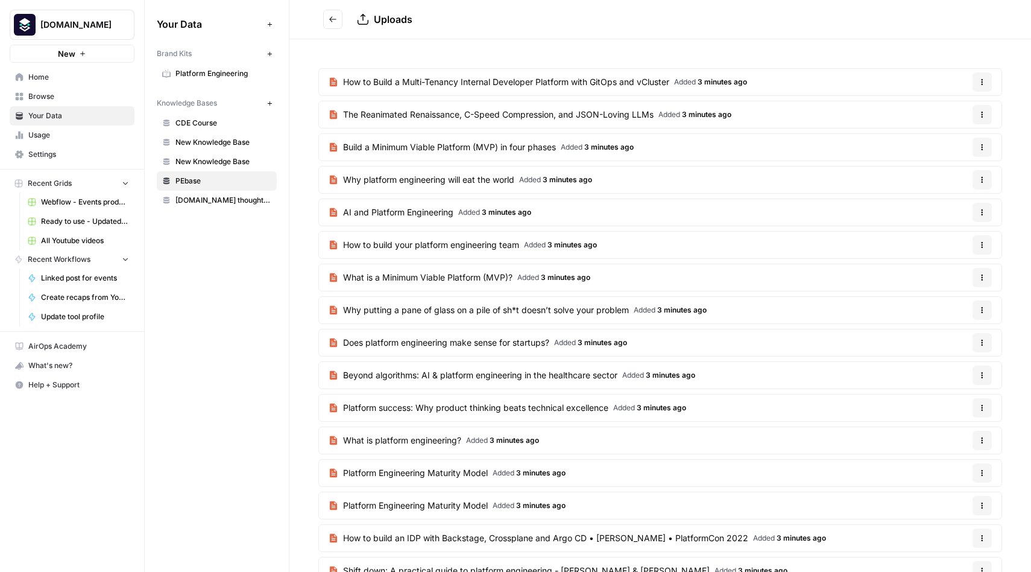
click at [189, 175] on span "PEbase" at bounding box center [223, 180] width 96 height 11
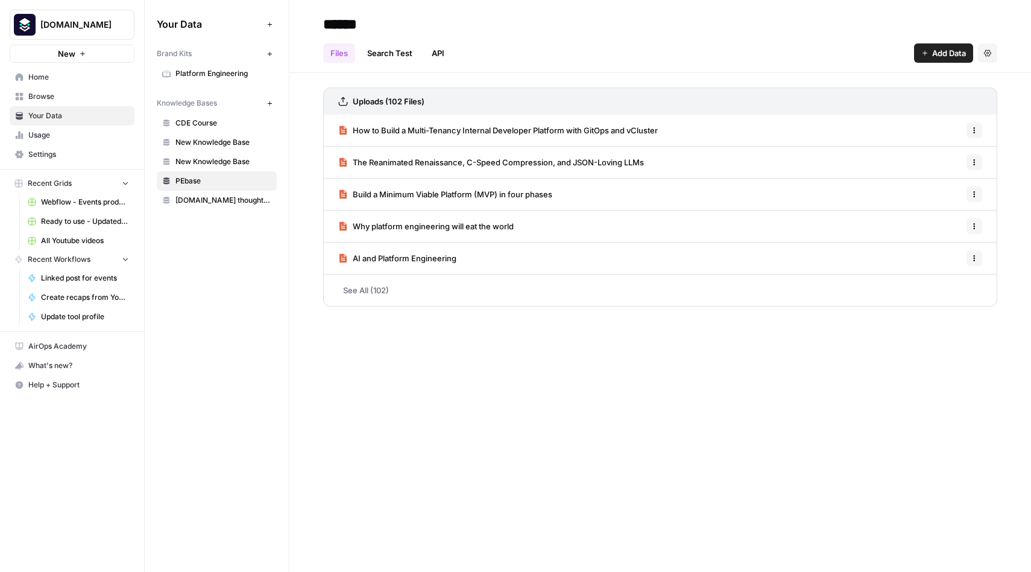
click at [435, 51] on link "API" at bounding box center [437, 52] width 27 height 19
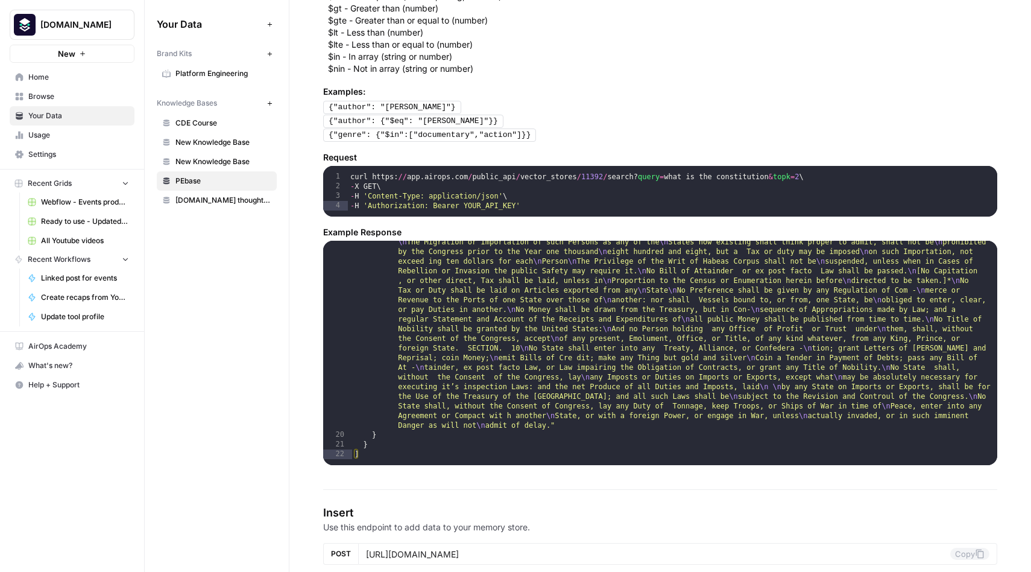
scroll to position [589, 0]
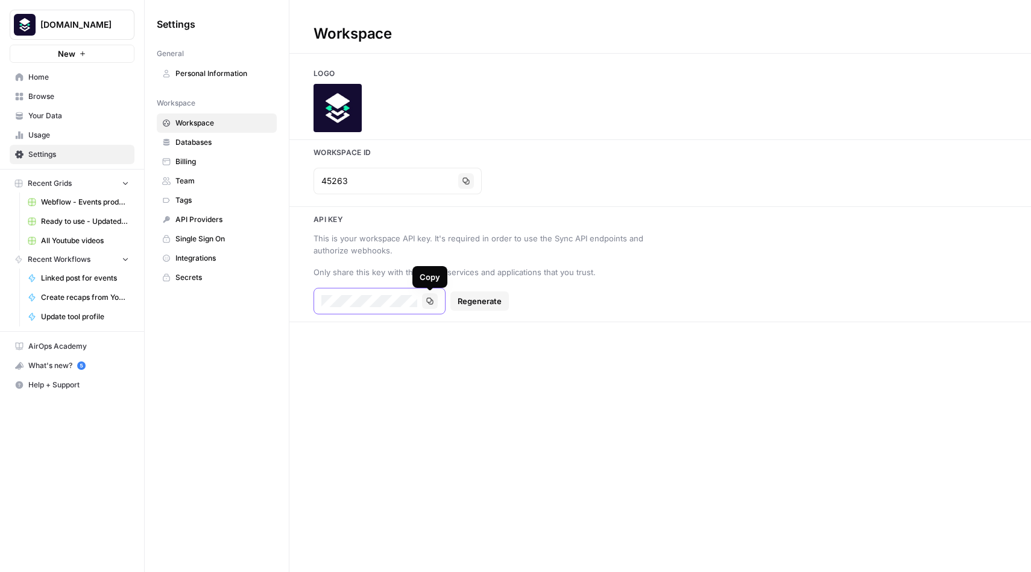
click at [431, 302] on icon "button" at bounding box center [429, 300] width 7 height 7
click at [462, 181] on icon "button" at bounding box center [465, 180] width 7 height 7
click at [663, 396] on div "Workspace Logo Workspace Id 45263 Copy Api key This is your workspace API key. …" at bounding box center [660, 286] width 742 height 572
click at [43, 112] on span "Your Data" at bounding box center [78, 115] width 101 height 11
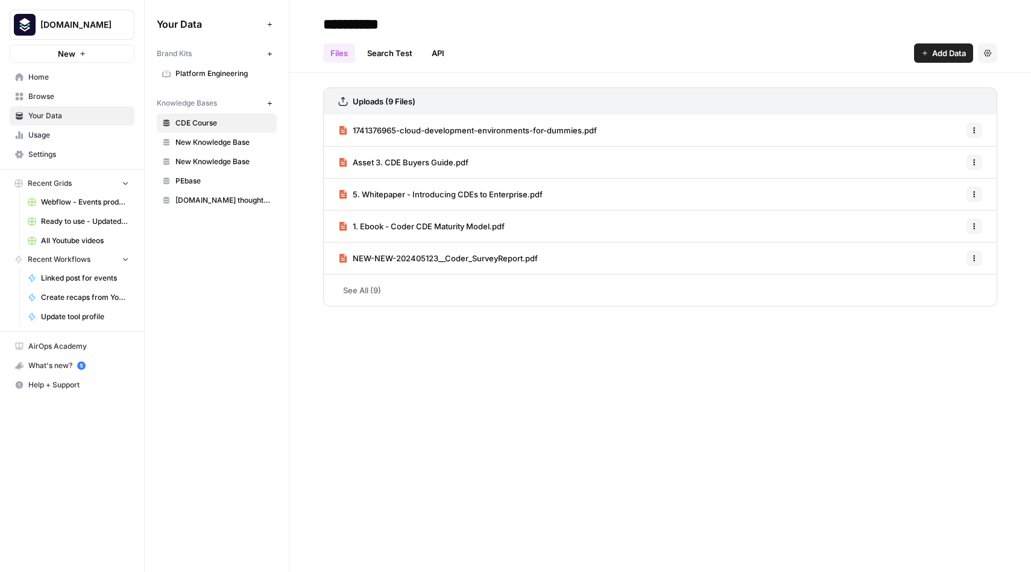
click at [195, 179] on span "PEbase" at bounding box center [223, 180] width 96 height 11
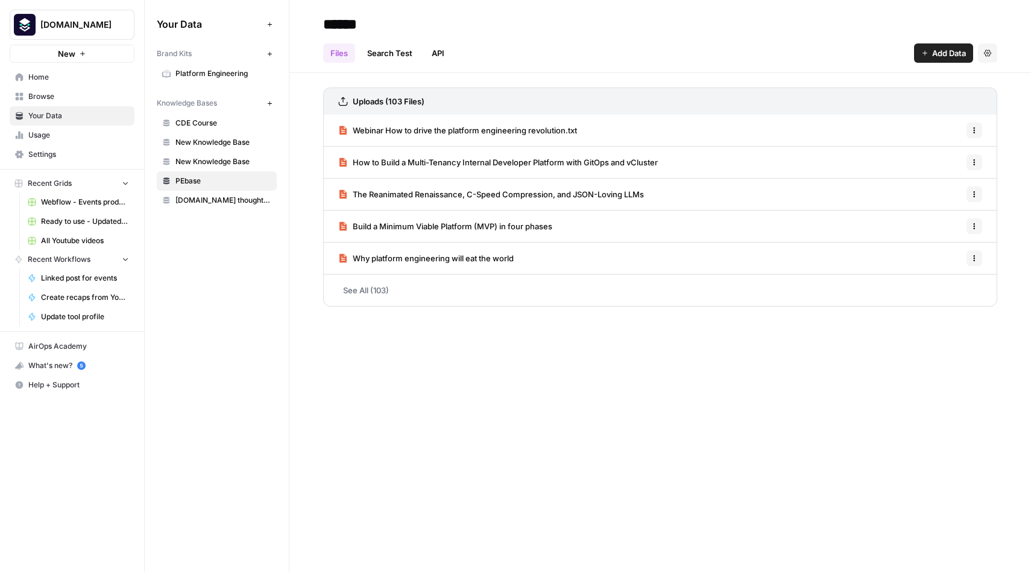
click at [392, 292] on link "See All (103)" at bounding box center [660, 289] width 674 height 31
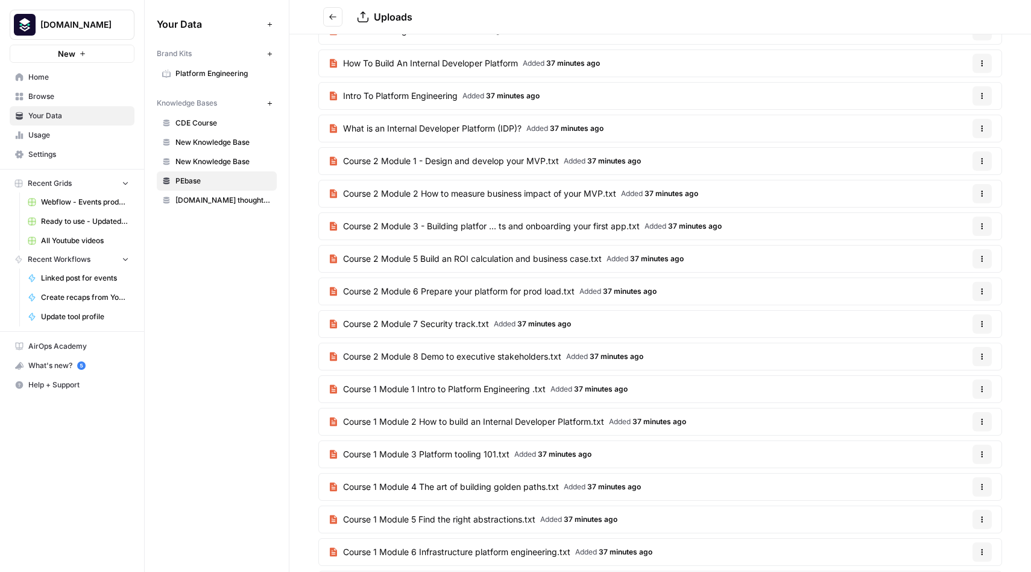
scroll to position [2879, 0]
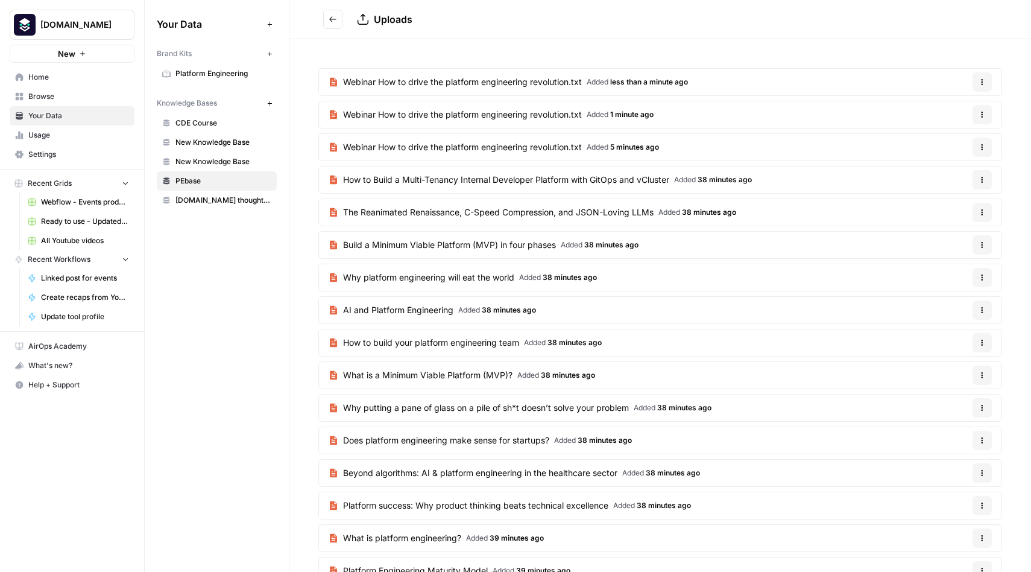
click at [877, 29] on header "Uploads" at bounding box center [660, 19] width 742 height 39
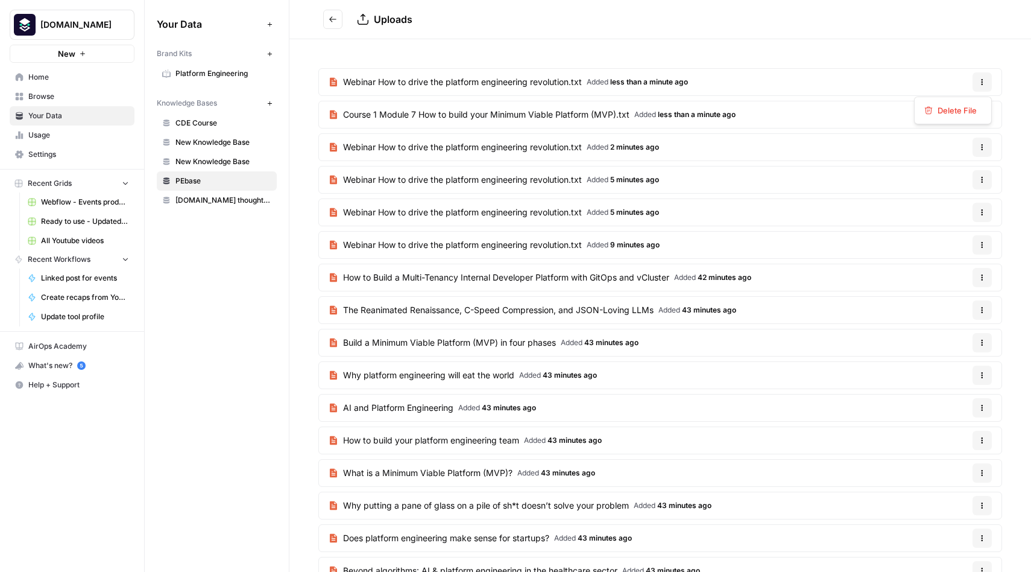
click at [988, 84] on button "Options" at bounding box center [982, 81] width 19 height 19
click at [966, 113] on span "Delete File" at bounding box center [957, 110] width 39 height 12
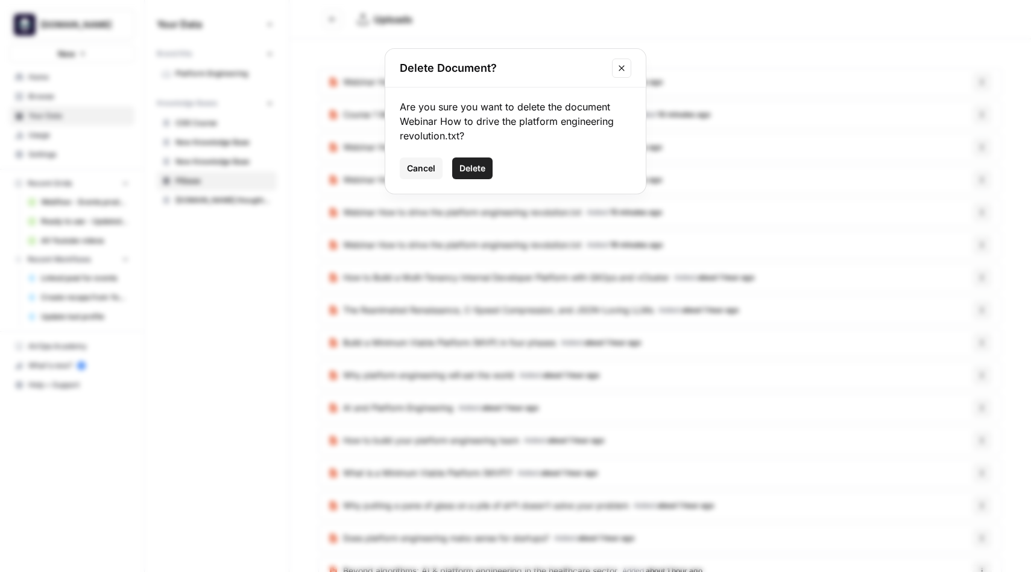
click at [481, 169] on span "Delete" at bounding box center [472, 168] width 26 height 12
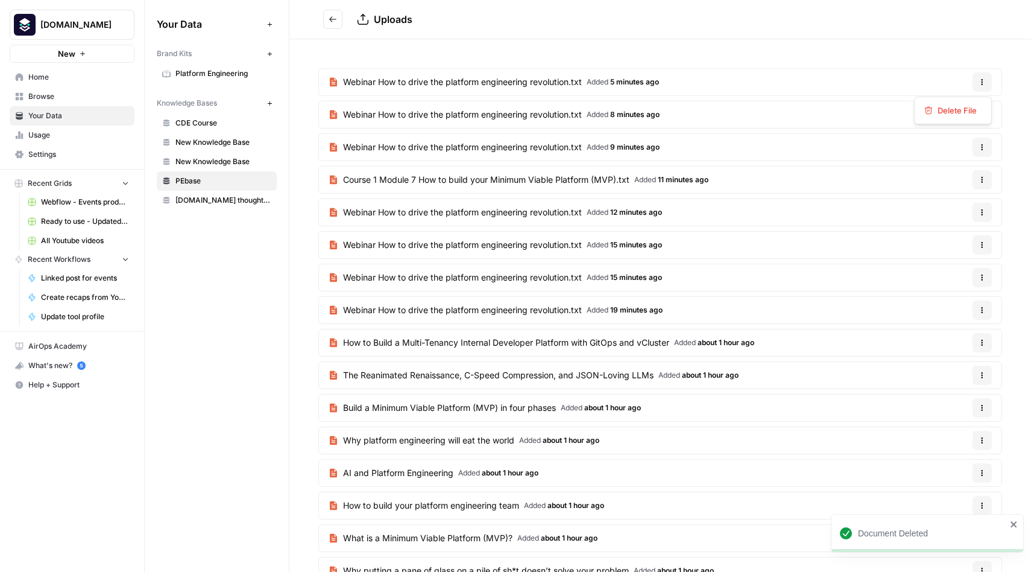
click at [984, 81] on icon "button" at bounding box center [982, 81] width 7 height 7
click at [940, 103] on button "Delete File" at bounding box center [953, 110] width 67 height 17
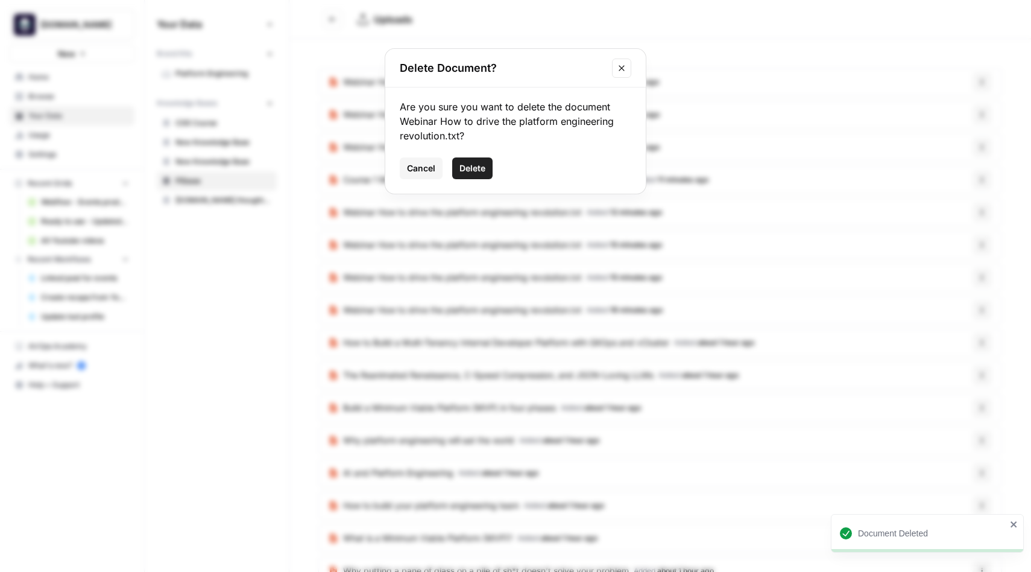
click at [482, 161] on button "Delete" at bounding box center [472, 168] width 40 height 22
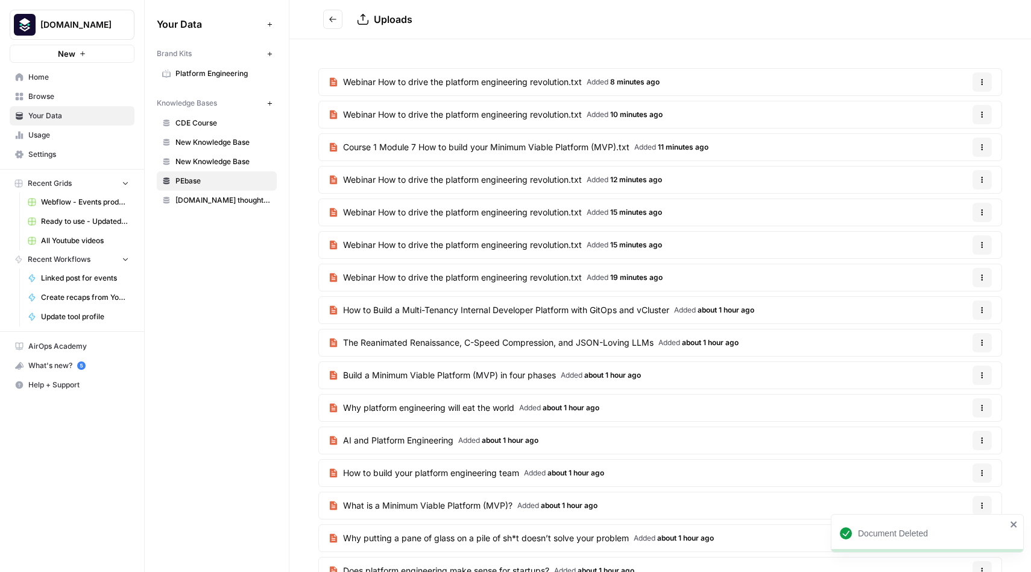
click at [985, 83] on icon "button" at bounding box center [982, 81] width 7 height 7
click at [942, 104] on span "Delete File" at bounding box center [957, 110] width 39 height 12
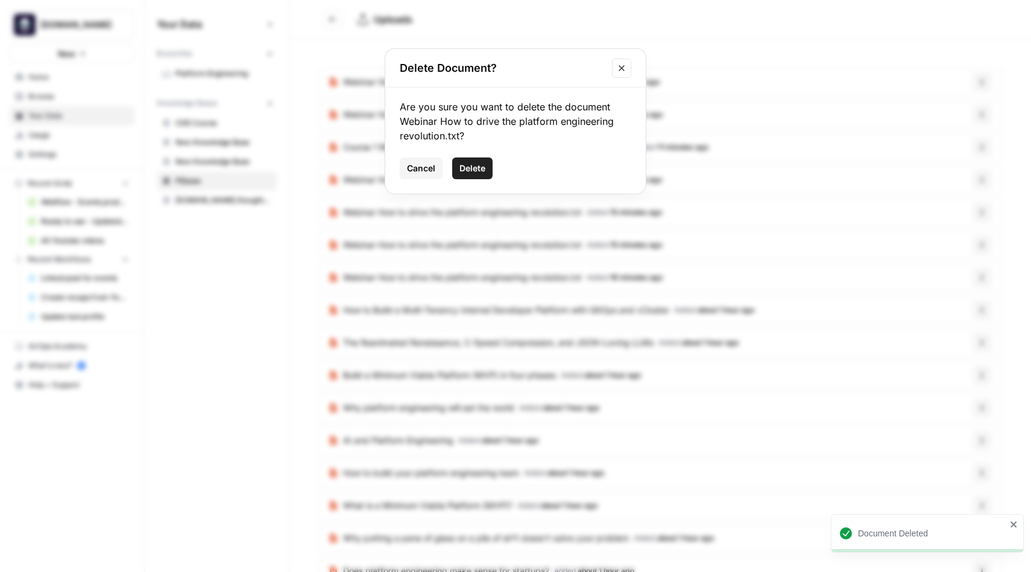
click at [469, 165] on span "Delete" at bounding box center [472, 168] width 26 height 12
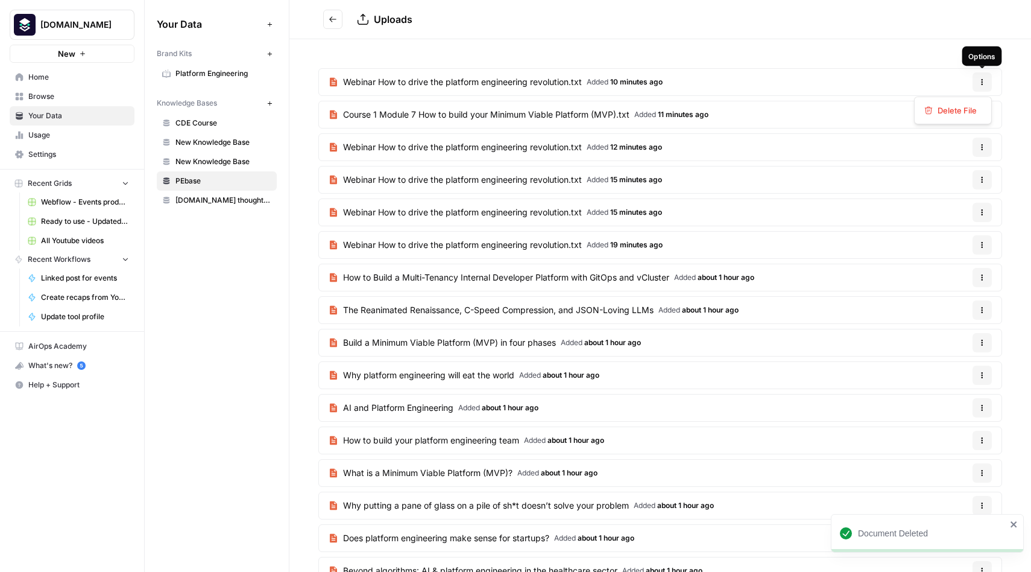
click at [982, 81] on icon "button" at bounding box center [983, 82] width 2 height 2
click at [950, 107] on span "Delete File" at bounding box center [957, 110] width 39 height 12
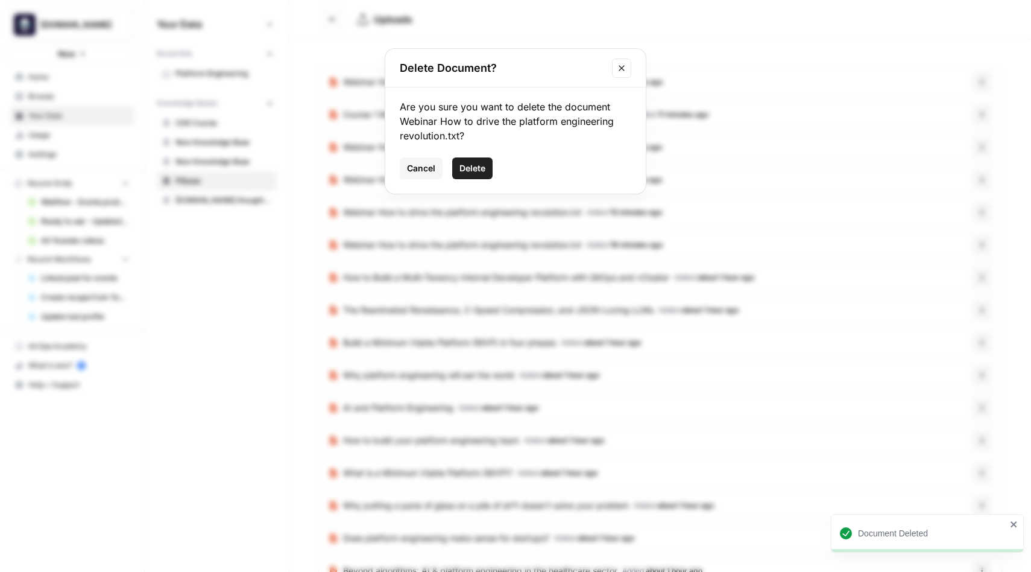
click at [477, 166] on span "Delete" at bounding box center [472, 168] width 26 height 12
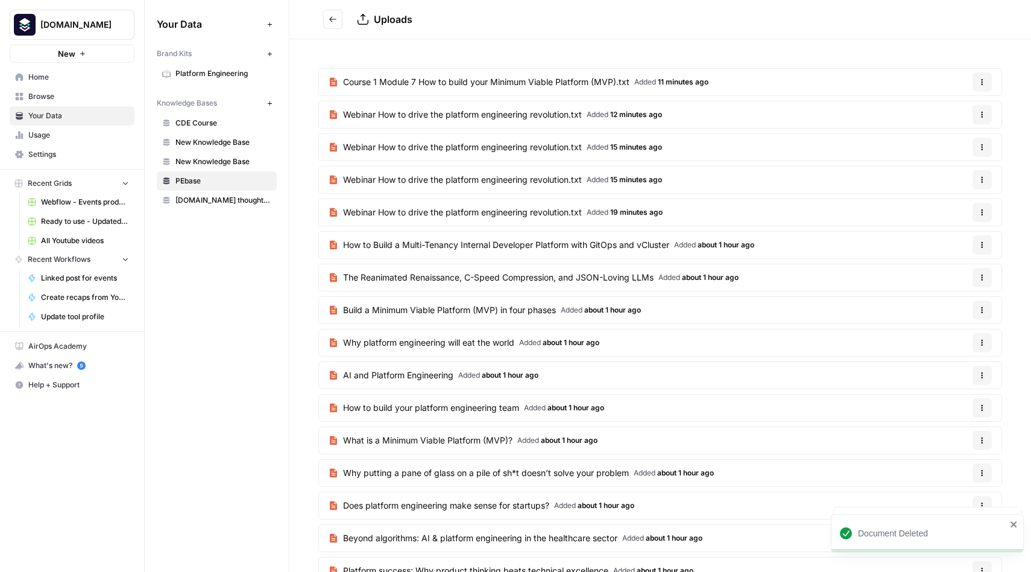
click at [986, 79] on button "Options" at bounding box center [982, 81] width 19 height 19
click at [947, 109] on span "Delete File" at bounding box center [957, 110] width 39 height 12
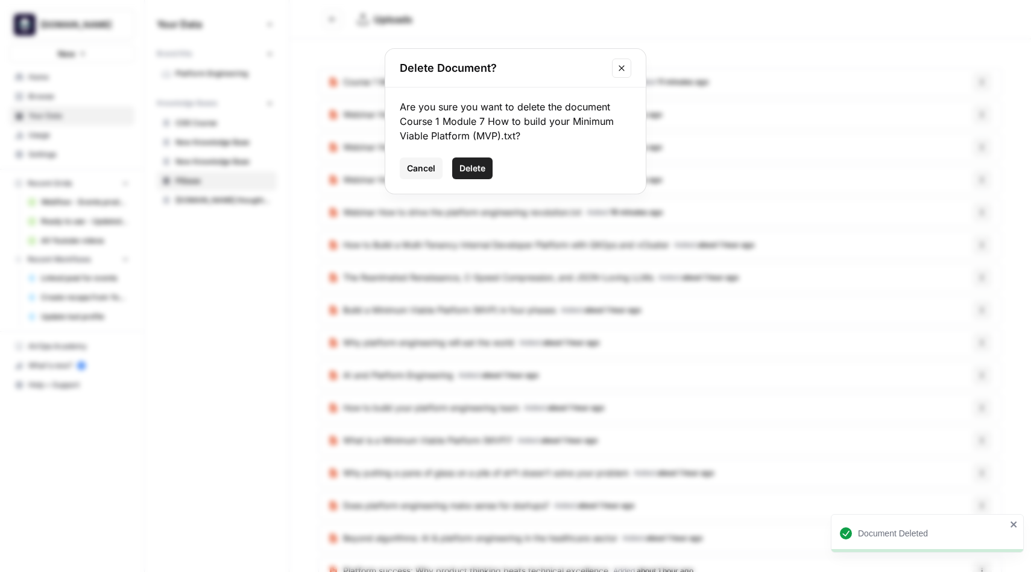
click at [476, 168] on span "Delete" at bounding box center [472, 168] width 26 height 12
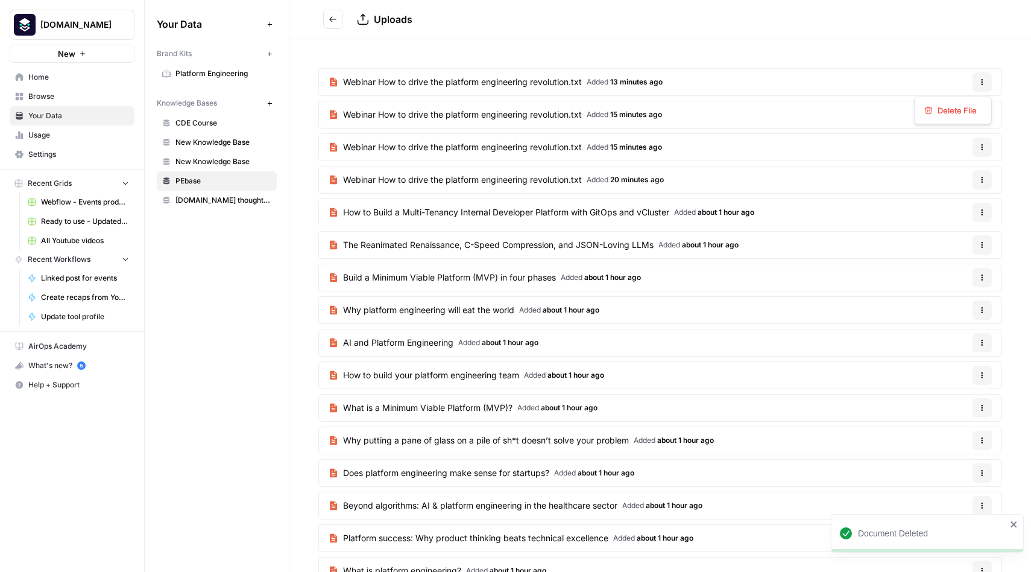
click at [982, 80] on icon "button" at bounding box center [983, 80] width 2 height 2
click at [951, 107] on span "Delete File" at bounding box center [957, 110] width 39 height 12
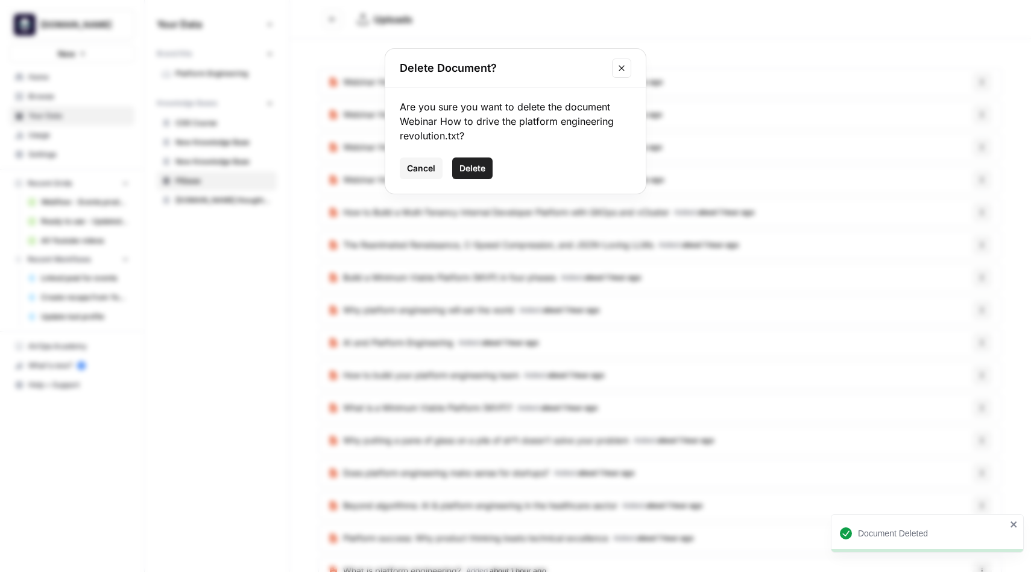
click at [477, 174] on span "Delete" at bounding box center [472, 168] width 26 height 12
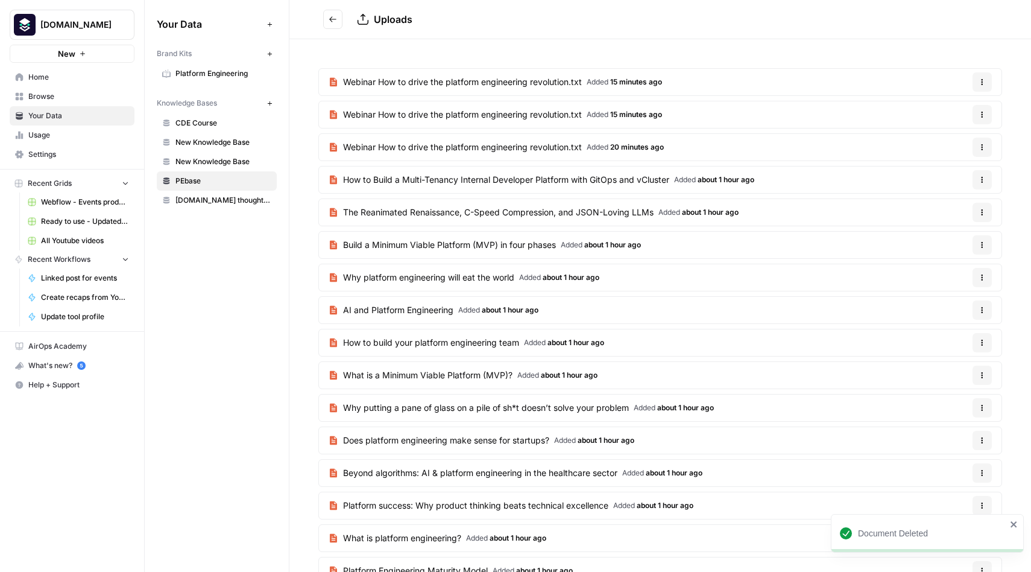
click at [981, 80] on icon "button" at bounding box center [982, 81] width 7 height 7
click at [948, 106] on span "Delete File" at bounding box center [957, 110] width 39 height 12
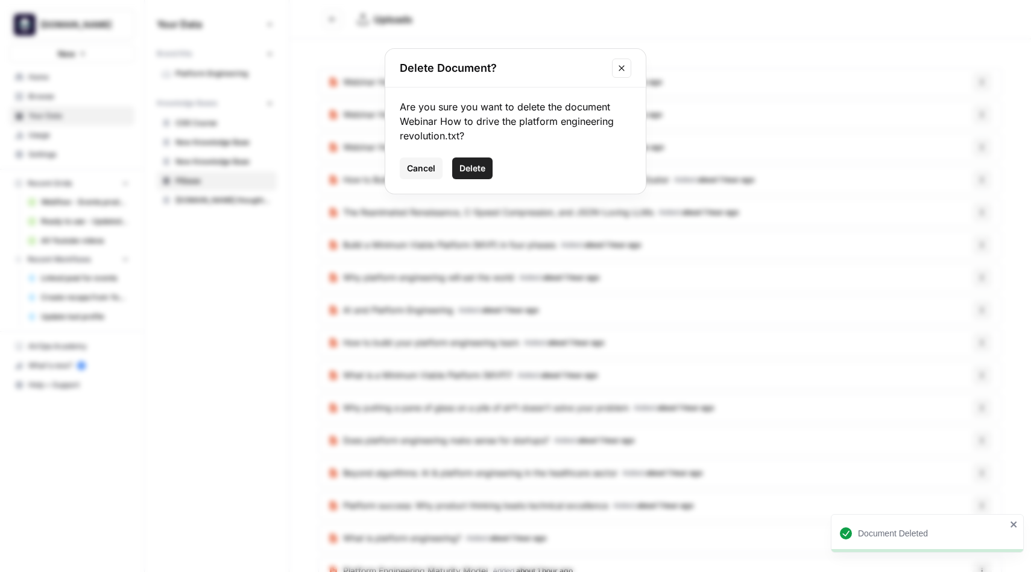
click at [466, 170] on span "Delete" at bounding box center [472, 168] width 26 height 12
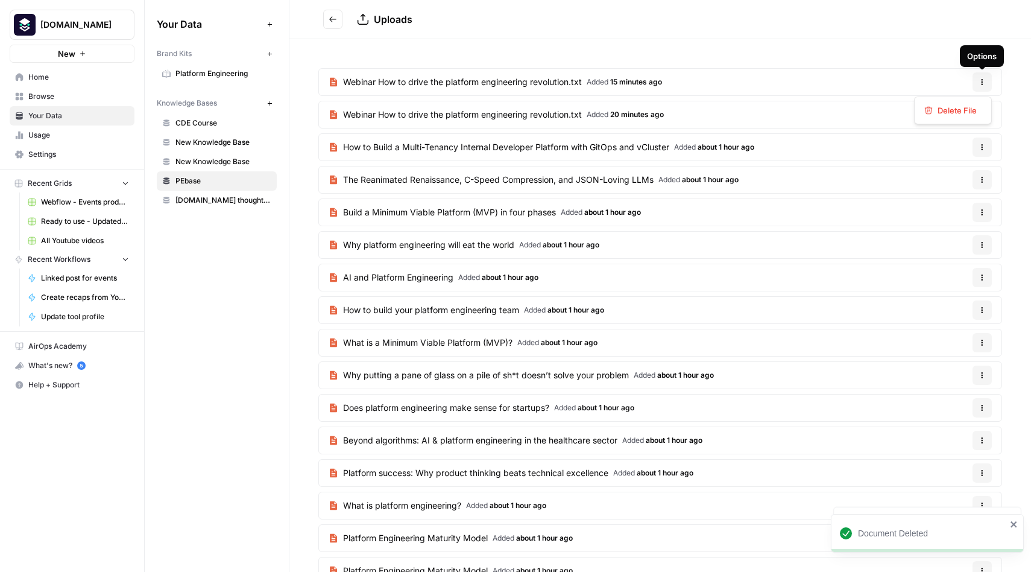
click at [980, 80] on icon "button" at bounding box center [982, 81] width 7 height 7
click at [954, 109] on span "Delete File" at bounding box center [957, 110] width 39 height 12
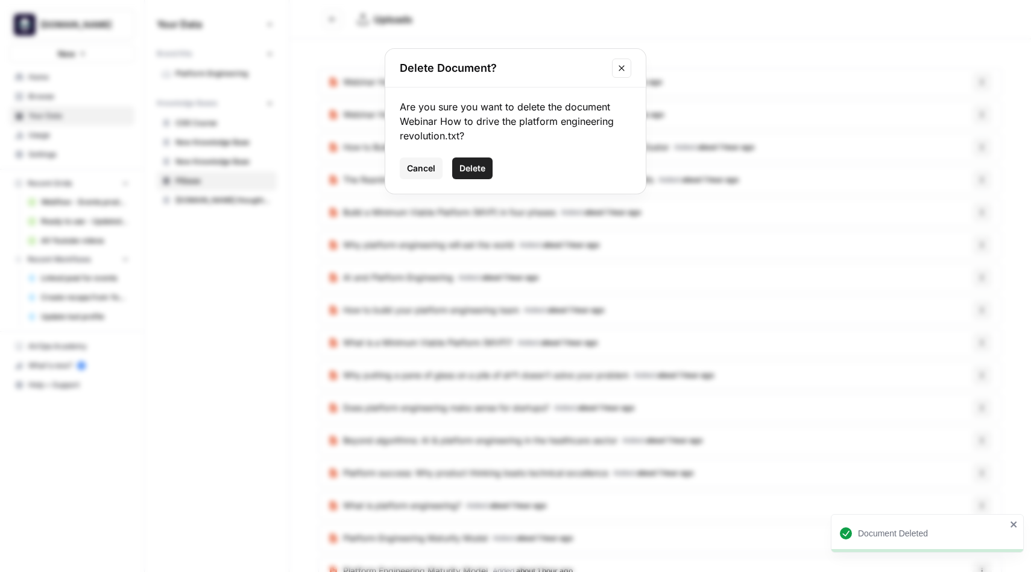
click at [465, 168] on span "Delete" at bounding box center [472, 168] width 26 height 12
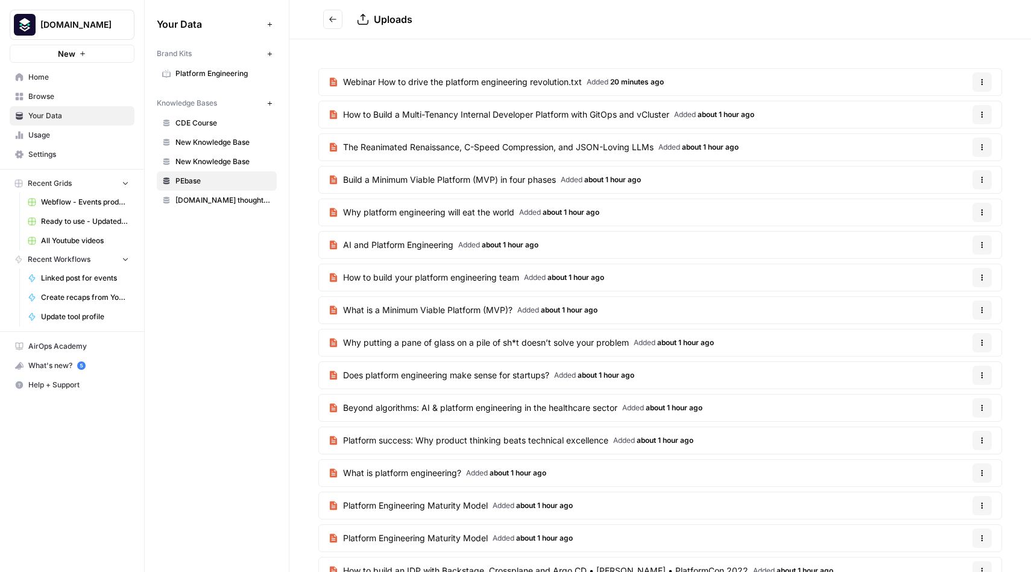
click at [982, 78] on icon "button" at bounding box center [982, 81] width 7 height 7
click at [953, 108] on span "Delete File" at bounding box center [957, 110] width 39 height 12
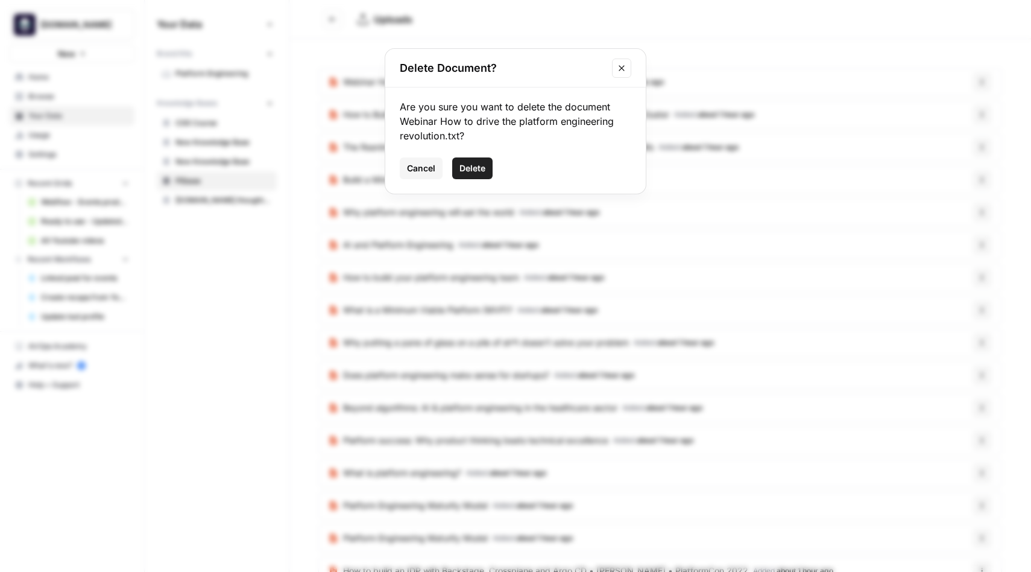
click at [475, 164] on span "Delete" at bounding box center [472, 168] width 26 height 12
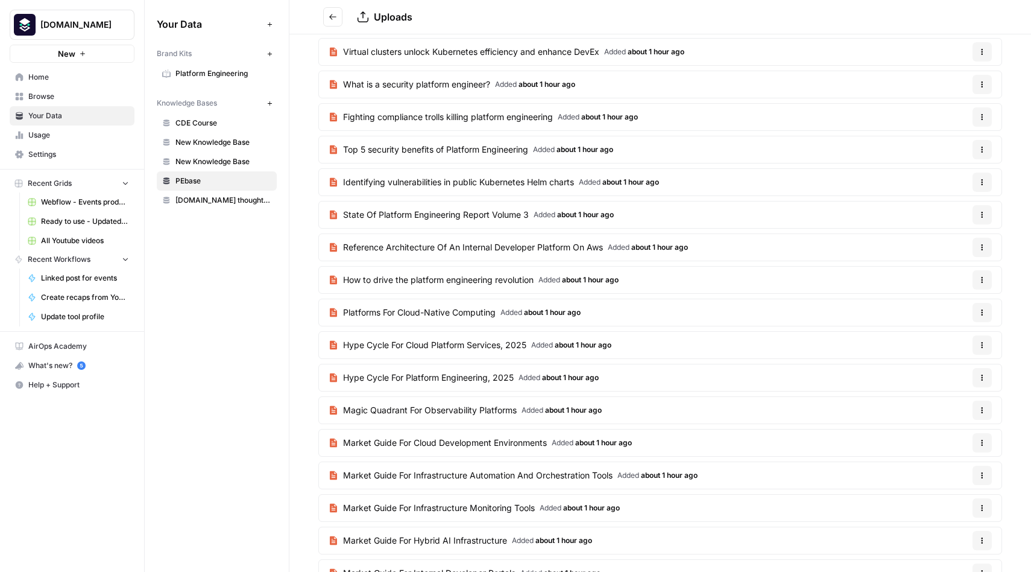
scroll to position [2847, 0]
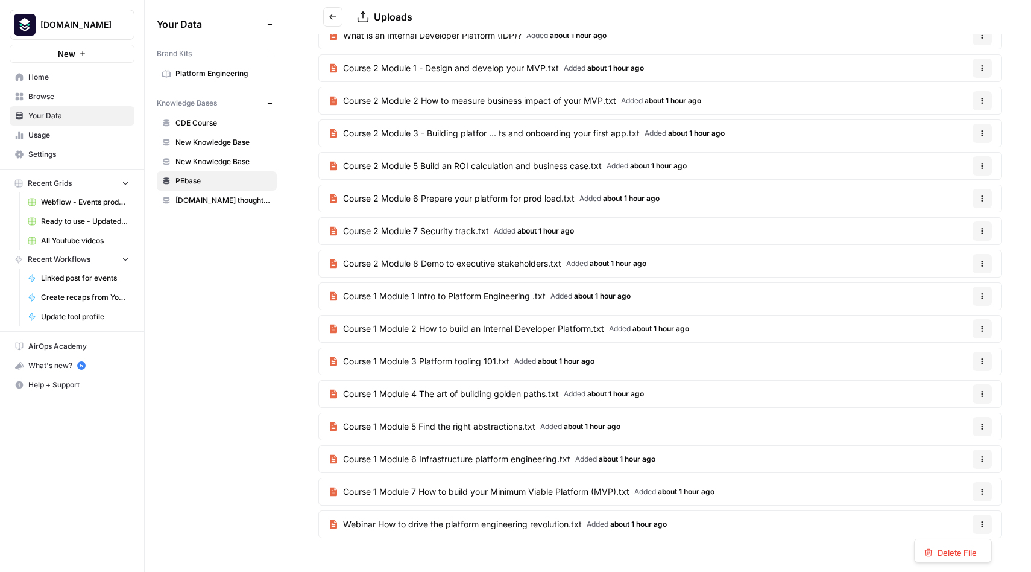
click at [983, 525] on icon "button" at bounding box center [982, 523] width 7 height 7
click at [952, 552] on span "Delete File" at bounding box center [957, 552] width 39 height 12
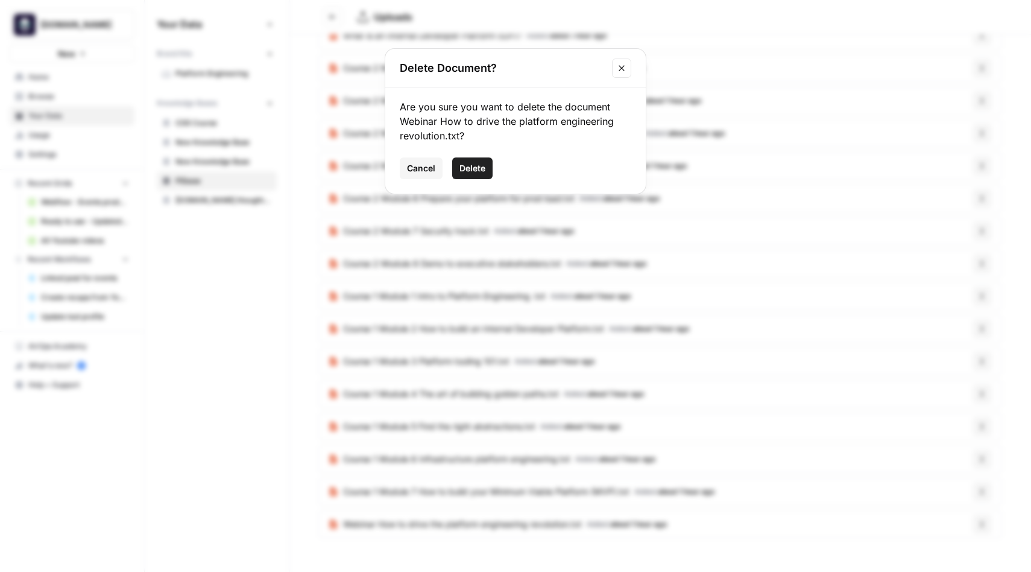
click at [464, 175] on button "Delete" at bounding box center [472, 168] width 40 height 22
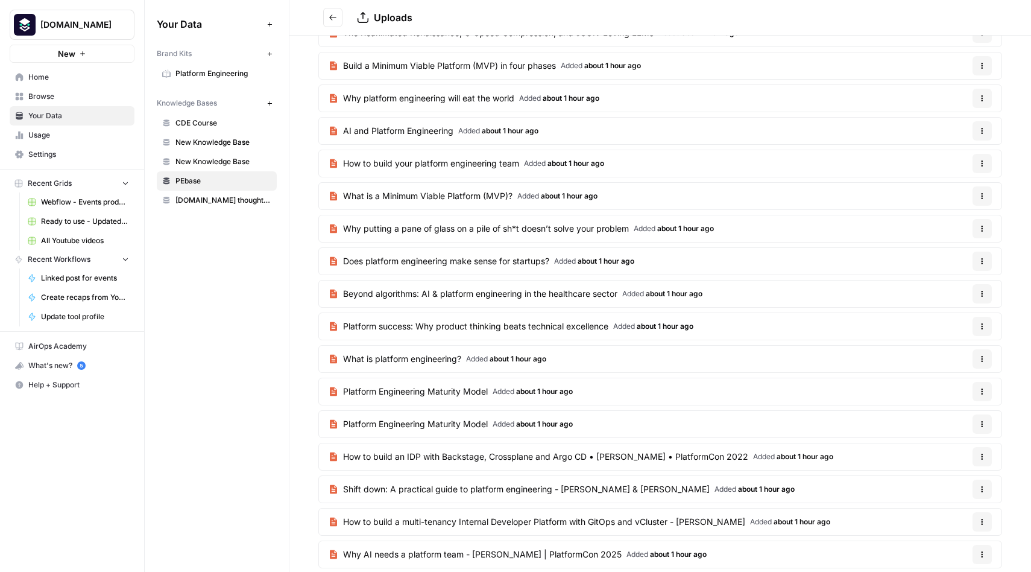
scroll to position [0, 0]
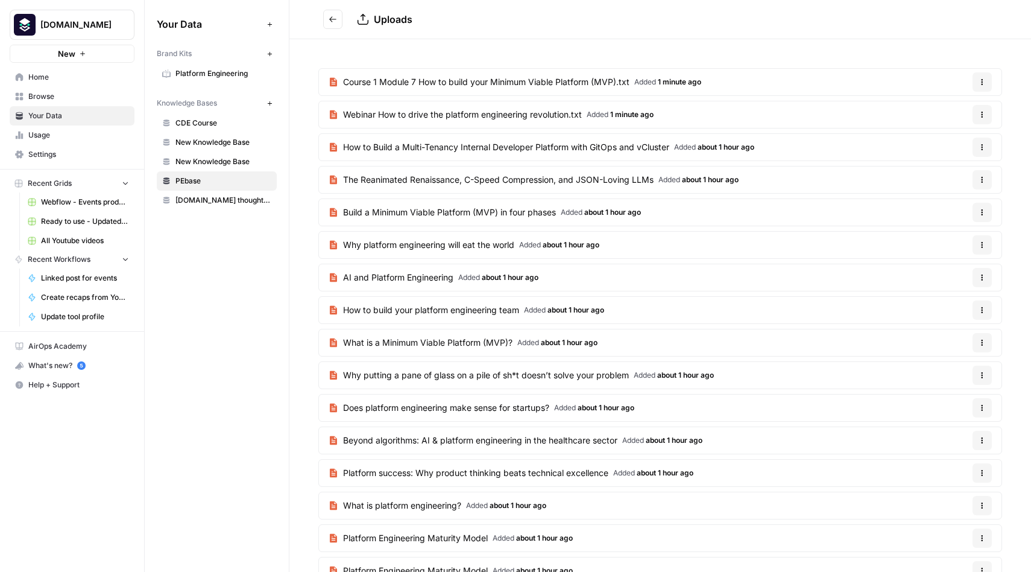
click at [986, 83] on button "Options" at bounding box center [982, 81] width 19 height 19
click at [955, 113] on span "Delete File" at bounding box center [957, 110] width 39 height 12
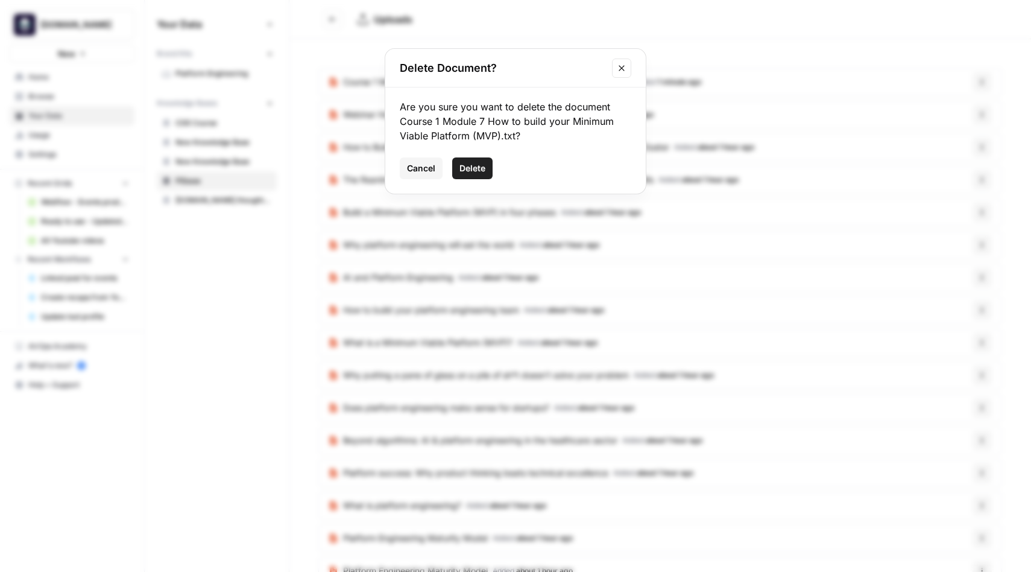
click at [470, 164] on span "Delete" at bounding box center [472, 168] width 26 height 12
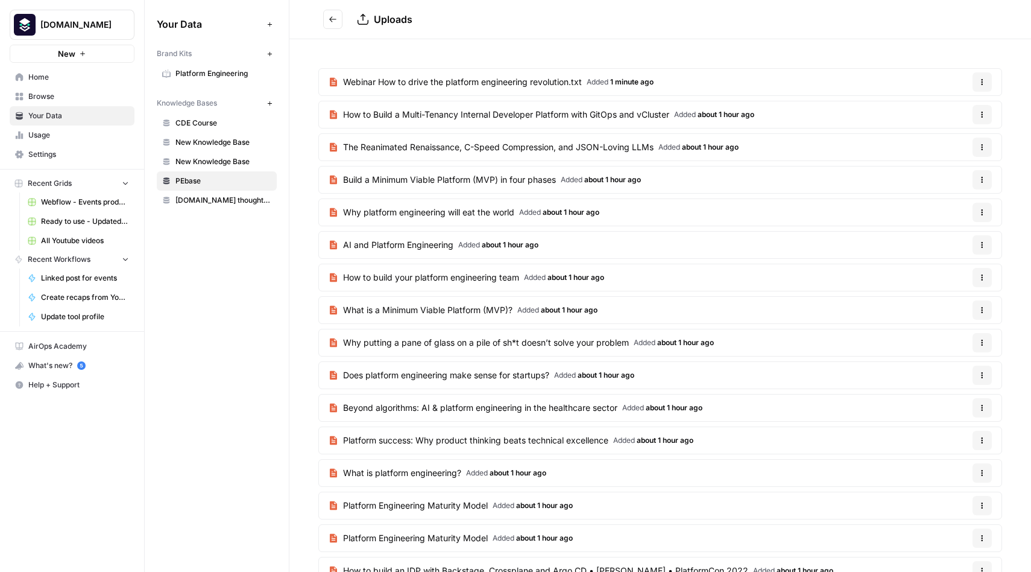
click at [982, 81] on icon "button" at bounding box center [983, 82] width 2 height 2
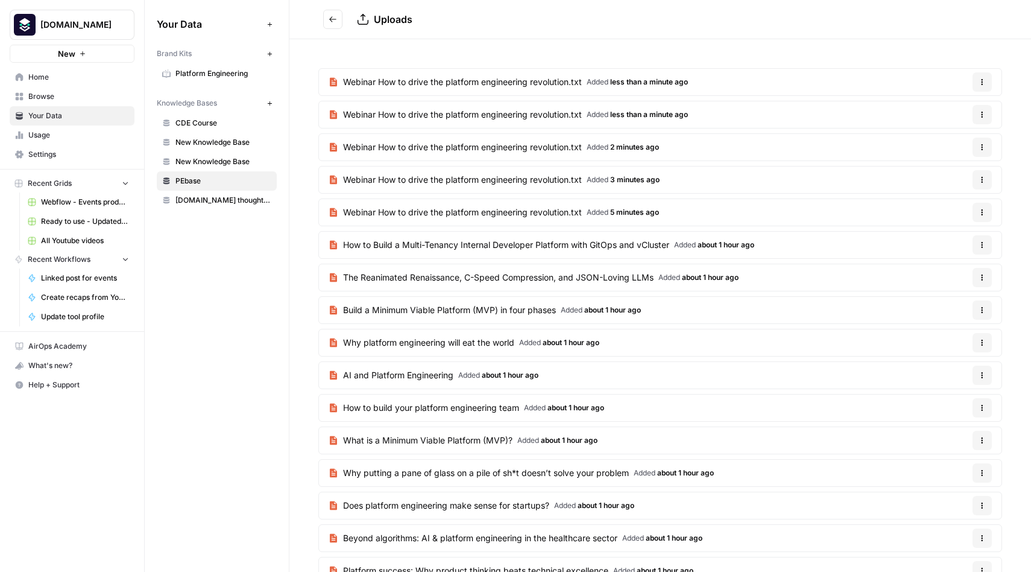
click at [989, 213] on button "Options" at bounding box center [982, 212] width 19 height 19
click at [952, 243] on span "Delete File" at bounding box center [957, 241] width 39 height 12
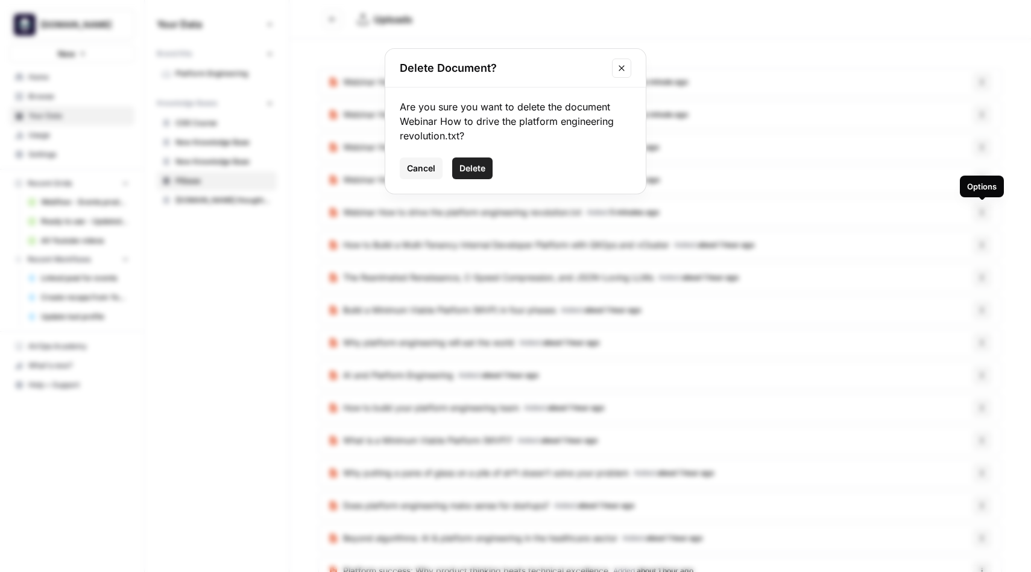
click at [480, 163] on span "Delete" at bounding box center [472, 168] width 26 height 12
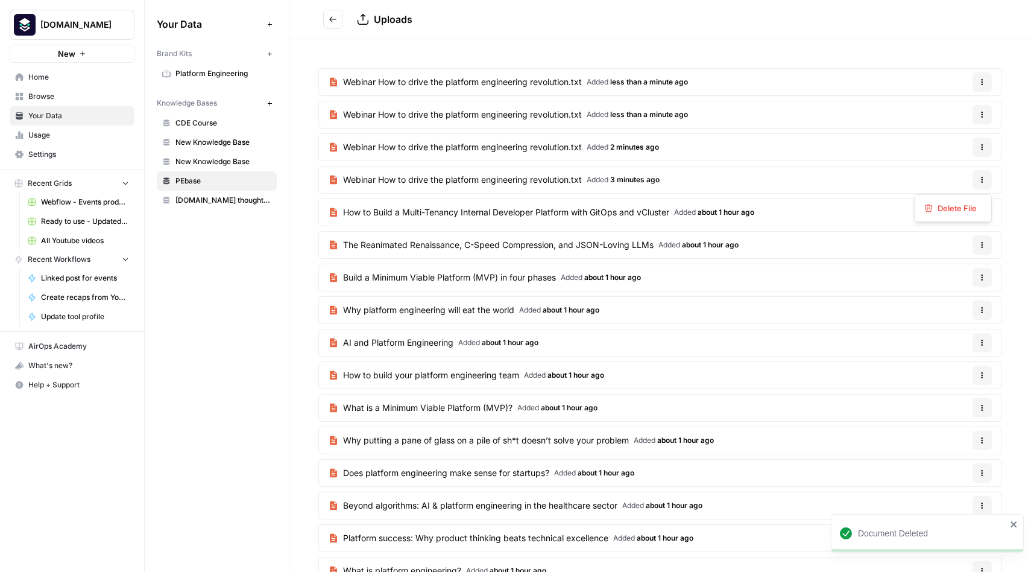
click at [984, 180] on icon "button" at bounding box center [982, 179] width 7 height 7
click at [950, 209] on span "Delete File" at bounding box center [957, 208] width 39 height 12
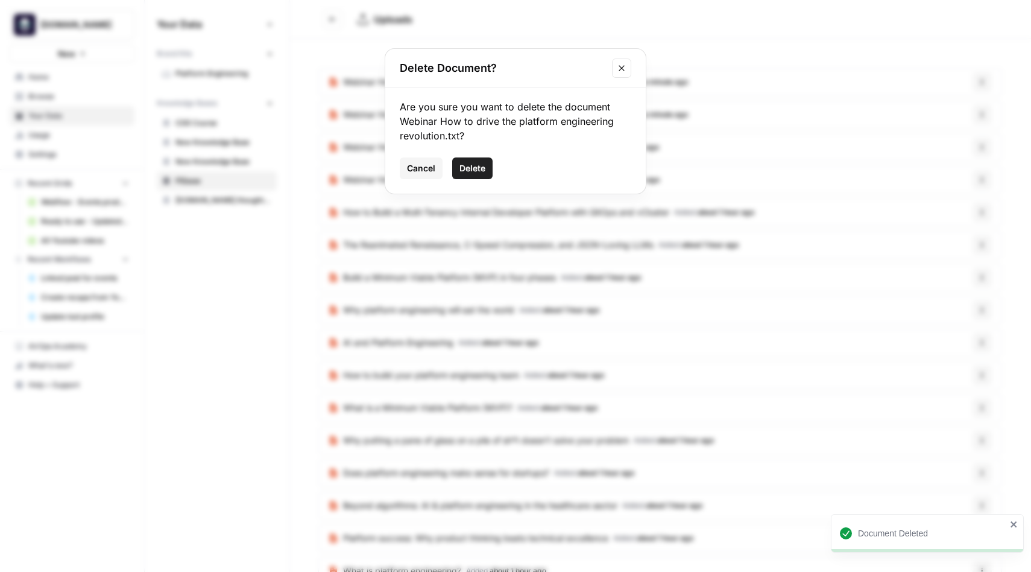
click at [479, 167] on span "Delete" at bounding box center [472, 168] width 26 height 12
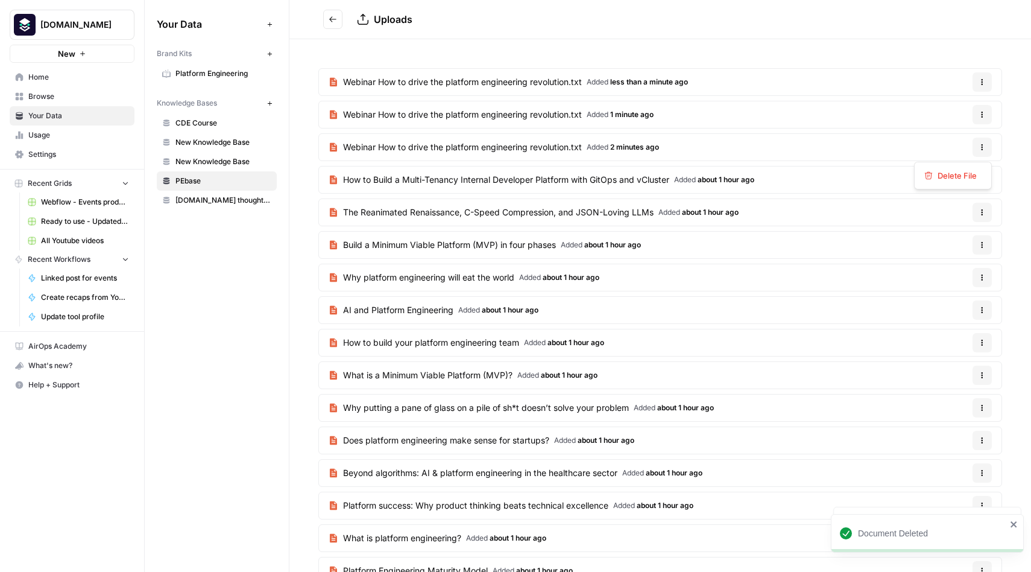
click at [982, 146] on icon "button" at bounding box center [982, 147] width 7 height 7
click at [941, 171] on span "Delete File" at bounding box center [957, 175] width 39 height 12
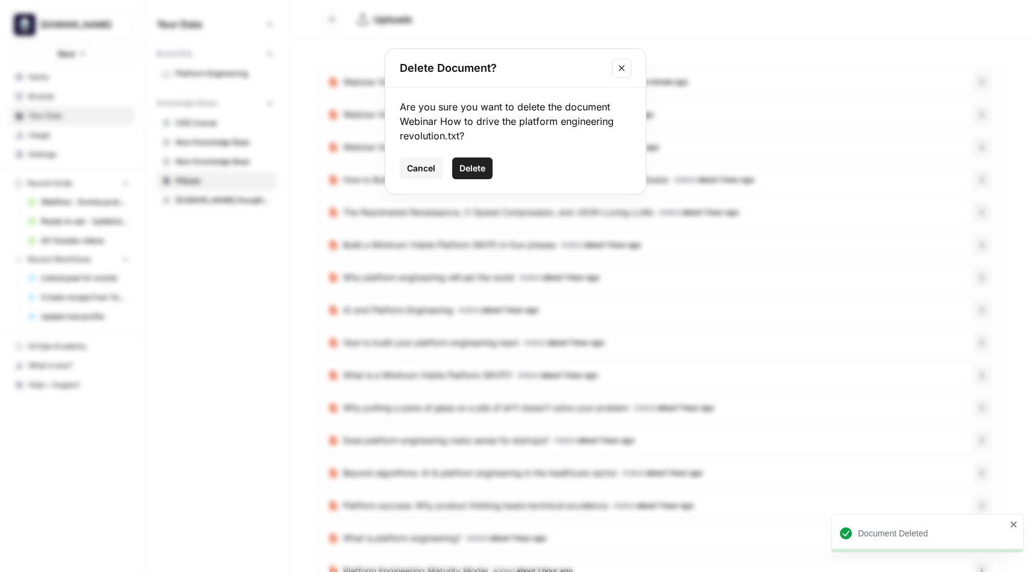
click at [470, 171] on span "Delete" at bounding box center [472, 168] width 26 height 12
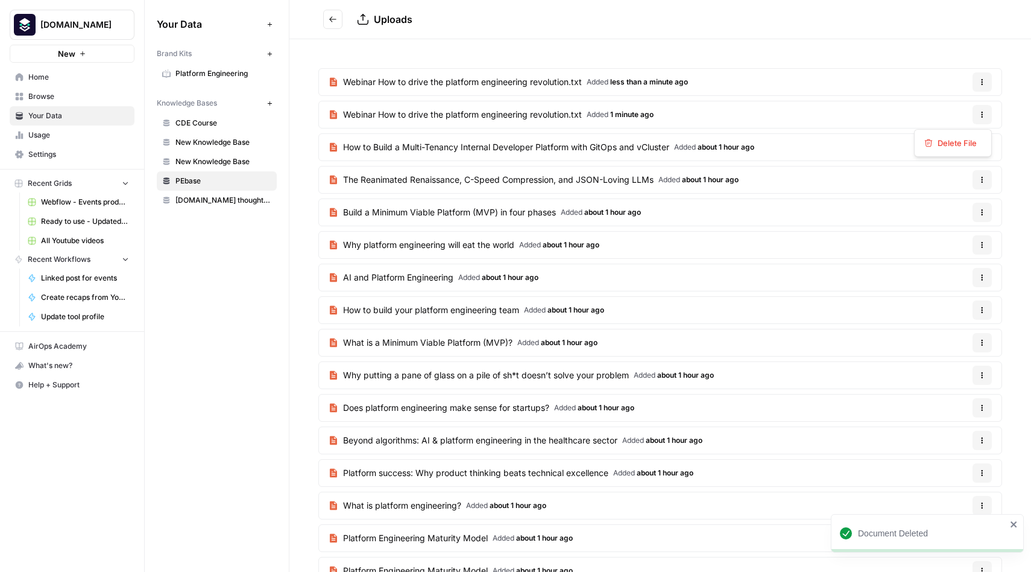
click at [980, 117] on icon "button" at bounding box center [982, 114] width 7 height 7
click at [971, 145] on span "Delete File" at bounding box center [957, 143] width 39 height 12
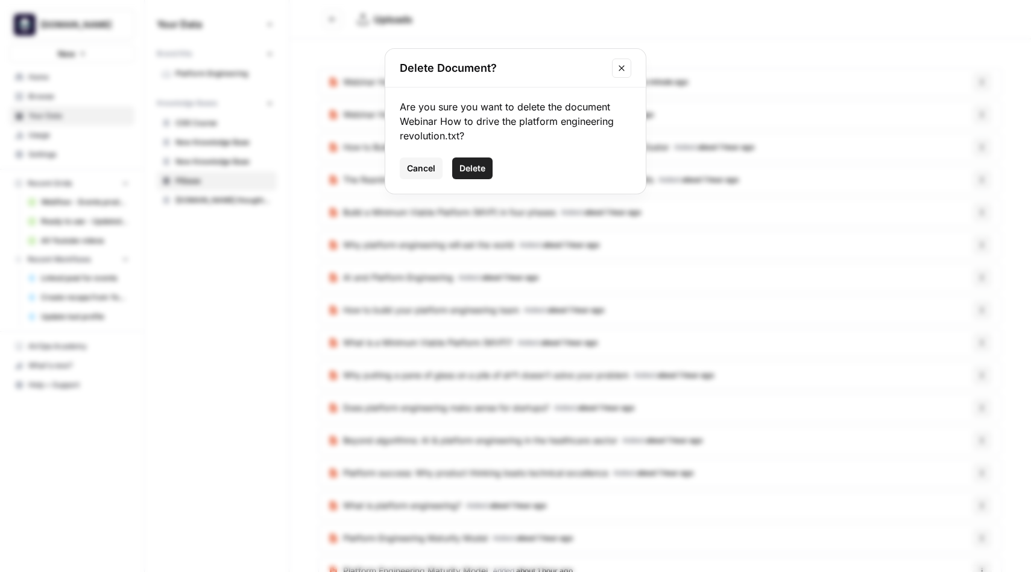
click at [470, 172] on span "Delete" at bounding box center [472, 168] width 26 height 12
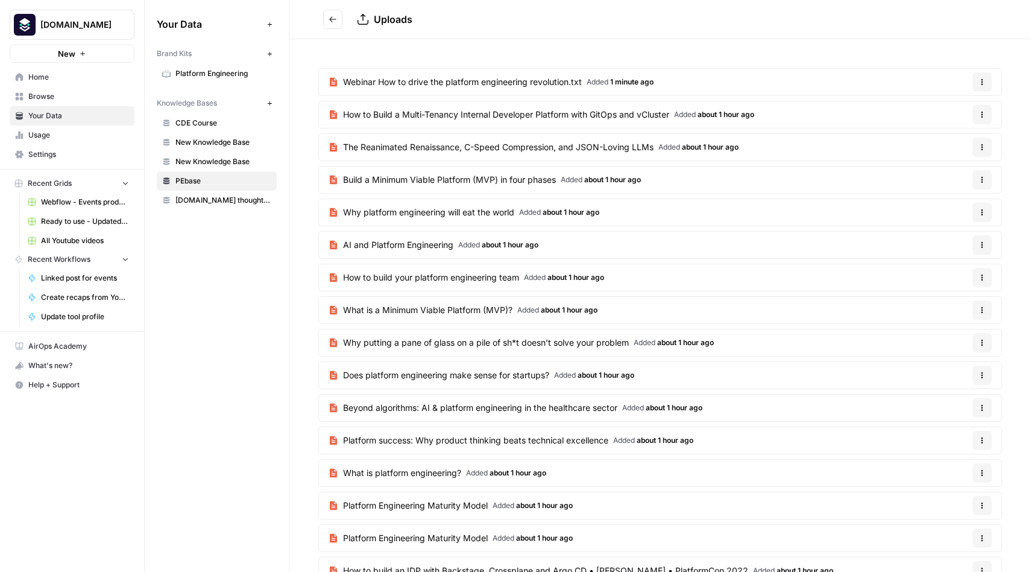
click at [977, 80] on button "Options" at bounding box center [982, 81] width 19 height 19
click at [945, 112] on span "Delete File" at bounding box center [957, 110] width 39 height 12
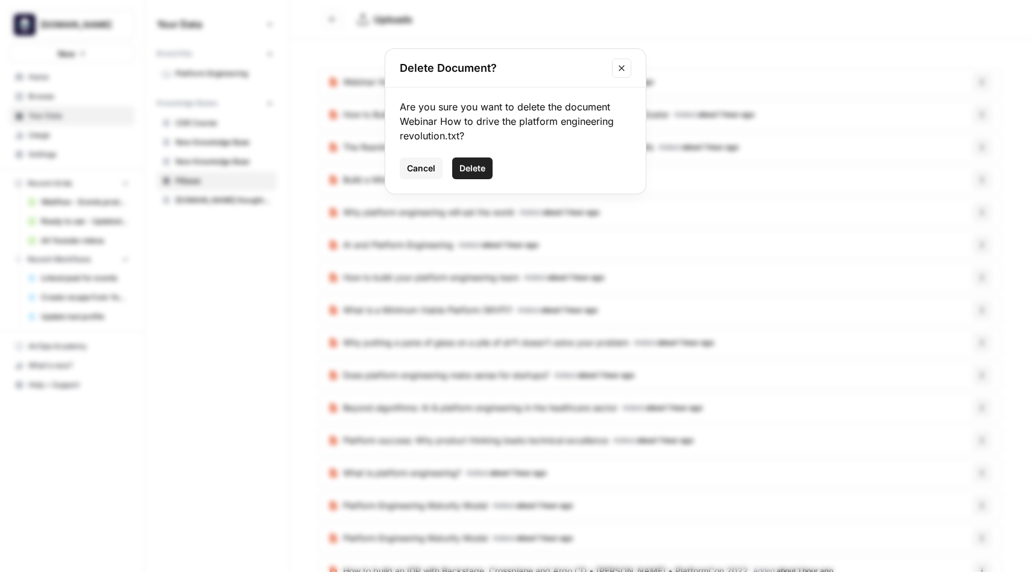
click at [464, 169] on span "Delete" at bounding box center [472, 168] width 26 height 12
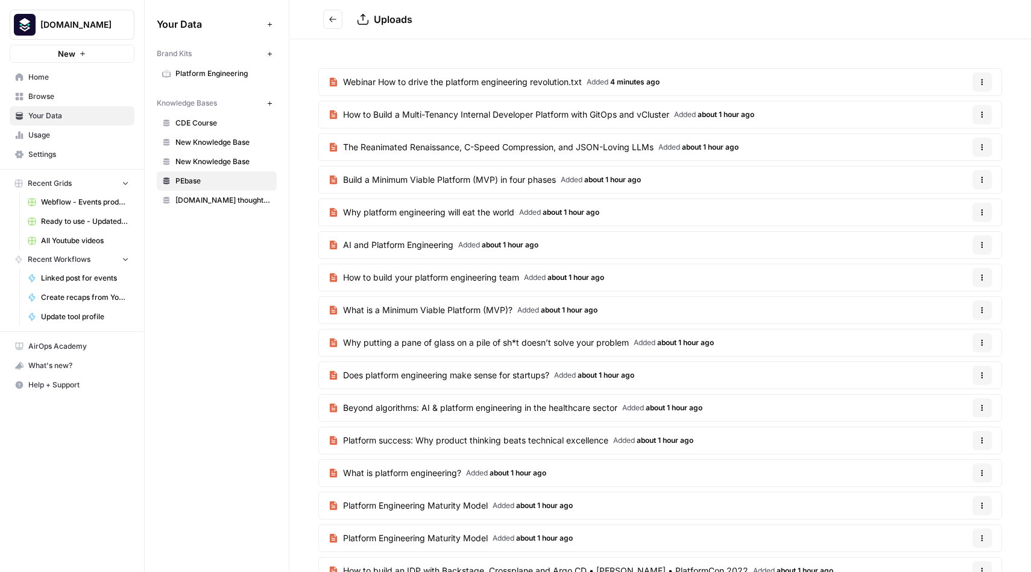
click at [981, 80] on icon "button" at bounding box center [982, 81] width 7 height 7
click at [937, 109] on div "Delete File" at bounding box center [952, 110] width 57 height 12
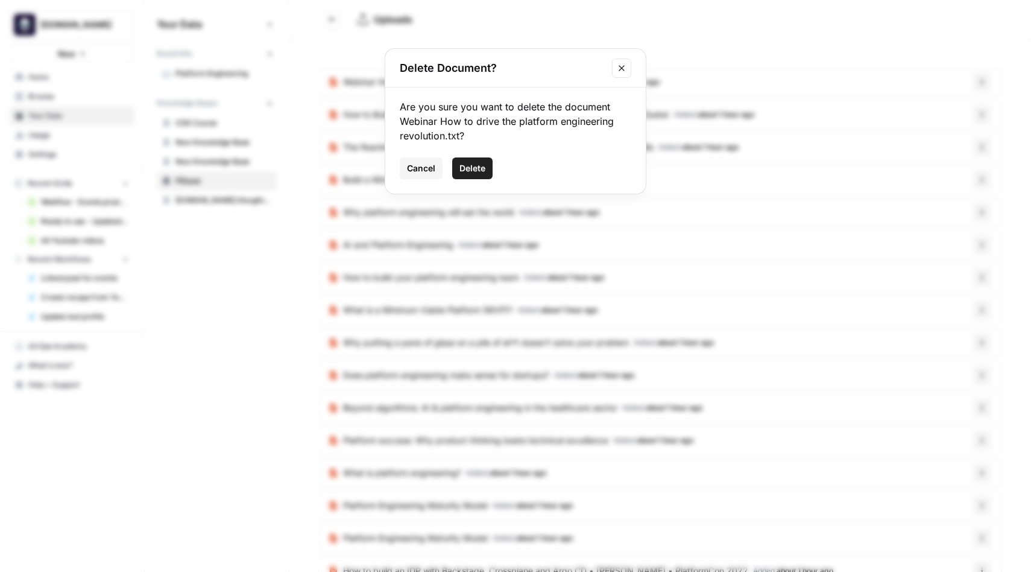
click at [483, 170] on span "Delete" at bounding box center [472, 168] width 26 height 12
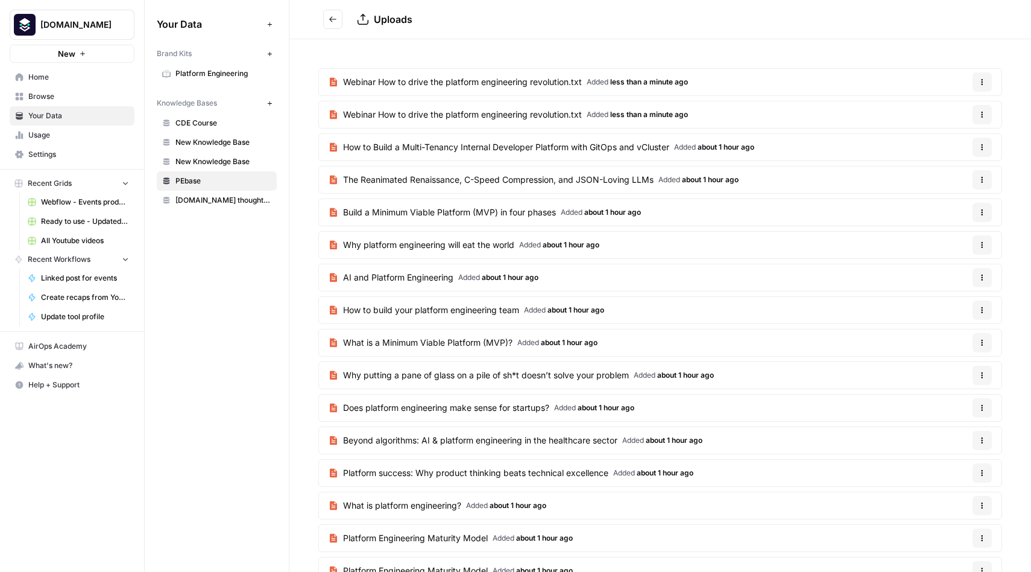
click at [985, 115] on icon "button" at bounding box center [982, 114] width 7 height 7
click at [951, 142] on span "Delete File" at bounding box center [957, 143] width 39 height 12
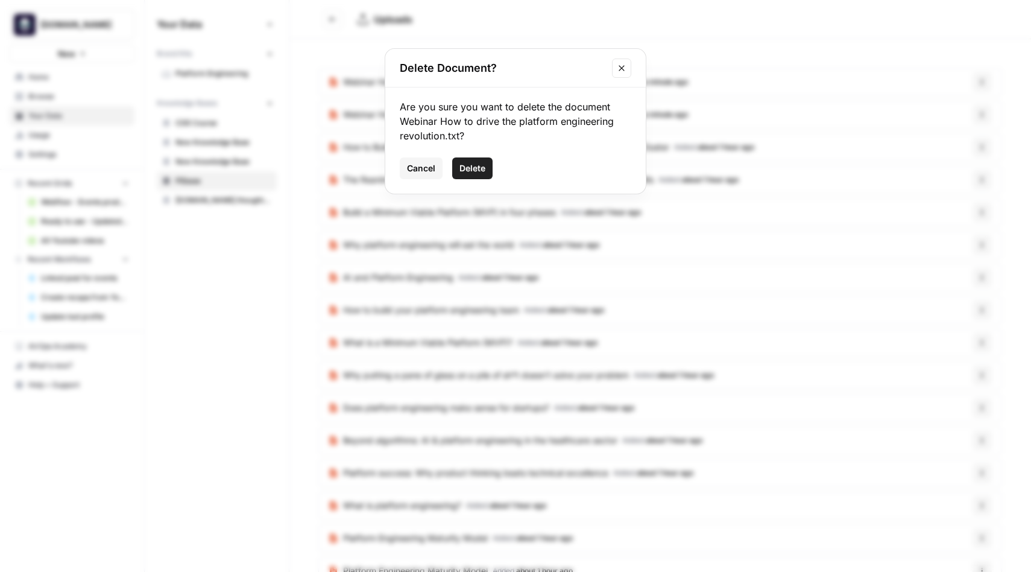
click at [476, 171] on span "Delete" at bounding box center [472, 168] width 26 height 12
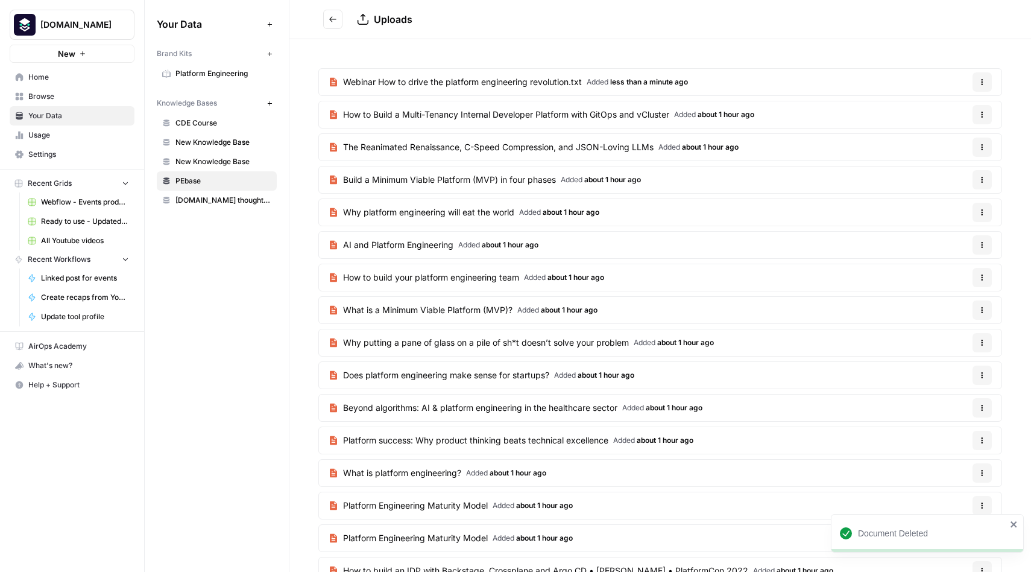
click at [982, 78] on icon "button" at bounding box center [982, 81] width 7 height 7
click at [942, 107] on span "Delete File" at bounding box center [957, 110] width 39 height 12
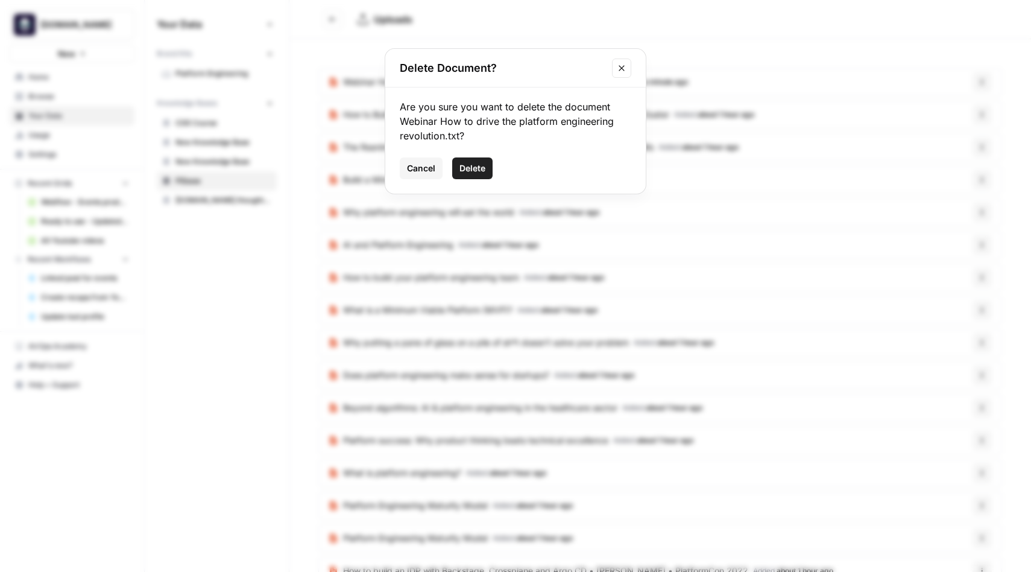
click at [473, 166] on span "Delete" at bounding box center [472, 168] width 26 height 12
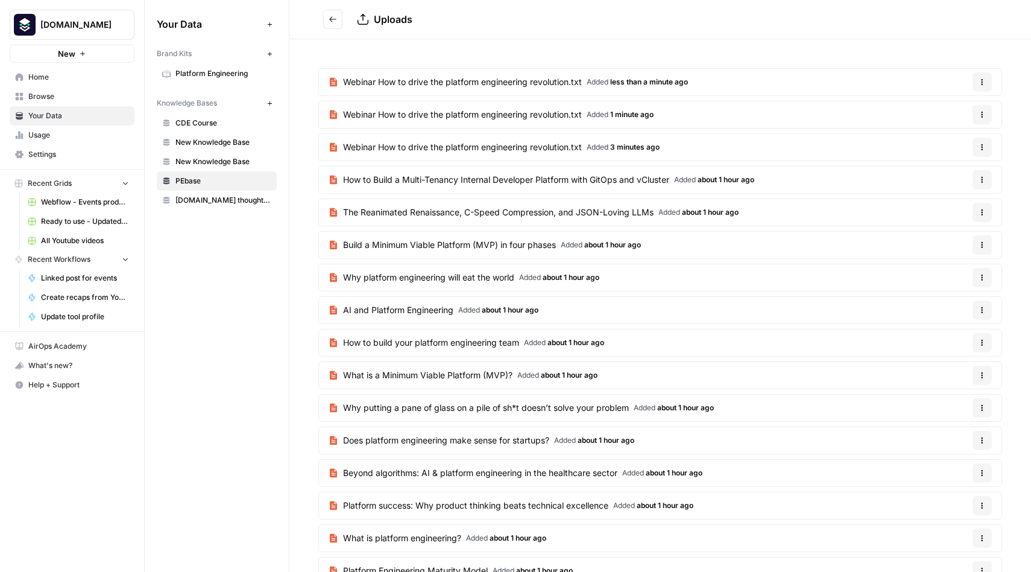
click at [987, 113] on button "Options" at bounding box center [982, 114] width 19 height 19
click at [954, 142] on span "Delete File" at bounding box center [957, 143] width 39 height 12
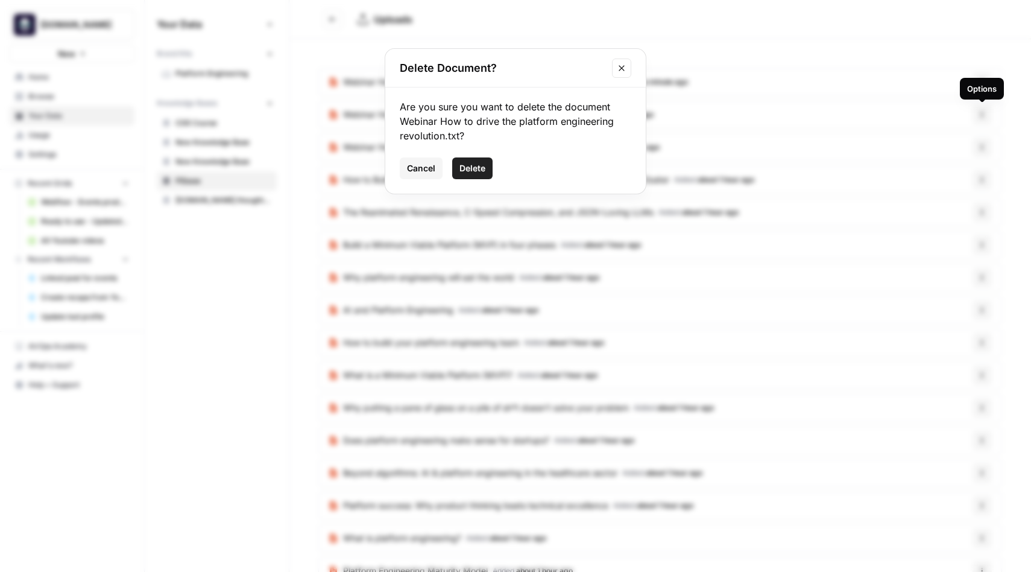
click at [474, 168] on span "Delete" at bounding box center [472, 168] width 26 height 12
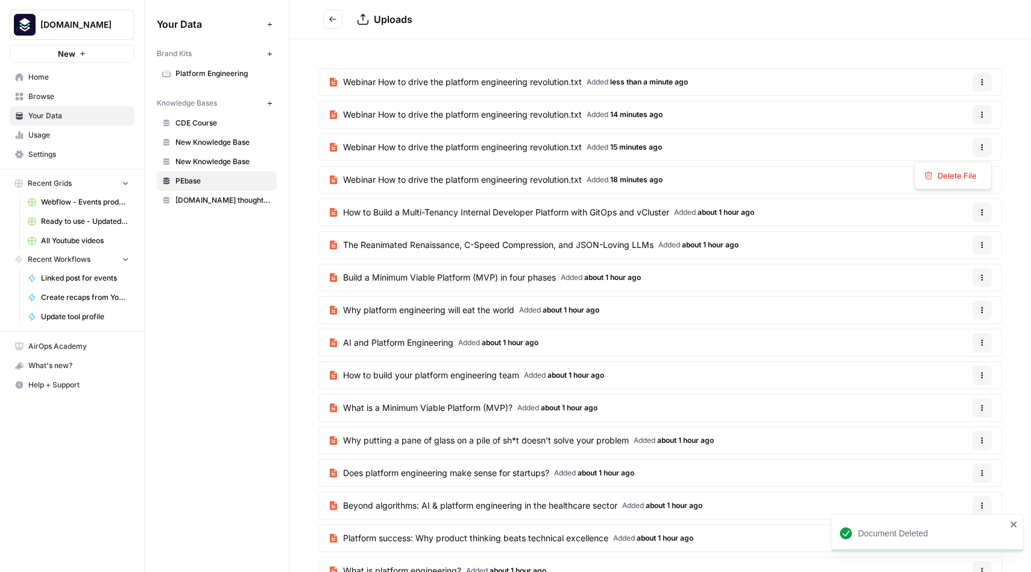
click at [986, 145] on button "Options" at bounding box center [982, 146] width 19 height 19
click at [939, 177] on span "Delete File" at bounding box center [957, 175] width 39 height 12
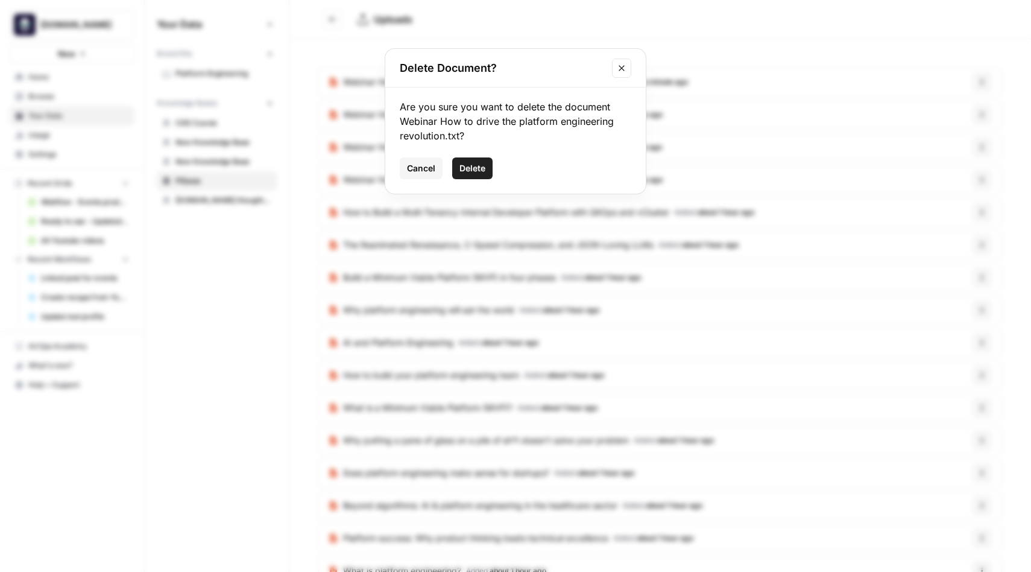
click at [473, 174] on button "Delete" at bounding box center [472, 168] width 40 height 22
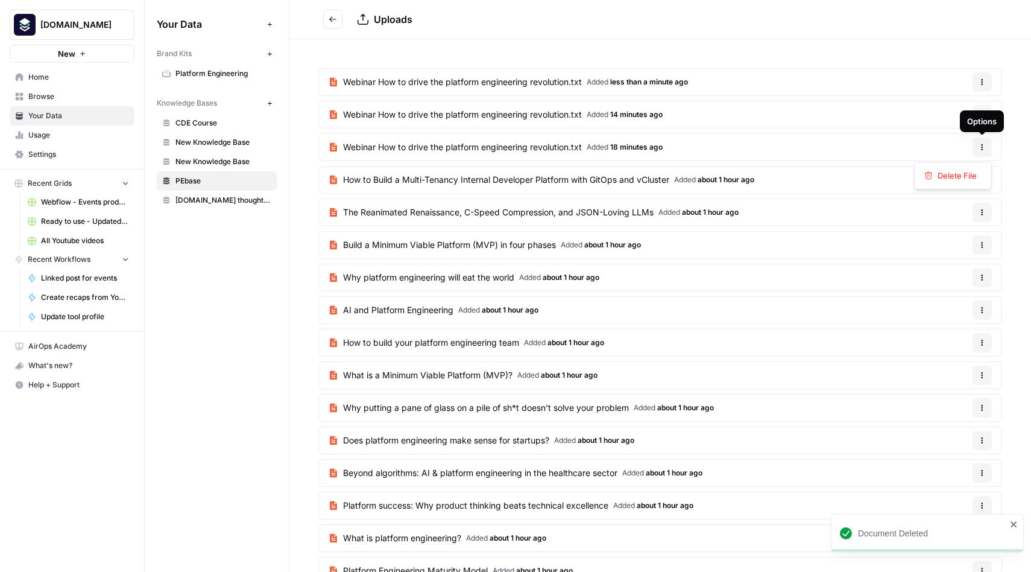
click at [984, 147] on icon "button" at bounding box center [982, 147] width 7 height 7
click at [960, 173] on span "Delete File" at bounding box center [957, 175] width 39 height 12
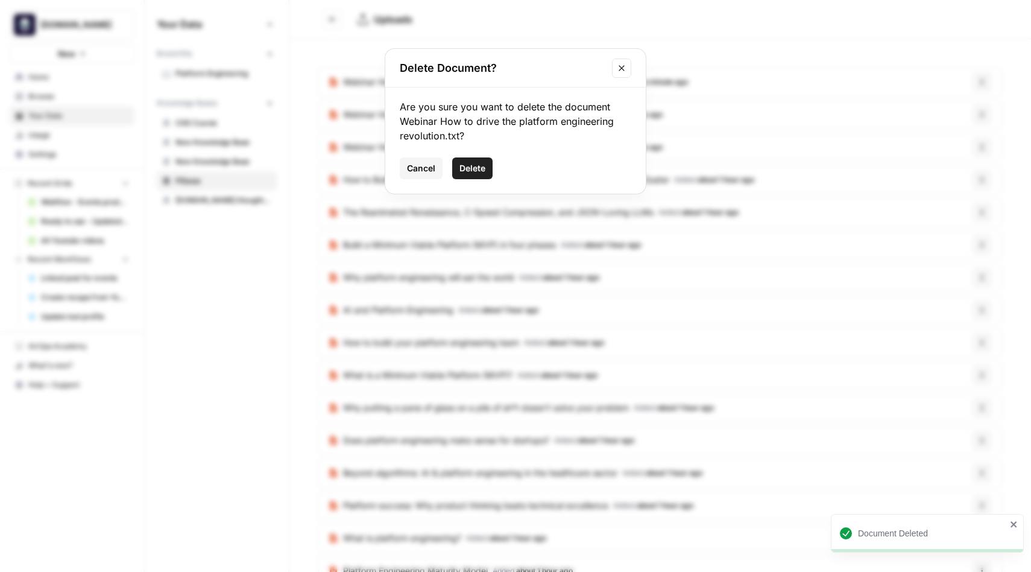
click at [477, 168] on span "Delete" at bounding box center [472, 168] width 26 height 12
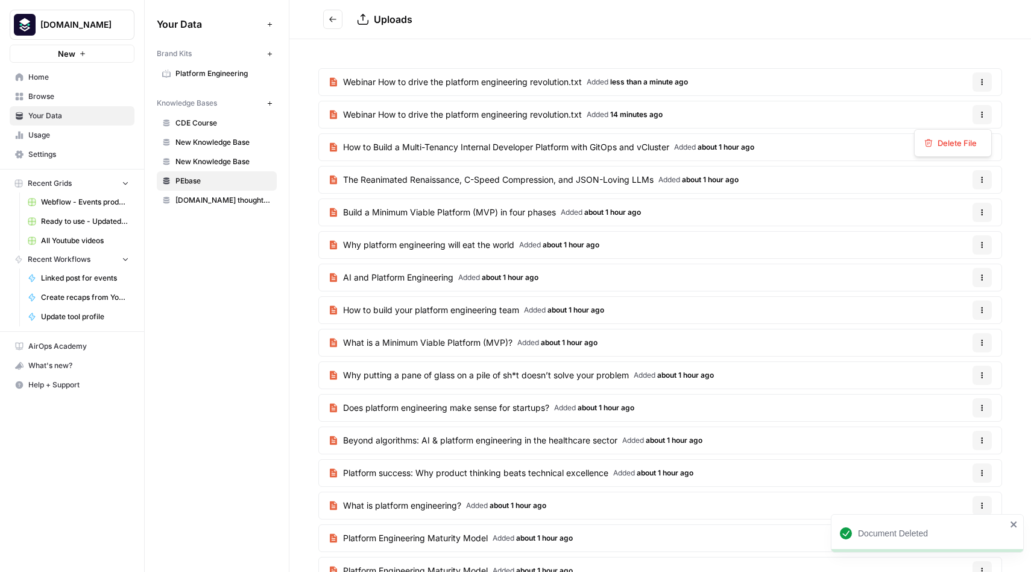
click at [986, 114] on button "Options" at bounding box center [982, 114] width 19 height 19
click at [958, 144] on span "Delete File" at bounding box center [957, 143] width 39 height 12
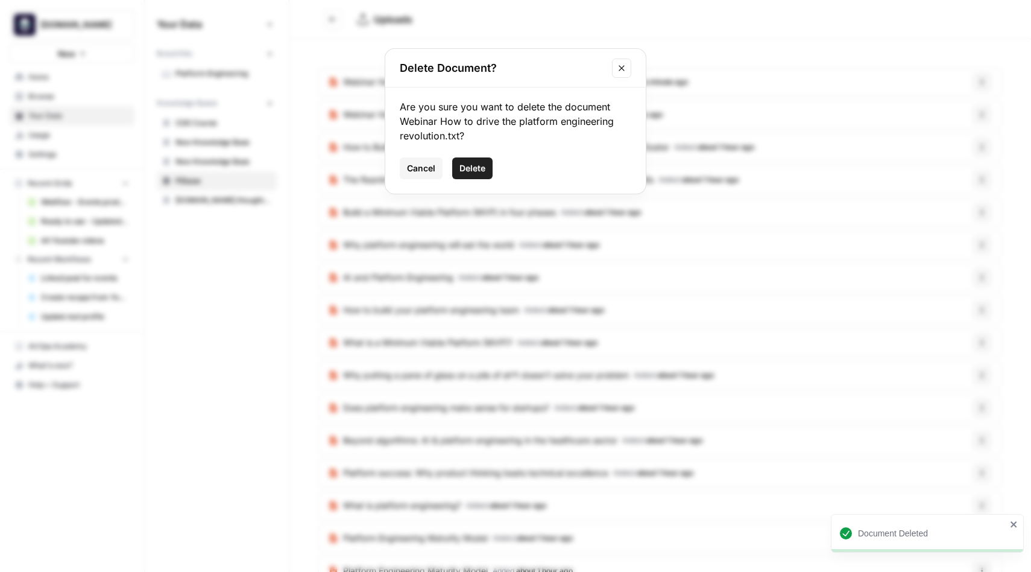
click at [475, 166] on span "Delete" at bounding box center [472, 168] width 26 height 12
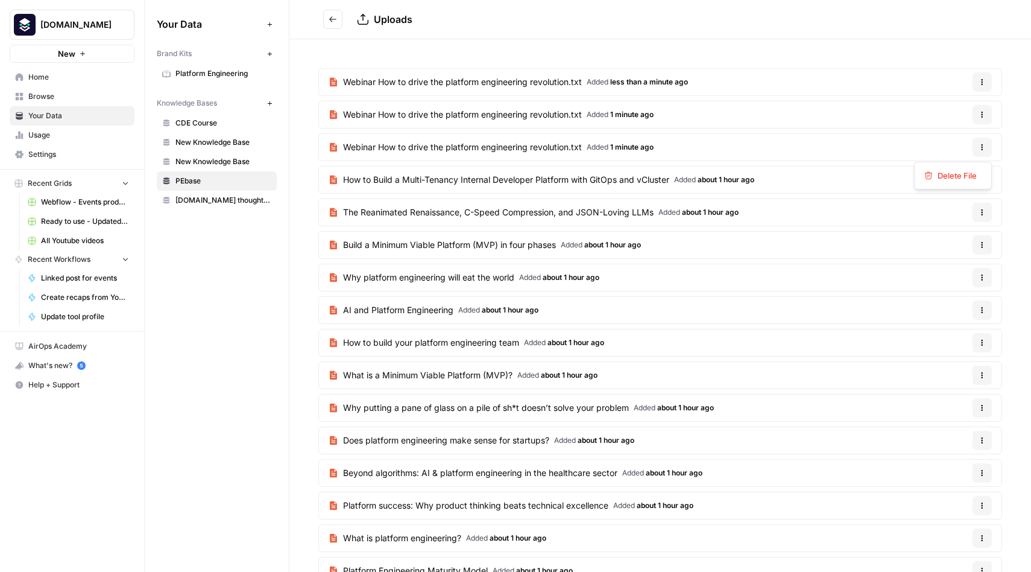
click at [983, 146] on icon "button" at bounding box center [982, 147] width 7 height 7
click at [962, 183] on button "Delete File" at bounding box center [953, 175] width 67 height 17
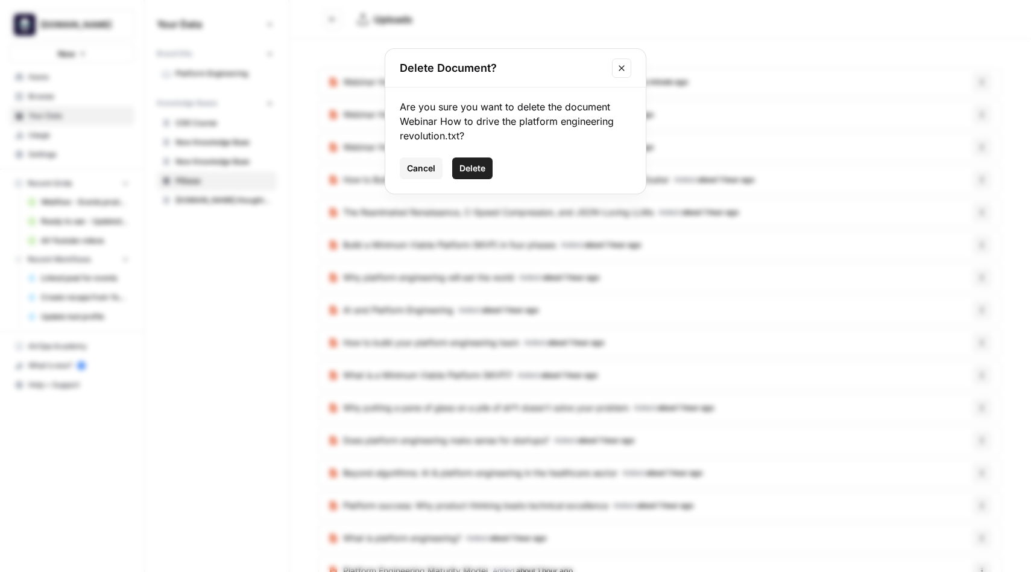
click at [465, 170] on span "Delete" at bounding box center [472, 168] width 26 height 12
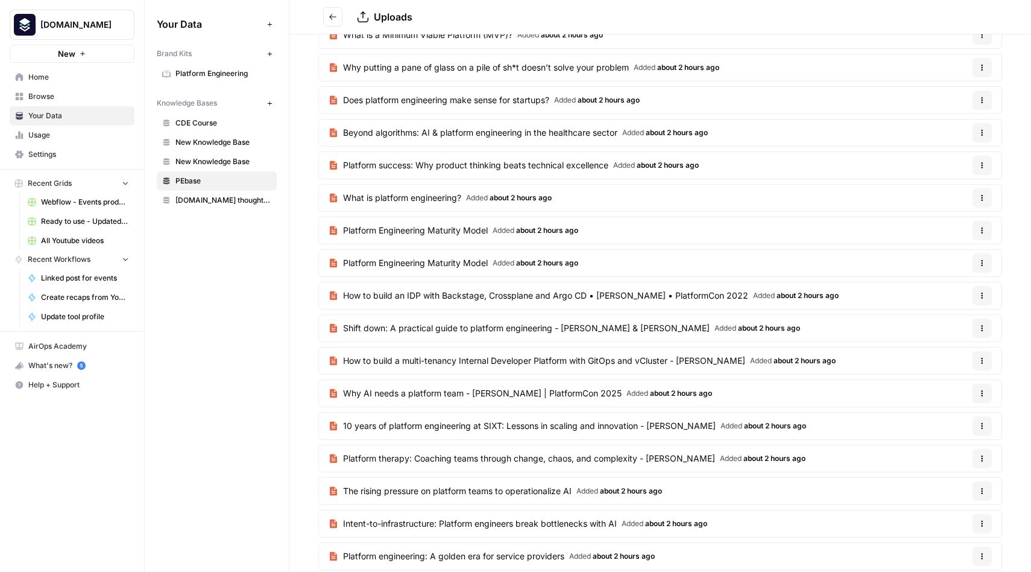
scroll to position [308, 0]
click at [214, 183] on span "PEbase" at bounding box center [223, 180] width 96 height 11
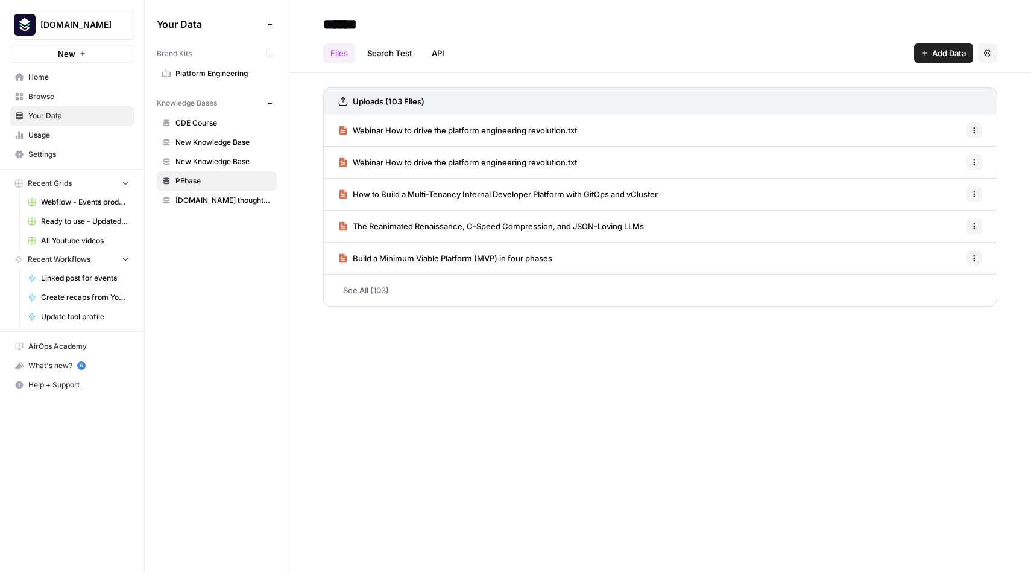
click at [988, 61] on button "Settings" at bounding box center [987, 52] width 19 height 19
click at [844, 51] on div "Files Search Test API Add Data Settings" at bounding box center [660, 48] width 674 height 29
click at [991, 58] on button "Settings" at bounding box center [987, 52] width 19 height 19
click at [809, 54] on div "Files Search Test API Add Data Settings" at bounding box center [660, 48] width 674 height 29
click at [974, 135] on button "Options" at bounding box center [975, 130] width 16 height 16
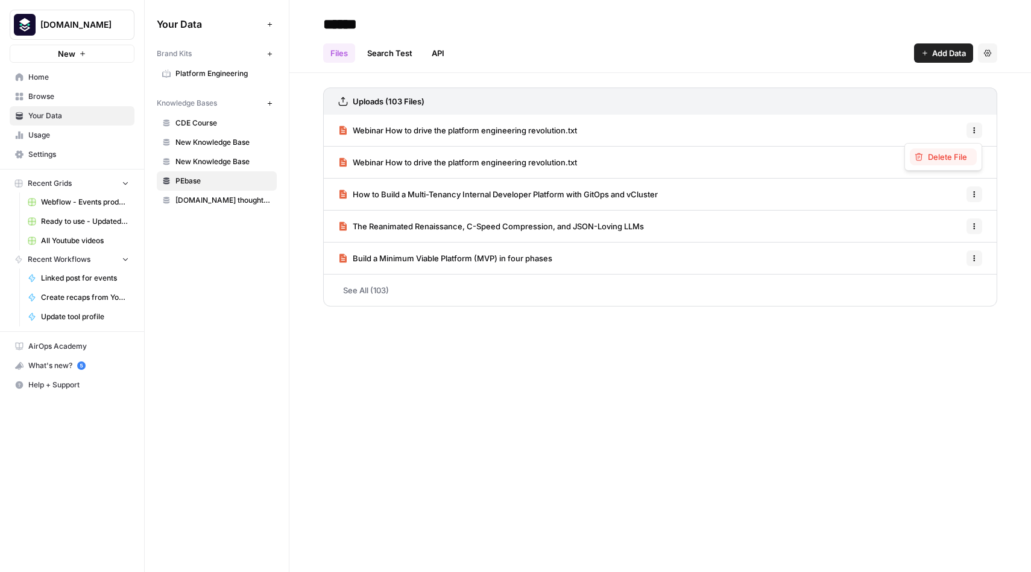
click at [945, 157] on span "Delete File" at bounding box center [947, 157] width 39 height 12
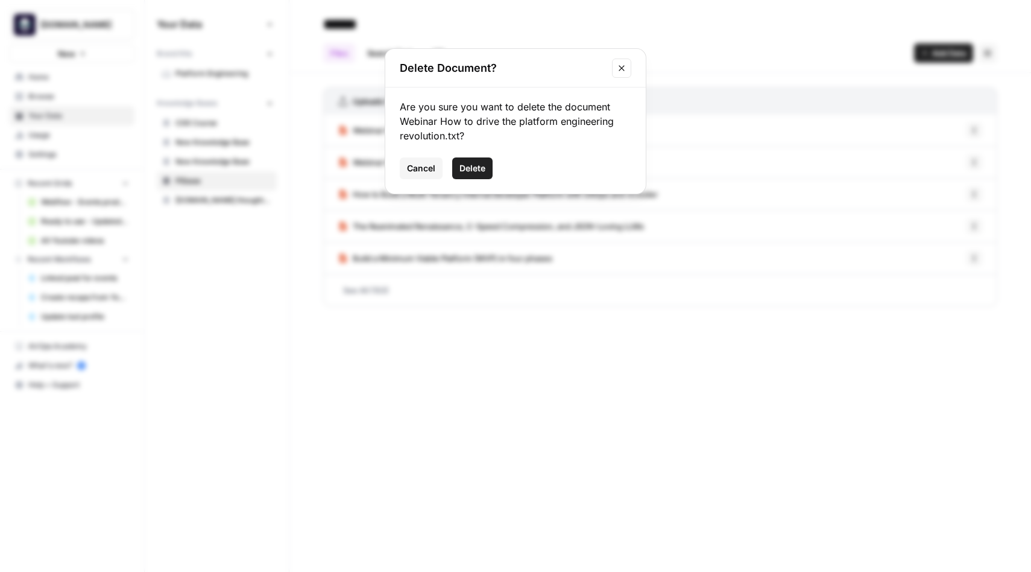
click at [476, 173] on span "Delete" at bounding box center [472, 168] width 26 height 12
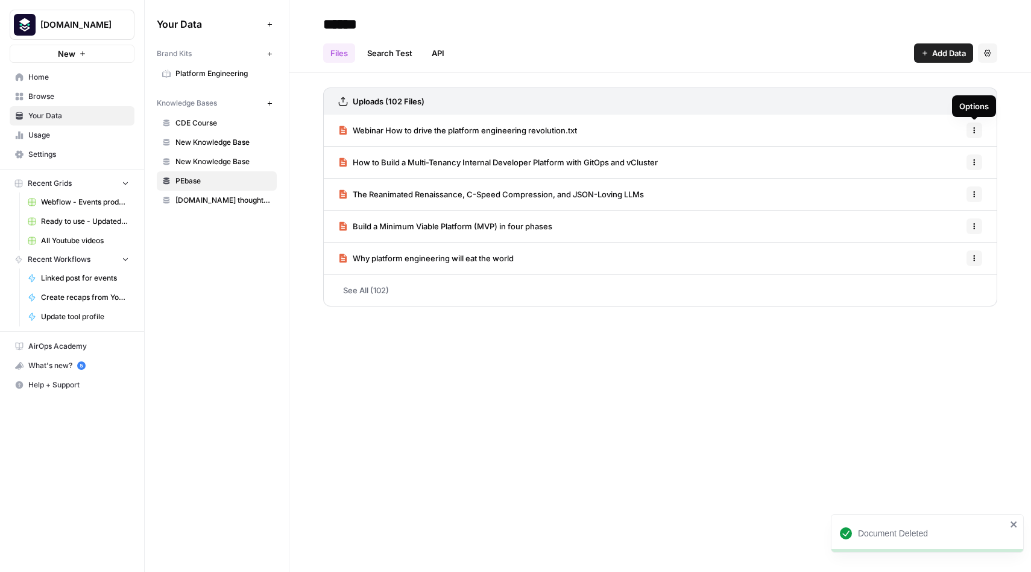
click at [976, 131] on icon "button" at bounding box center [974, 130] width 7 height 7
click at [944, 152] on span "Delete File" at bounding box center [947, 157] width 39 height 12
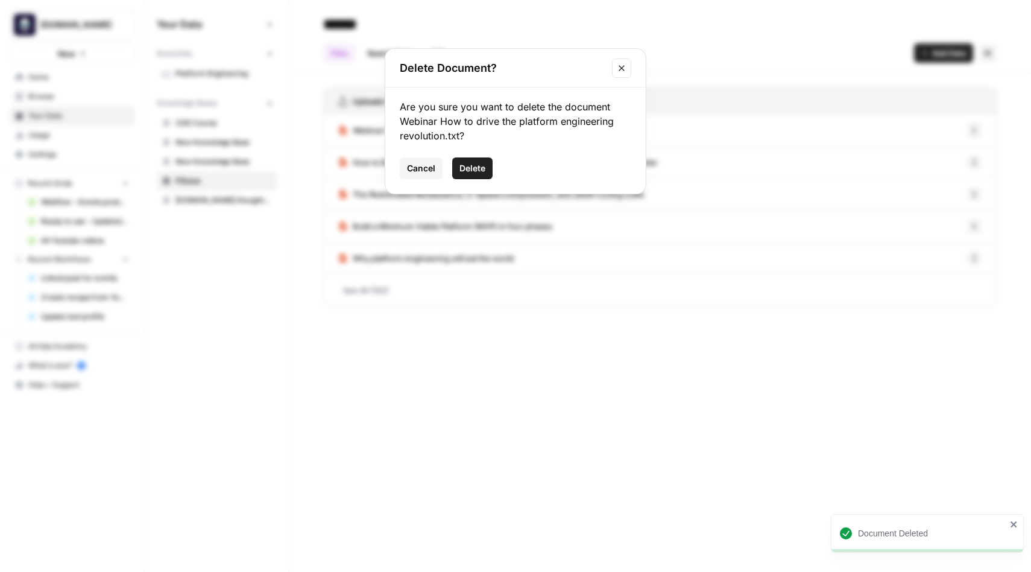
click at [486, 163] on button "Delete" at bounding box center [472, 168] width 40 height 22
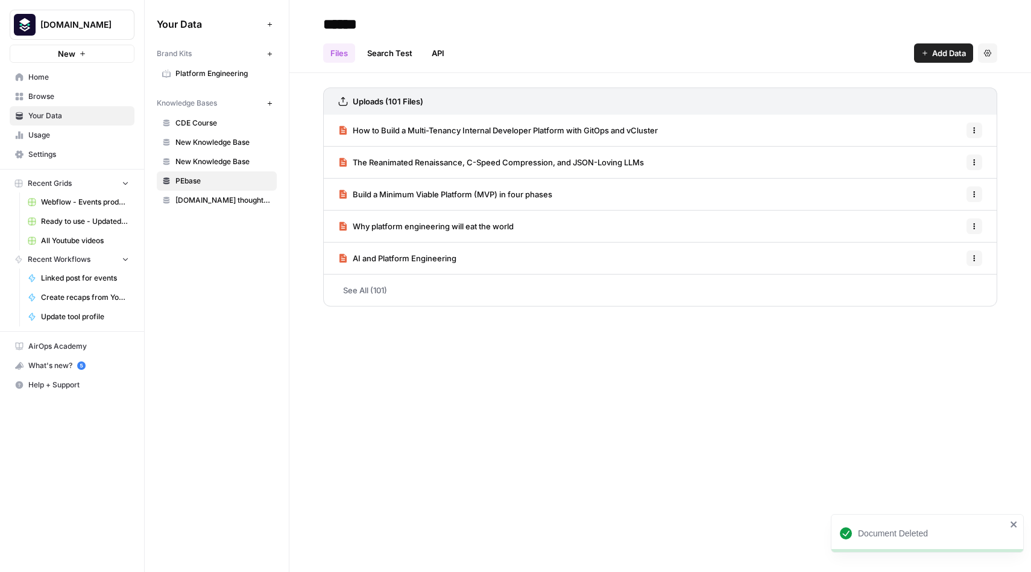
click at [364, 294] on link "See All (101)" at bounding box center [660, 289] width 674 height 31
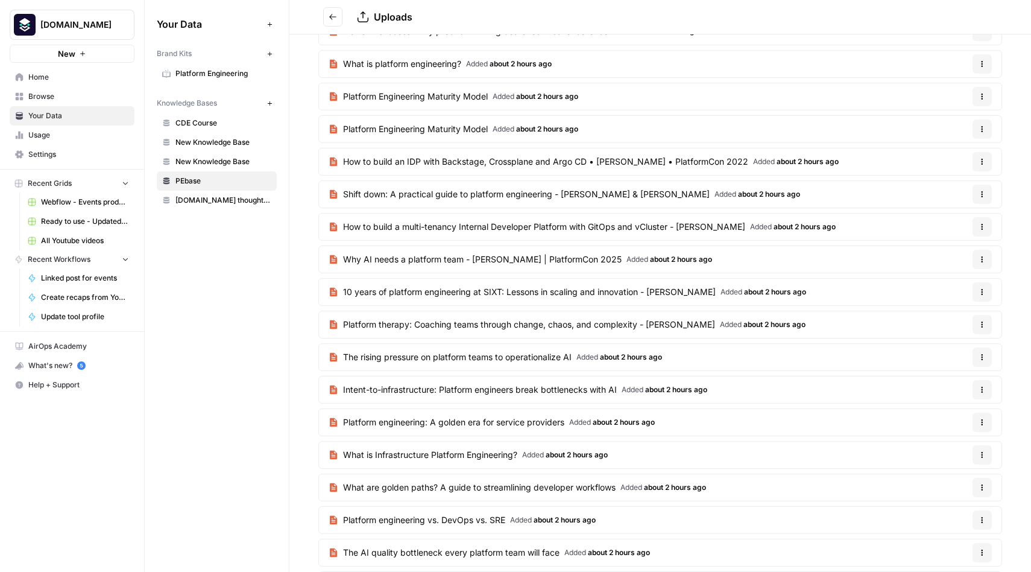
scroll to position [412, 0]
